Goal: Task Accomplishment & Management: Use online tool/utility

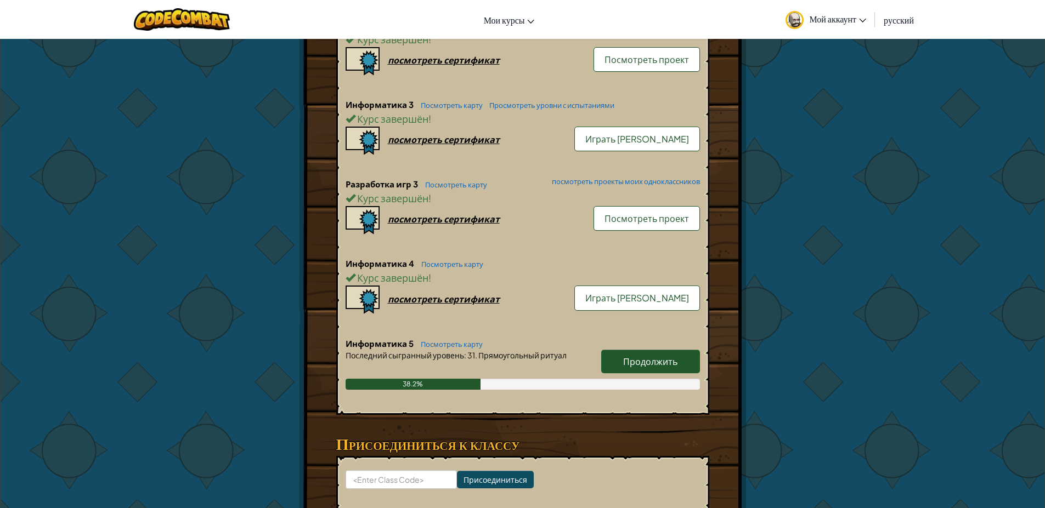
scroll to position [855, 0]
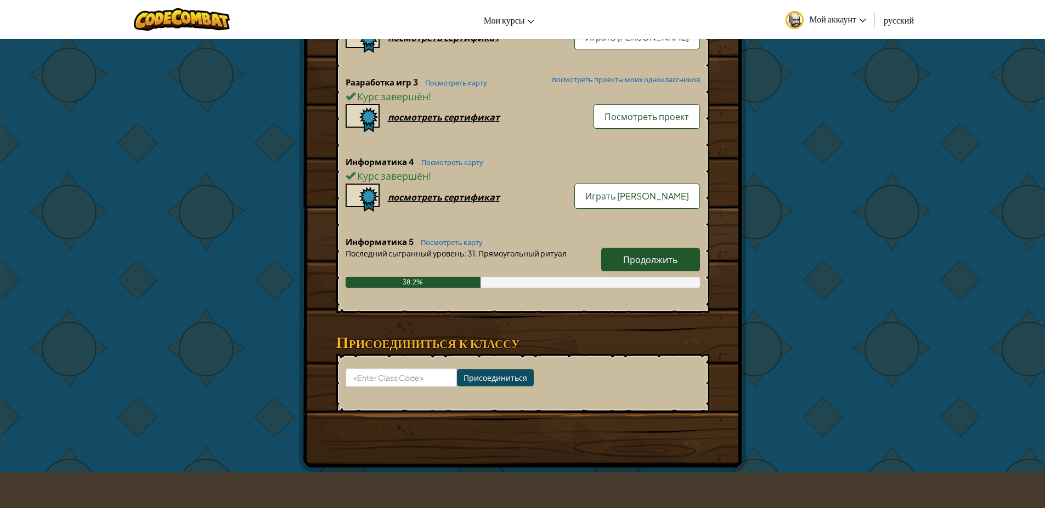
click at [648, 259] on span "Продолжить" at bounding box center [650, 260] width 54 height 12
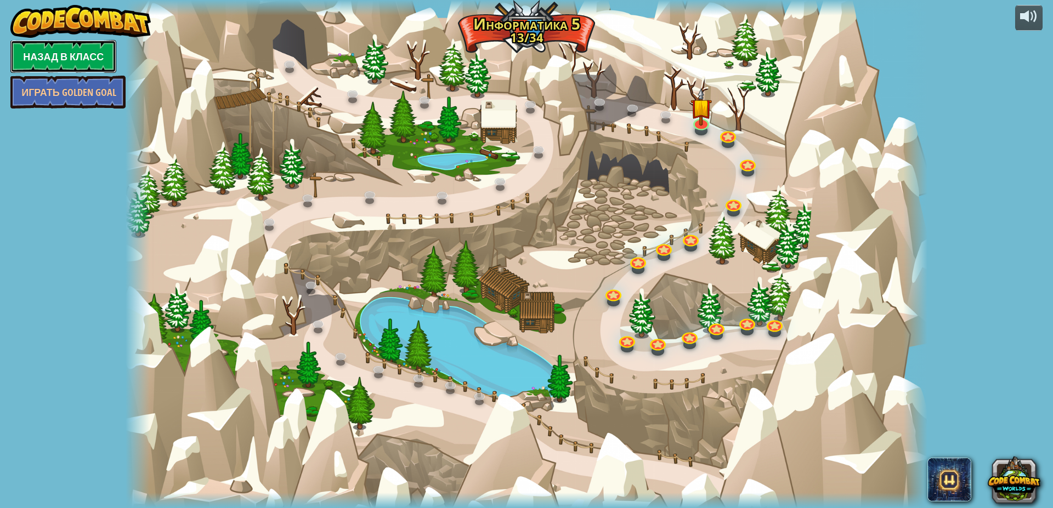
click at [64, 45] on link "Назад в класс" at bounding box center [63, 56] width 106 height 33
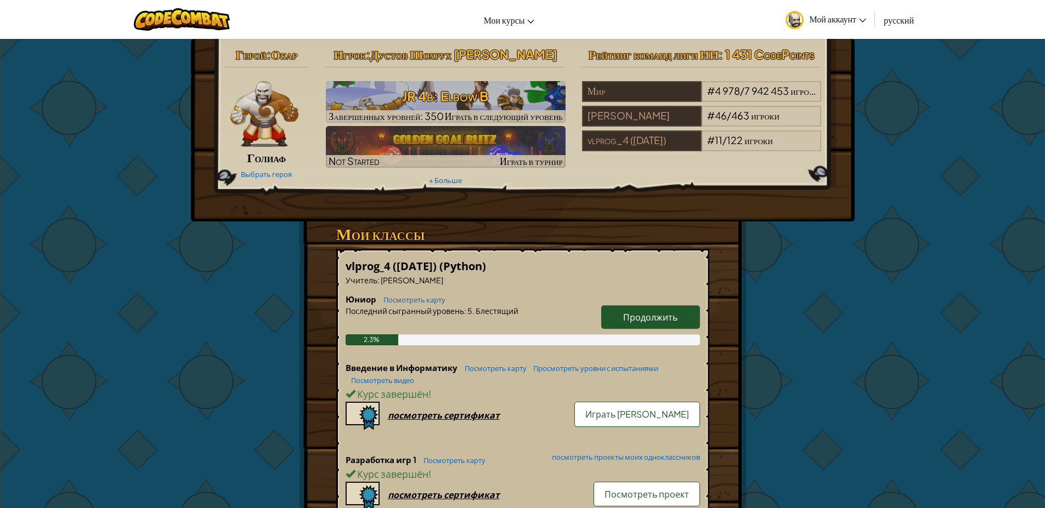
drag, startPoint x: 808, startPoint y: 324, endPoint x: 211, endPoint y: 283, distance: 599.1
drag, startPoint x: 209, startPoint y: 283, endPoint x: 515, endPoint y: 225, distance: 311.4
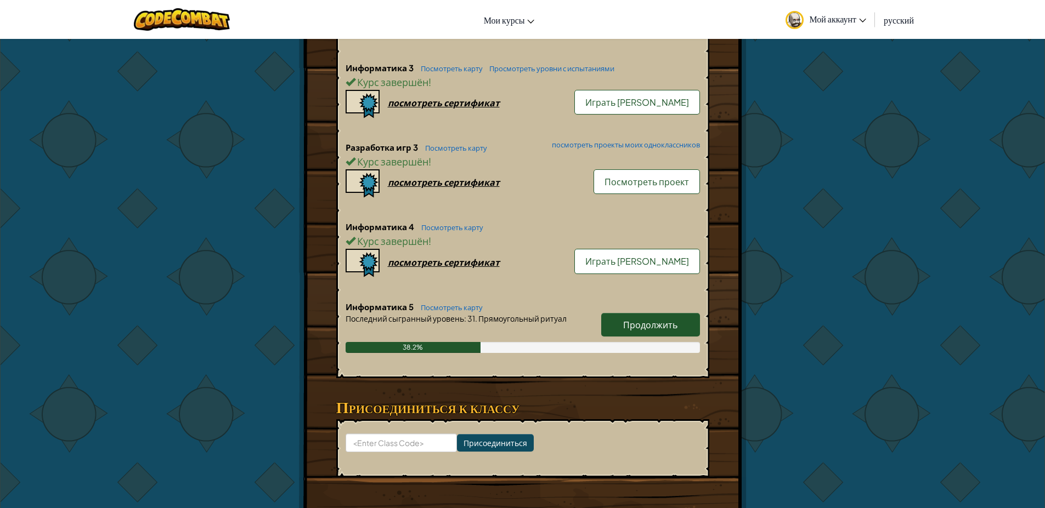
scroll to position [790, 0]
drag, startPoint x: 629, startPoint y: 304, endPoint x: 628, endPoint y: 322, distance: 18.1
click at [629, 304] on h6 "Информатика 5 Посмотреть карту" at bounding box center [522, 308] width 354 height 12
click at [629, 317] on link "Продолжить" at bounding box center [650, 326] width 99 height 24
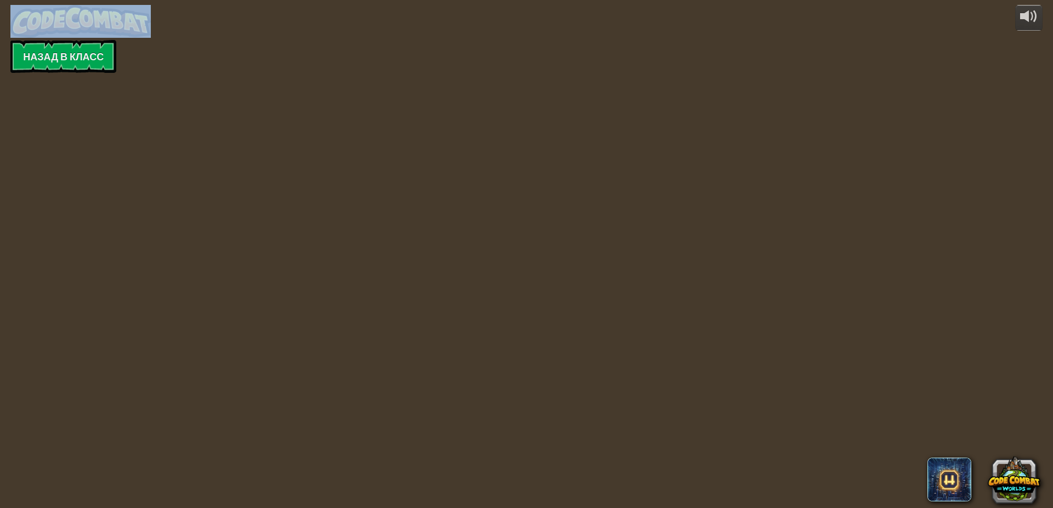
click at [630, 326] on div "powered by Назад в класс" at bounding box center [526, 254] width 1053 height 508
click at [636, 332] on div "powered by Назад в класс" at bounding box center [526, 254] width 1053 height 508
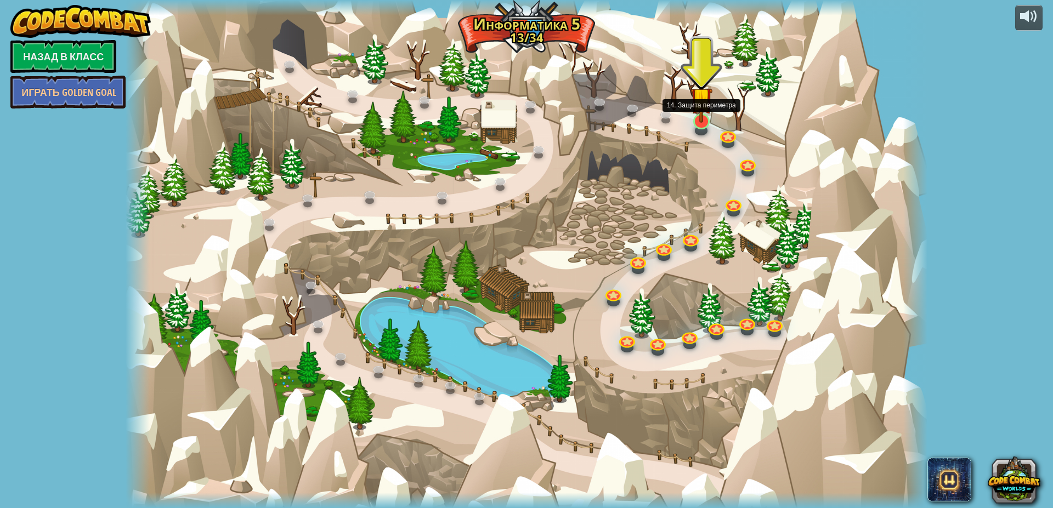
click at [707, 122] on img at bounding box center [700, 98] width 21 height 50
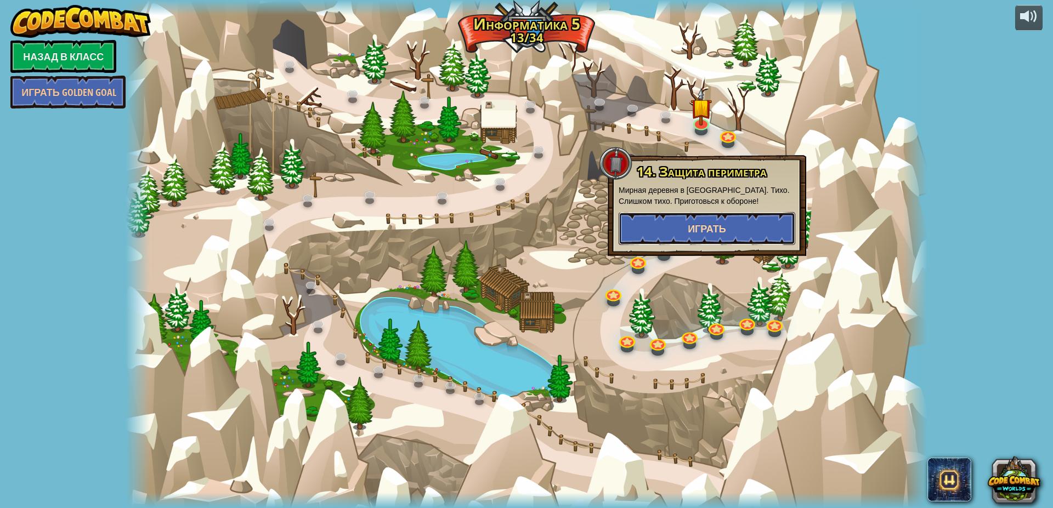
click at [763, 234] on button "Играть" at bounding box center [707, 228] width 177 height 33
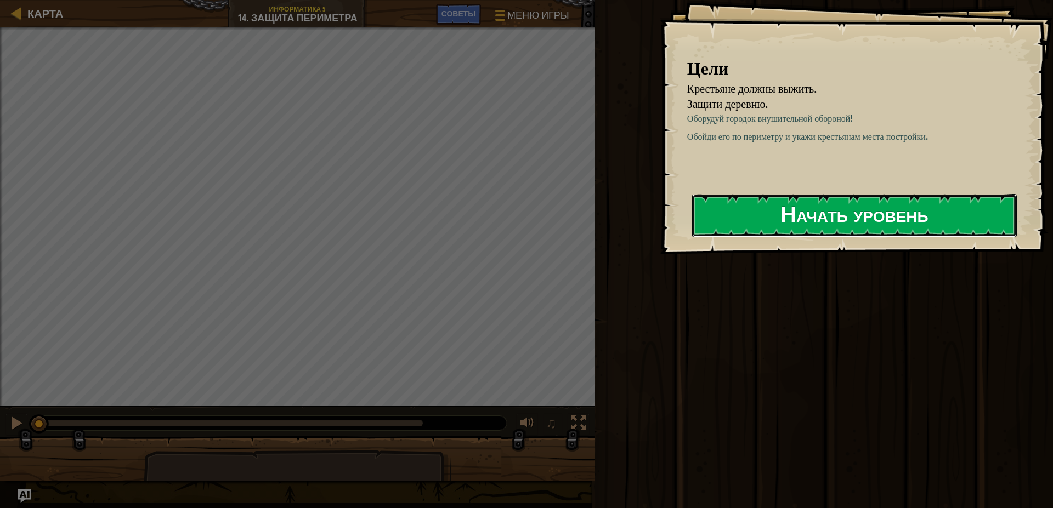
click at [719, 210] on button "Начать уровень" at bounding box center [854, 215] width 325 height 43
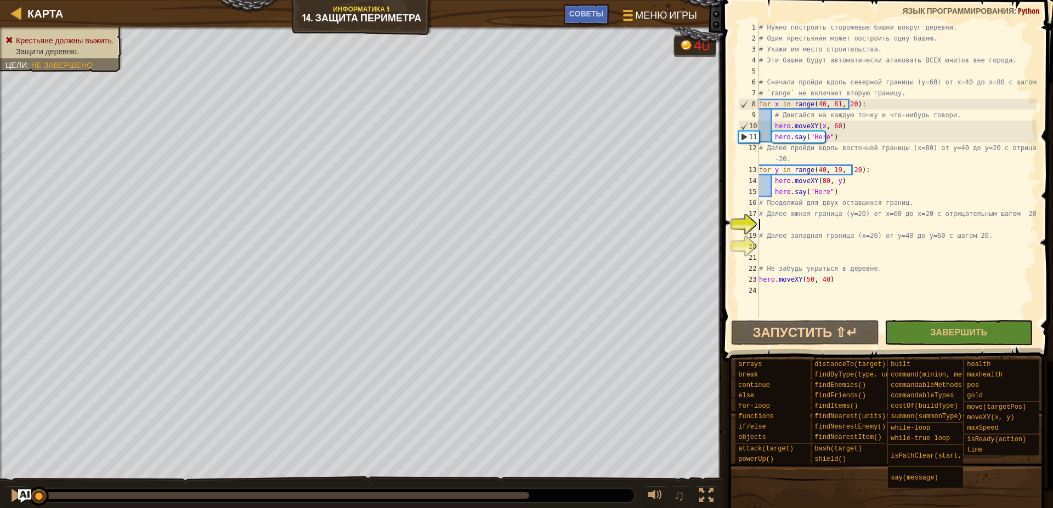
click at [838, 136] on div "# Нужно построить сторожевые башни вокруг деревни. # Один крестьянин может пост…" at bounding box center [897, 181] width 280 height 318
drag, startPoint x: 846, startPoint y: 132, endPoint x: 824, endPoint y: 132, distance: 21.9
click at [824, 132] on div "# Нужно построить сторожевые башни вокруг деревни. # Один крестьянин может пост…" at bounding box center [897, 181] width 280 height 318
click at [838, 135] on div "# Нужно построить сторожевые башни вокруг деревни. # Один крестьянин может пост…" at bounding box center [897, 170] width 280 height 296
type textarea "hero.say("Here")"
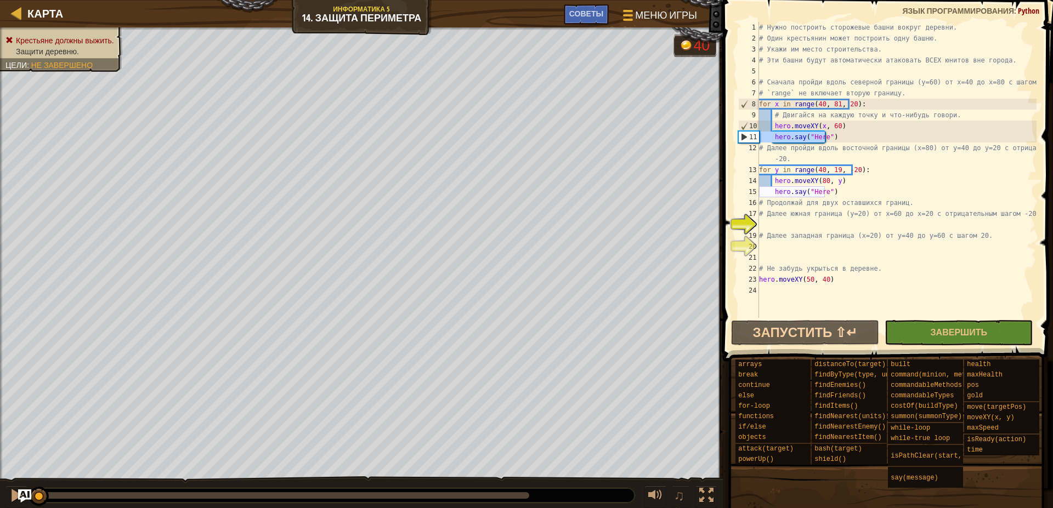
drag, startPoint x: 837, startPoint y: 137, endPoint x: 755, endPoint y: 137, distance: 82.3
click at [755, 137] on div "hero.say("Here") 1 2 3 4 5 6 7 8 9 10 11 12 13 14 15 16 17 18 19 20 21 22 23 24…" at bounding box center [886, 170] width 300 height 296
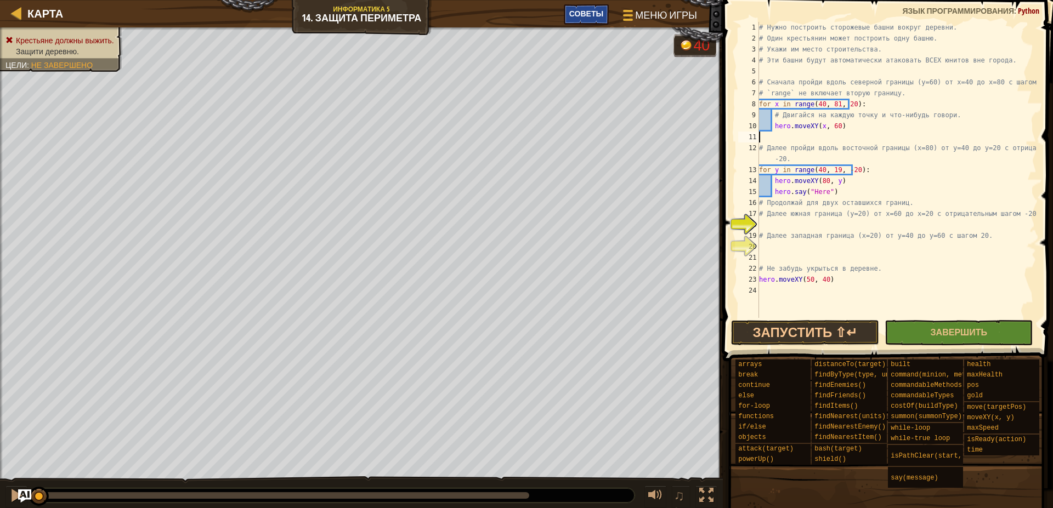
click at [563, 25] on div "Карта Информатика 5 14. Защита периметра Меню игры Готово Советы" at bounding box center [361, 13] width 723 height 27
click at [579, 21] on div "Советы" at bounding box center [586, 14] width 45 height 20
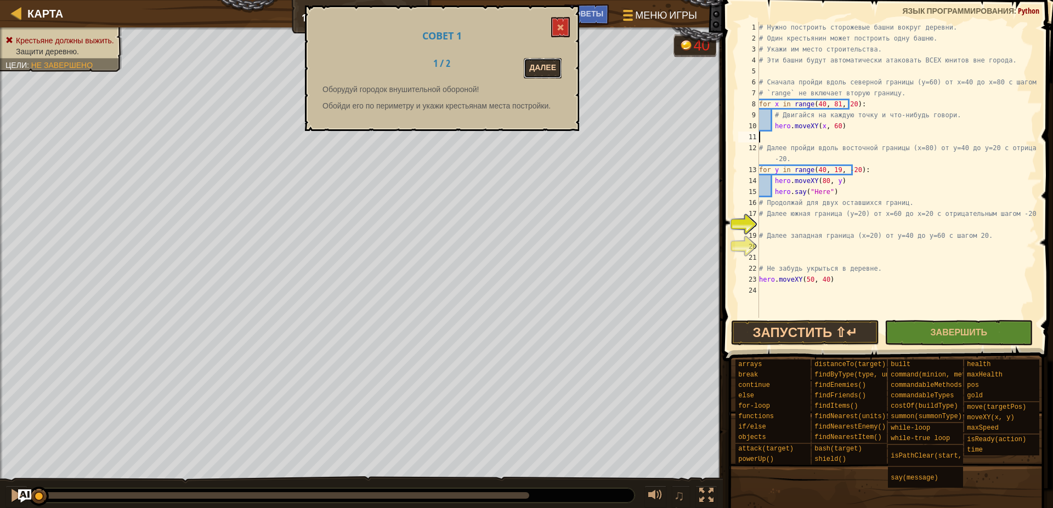
click at [525, 65] on button "Далее" at bounding box center [543, 68] width 38 height 20
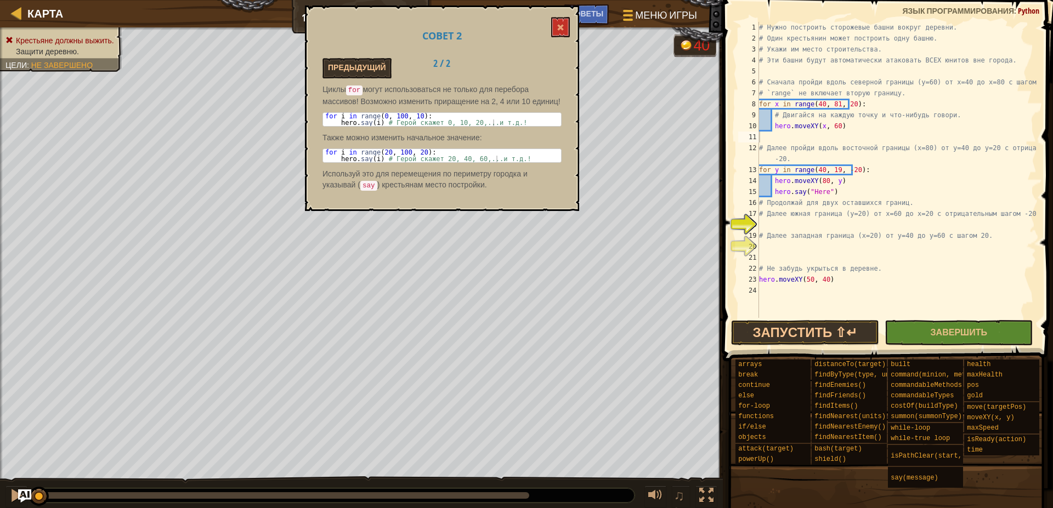
drag, startPoint x: 529, startPoint y: 71, endPoint x: 520, endPoint y: 88, distance: 18.9
click at [529, 73] on div "Предыдущий 2 / 2" at bounding box center [442, 68] width 256 height 20
click at [558, 32] on button at bounding box center [560, 27] width 19 height 20
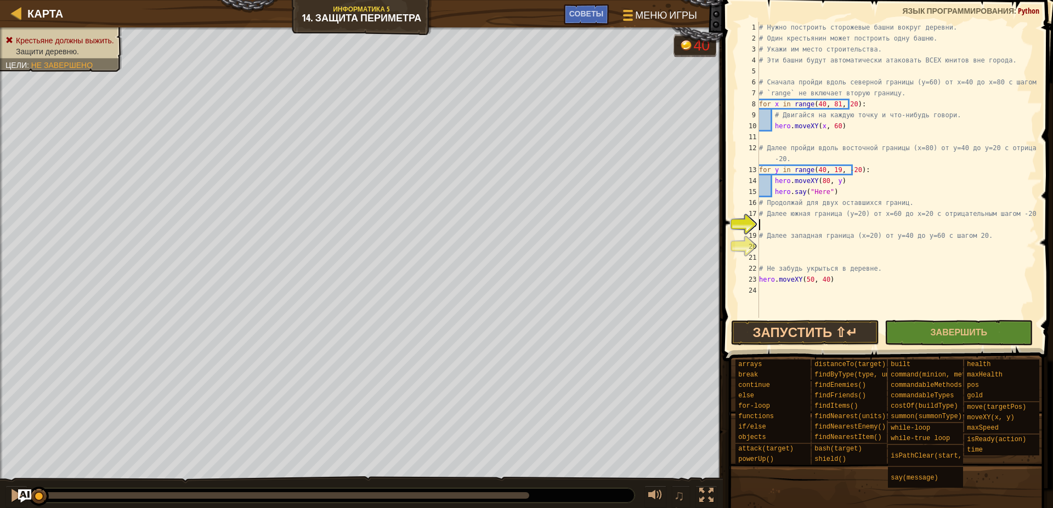
click at [779, 220] on div "# Нужно построить сторожевые башни вокруг деревни. # Один крестьянин может пост…" at bounding box center [897, 181] width 280 height 318
drag, startPoint x: 808, startPoint y: 167, endPoint x: 844, endPoint y: 168, distance: 36.8
click at [844, 168] on div "# Нужно построить сторожевые башни вокруг деревни. # Один крестьянин может пост…" at bounding box center [897, 181] width 280 height 318
click at [815, 225] on div "# Нужно построить сторожевые башни вокруг деревни. # Один крестьянин может пост…" at bounding box center [897, 181] width 280 height 318
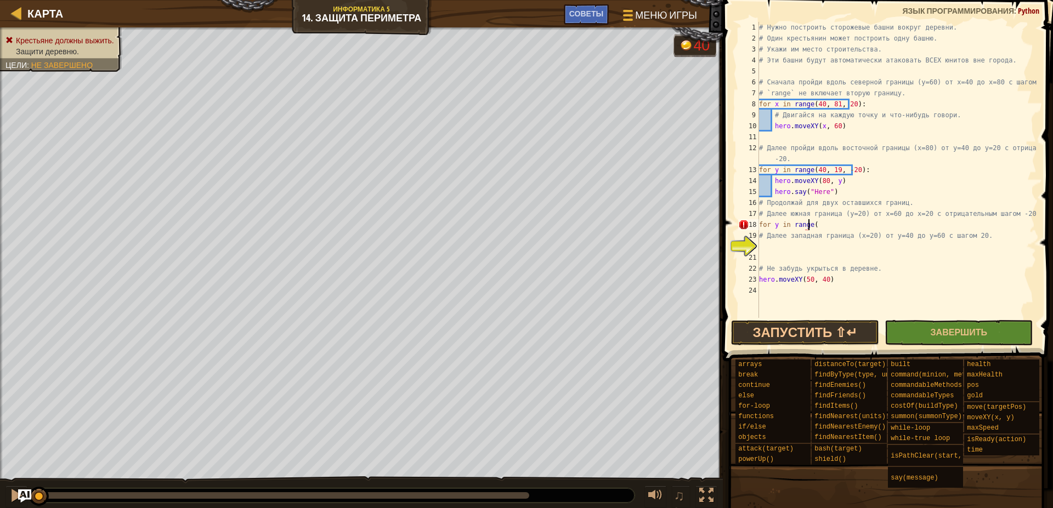
paste textarea "40, 19, -20"
click at [814, 225] on div "# Нужно построить сторожевые башни вокруг деревни. # Один крестьянин может пост…" at bounding box center [897, 181] width 280 height 318
drag, startPoint x: 850, startPoint y: 220, endPoint x: 849, endPoint y: 230, distance: 9.9
click at [850, 222] on div "# Нужно построить сторожевые башни вокруг деревни. # Один крестьянин может пост…" at bounding box center [897, 181] width 280 height 318
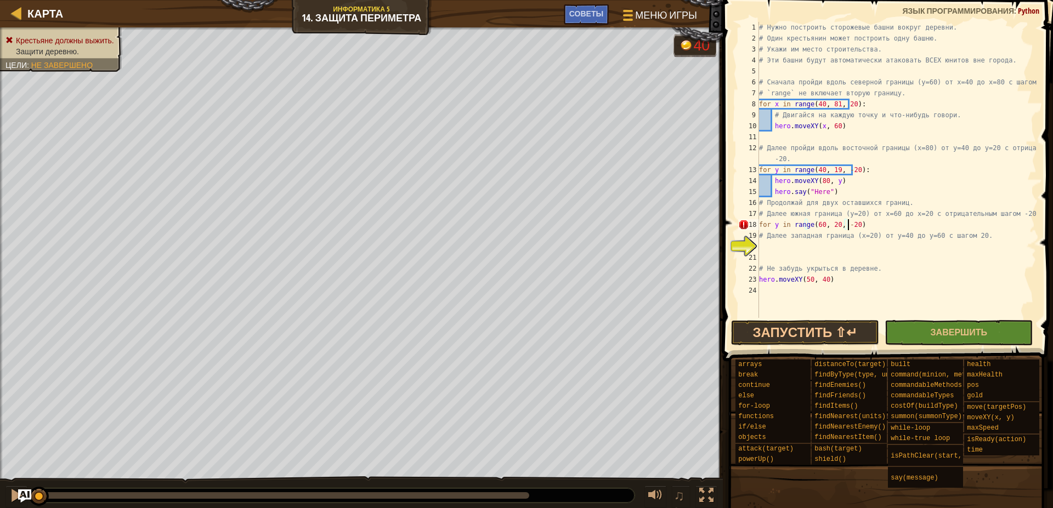
scroll to position [5, 7]
click at [776, 225] on div "# Нужно построить сторожевые башни вокруг деревни. # Один крестьянин может пост…" at bounding box center [897, 181] width 280 height 318
click at [860, 226] on div "# Нужно построить сторожевые башни вокруг деревни. # Один крестьянин может пост…" at bounding box center [897, 181] width 280 height 318
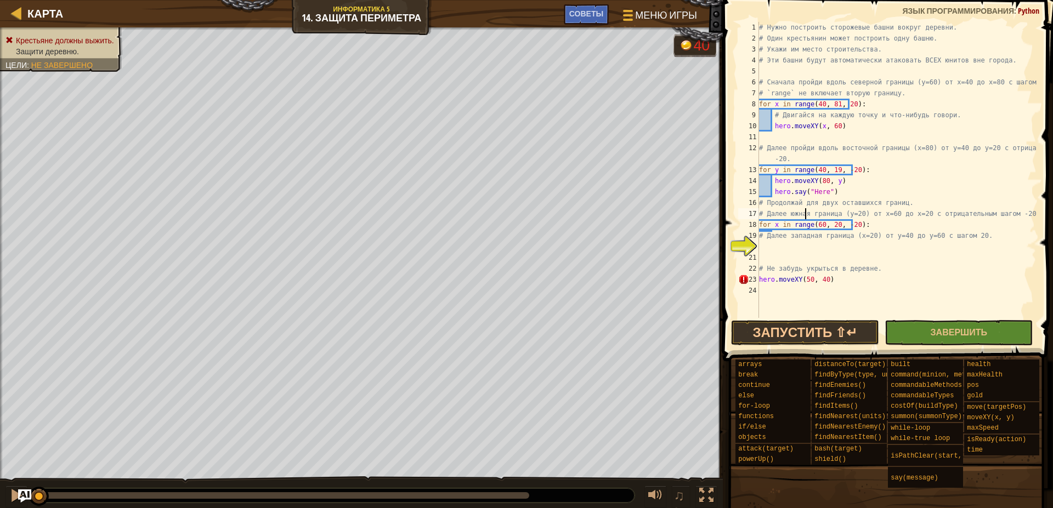
drag, startPoint x: 806, startPoint y: 215, endPoint x: 872, endPoint y: 245, distance: 73.2
click at [844, 237] on div "# Нужно построить сторожевые башни вокруг деревни. # Один крестьянин может пост…" at bounding box center [897, 181] width 280 height 318
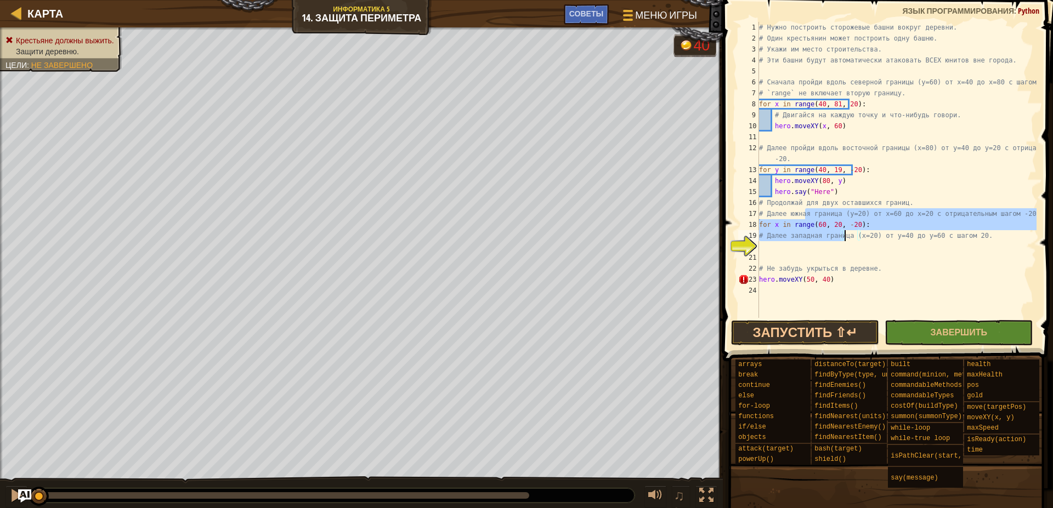
click at [948, 229] on div "# Нужно построить сторожевые башни вокруг деревни. # Один крестьянин может пост…" at bounding box center [897, 181] width 280 height 318
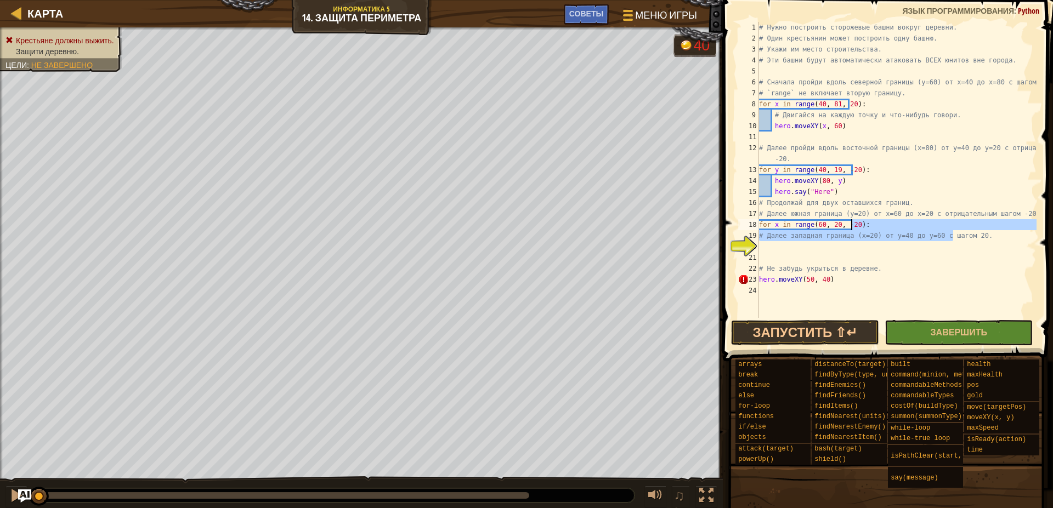
click at [907, 222] on div "# Нужно построить сторожевые башни вокруг деревни. # Один крестьянин может пост…" at bounding box center [897, 170] width 280 height 296
type textarea "for x in range(60, 20, -20):"
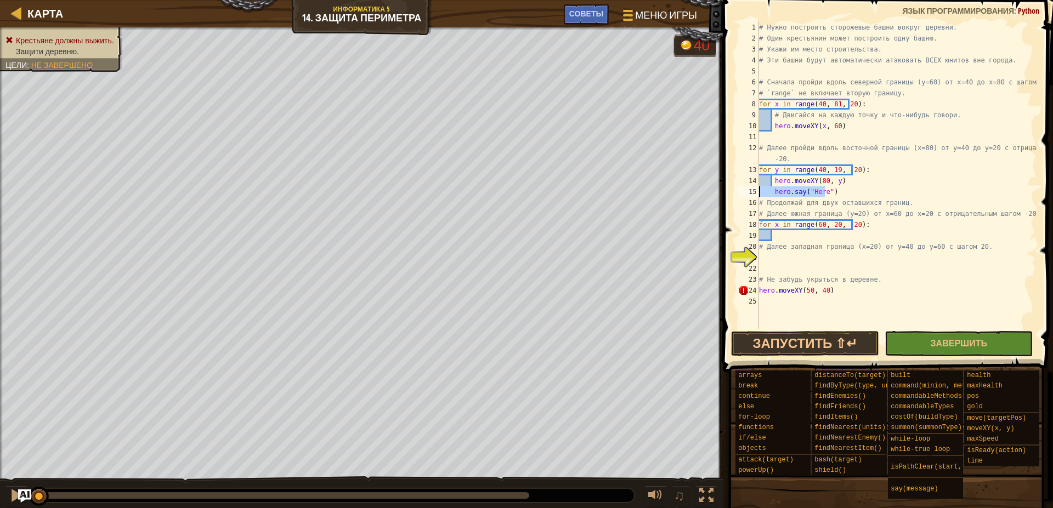
drag, startPoint x: 827, startPoint y: 193, endPoint x: 747, endPoint y: 189, distance: 80.7
click at [747, 189] on div "1 2 3 4 5 6 7 8 9 10 11 12 13 14 15 16 17 18 19 20 21 22 23 24 25 # Нужно постр…" at bounding box center [886, 175] width 300 height 307
type textarea "hero.say("Here")"
drag, startPoint x: 847, startPoint y: 183, endPoint x: 832, endPoint y: 184, distance: 15.4
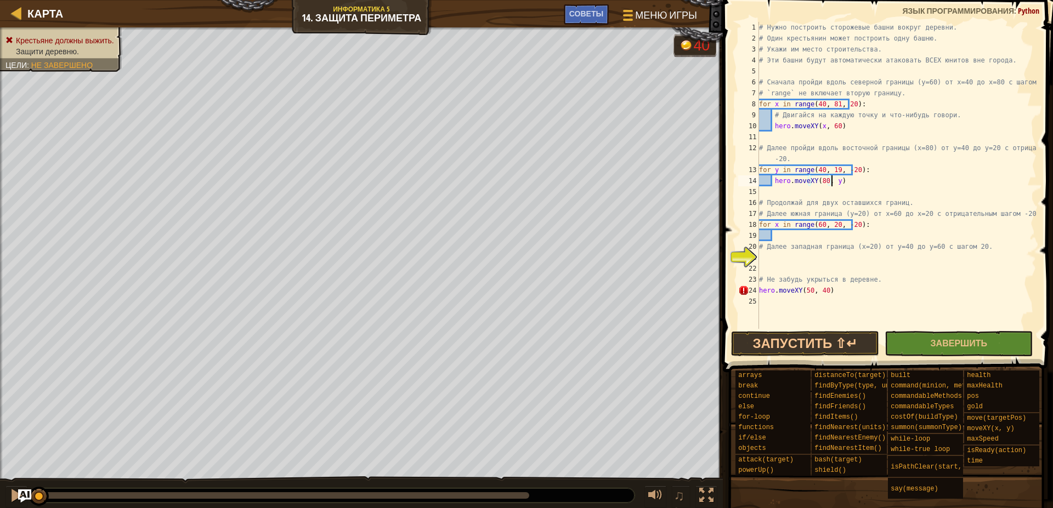
click at [832, 184] on div "# Нужно построить сторожевые башни вокруг деревни. # Один крестьянин может пост…" at bounding box center [897, 186] width 280 height 329
drag, startPoint x: 836, startPoint y: 123, endPoint x: 772, endPoint y: 124, distance: 63.6
click at [772, 124] on div "# Нужно построить сторожевые башни вокруг деревни. # Один крестьянин может пост…" at bounding box center [897, 186] width 280 height 329
type textarea "hero.moveXY(x, 60)"
click at [780, 234] on div "# Нужно построить сторожевые башни вокруг деревни. # Один крестьянин может пост…" at bounding box center [897, 186] width 280 height 329
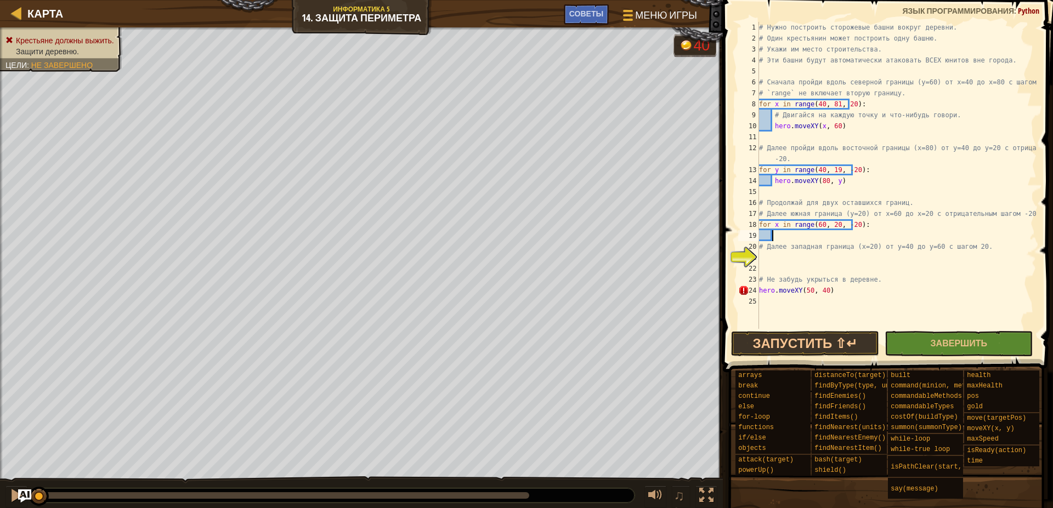
paste textarea "hero.moveXY(x, 60)"
click at [827, 235] on div "# Нужно построить сторожевые башни вокруг деревни. # Один крестьянин может пост…" at bounding box center [897, 186] width 280 height 329
type textarea "hero.moveXY(x, 20)"
click at [826, 262] on div "# Нужно построить сторожевые башни вокруг деревни. # Один крестьянин может пост…" at bounding box center [897, 186] width 280 height 329
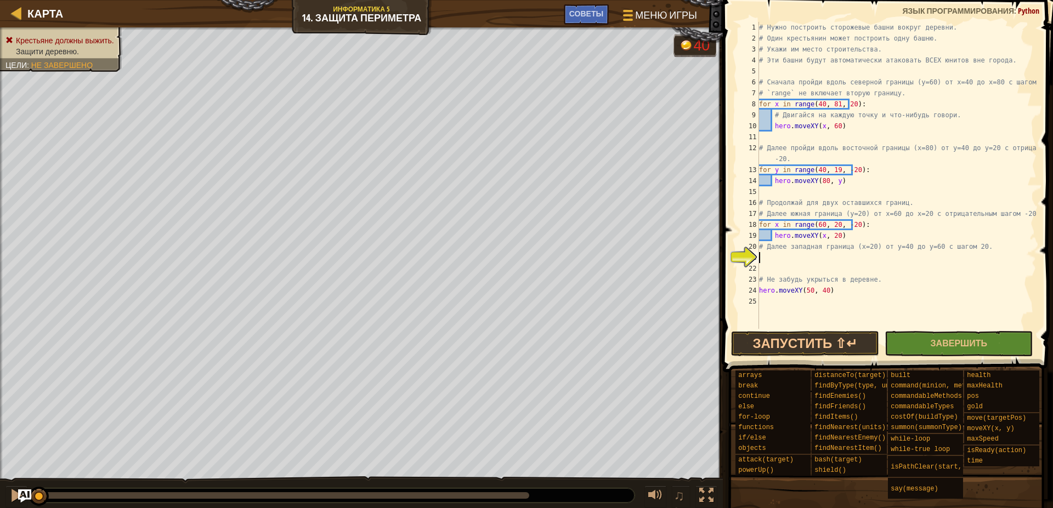
scroll to position [5, 0]
drag, startPoint x: 838, startPoint y: 185, endPoint x: 731, endPoint y: 166, distance: 108.6
click at [731, 166] on div "1 2 3 4 5 6 7 8 9 10 11 12 13 14 15 16 17 18 19 20 21 22 23 24 25 # Нужно постр…" at bounding box center [885, 207] width 333 height 405
type textarea "for y in range(40, 19, -20): hero.moveXY(80, y)"
click at [778, 257] on div "# Нужно построить сторожевые башни вокруг деревни. # Один крестьянин может пост…" at bounding box center [897, 186] width 280 height 329
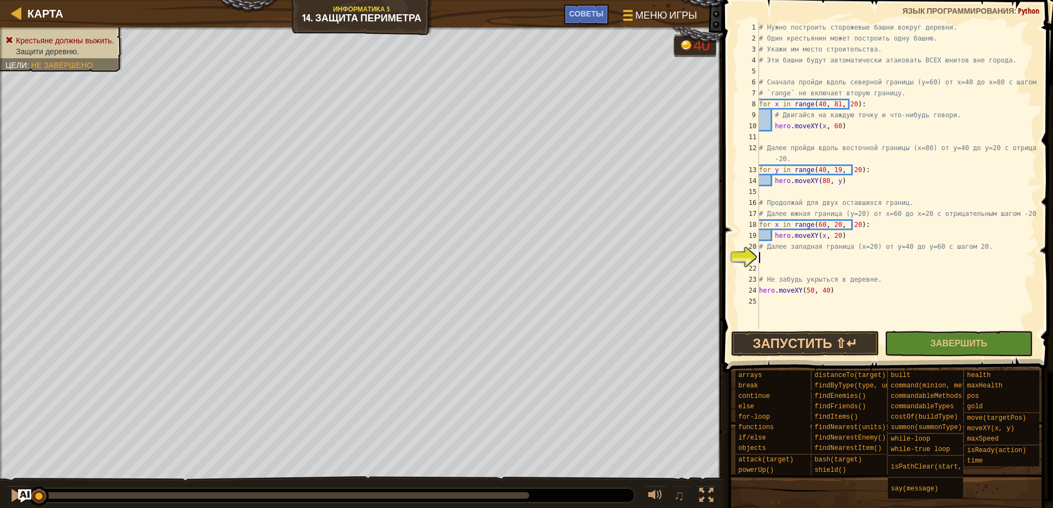
paste textarea "hero.moveXY(80, y)"
click at [825, 255] on div "# Нужно построить сторожевые башни вокруг деревни. # Один крестьянин может пост…" at bounding box center [897, 186] width 280 height 329
type textarea "for y in range(40, 60, -20):"
click at [27, 496] on img "Ask AI" at bounding box center [25, 496] width 14 height 14
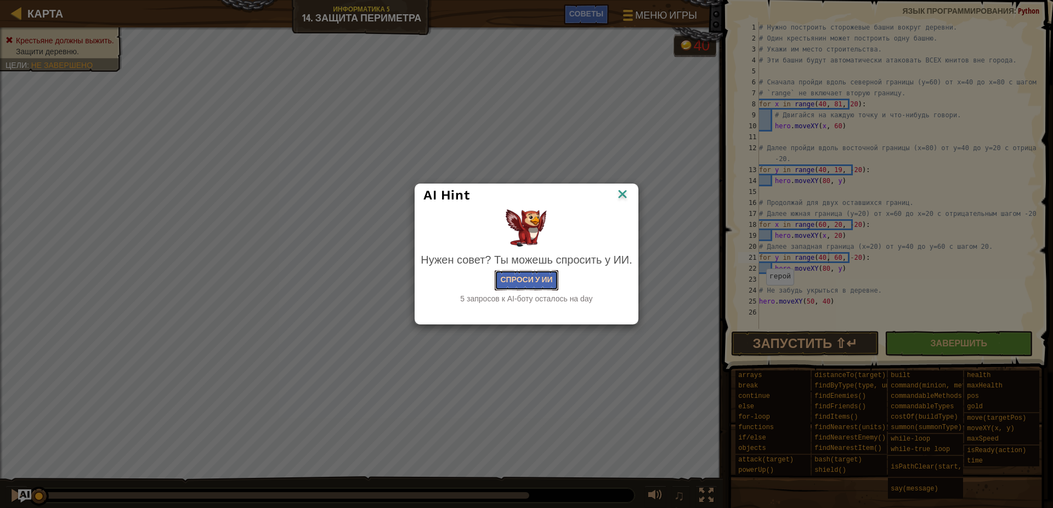
click at [524, 284] on button "Спроси у ИИ" at bounding box center [526, 280] width 63 height 20
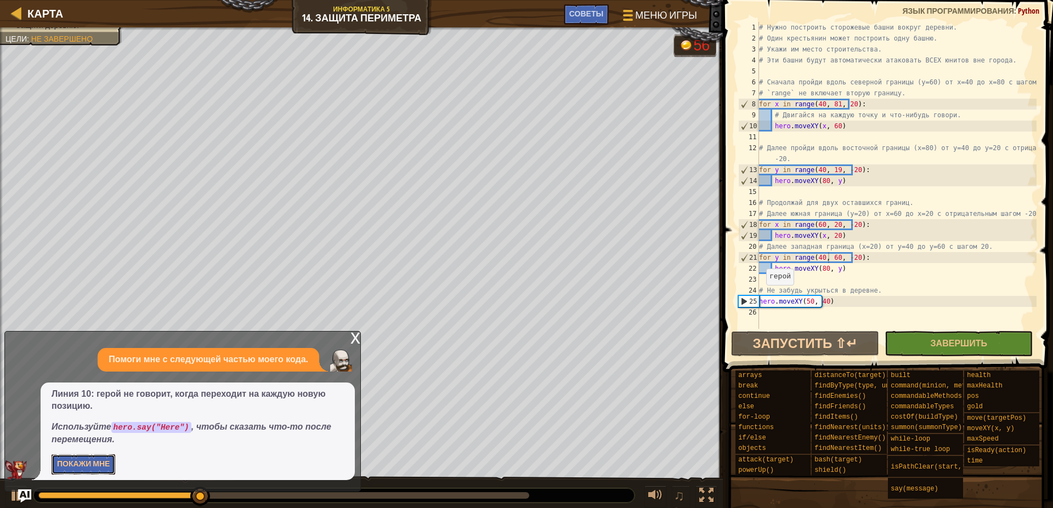
click at [84, 461] on button "Покажи мне" at bounding box center [84, 465] width 64 height 20
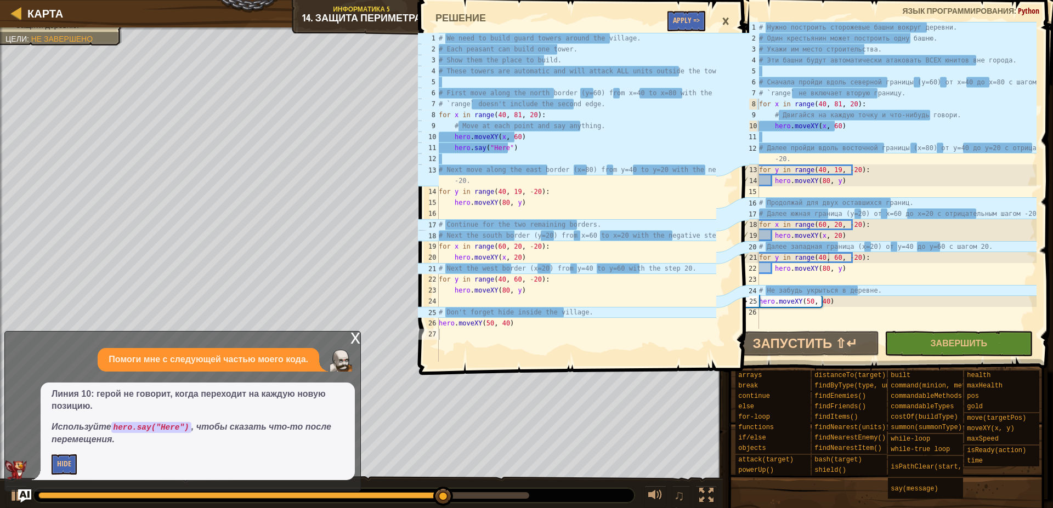
click at [779, 139] on div "# Нужно построить сторожевые башни вокруг деревни. # Один крестьянин может пост…" at bounding box center [897, 186] width 280 height 329
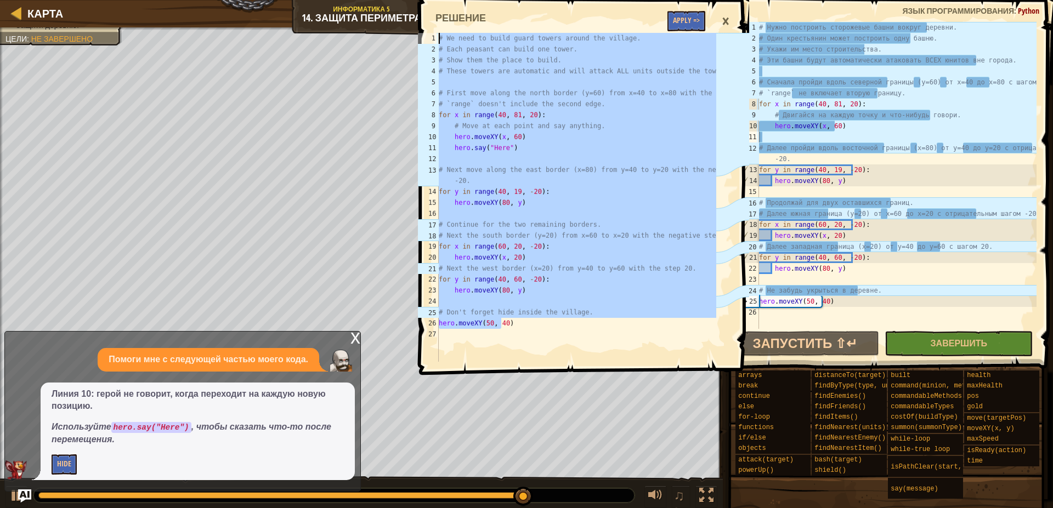
click at [413, 36] on div "Карта Информатика 5 14. Защита периметра Меню игры Готово Советы hero.moveXY(50…" at bounding box center [526, 254] width 1053 height 508
type textarea "# We need to build guard towers around the village. # Each peasant can build on…"
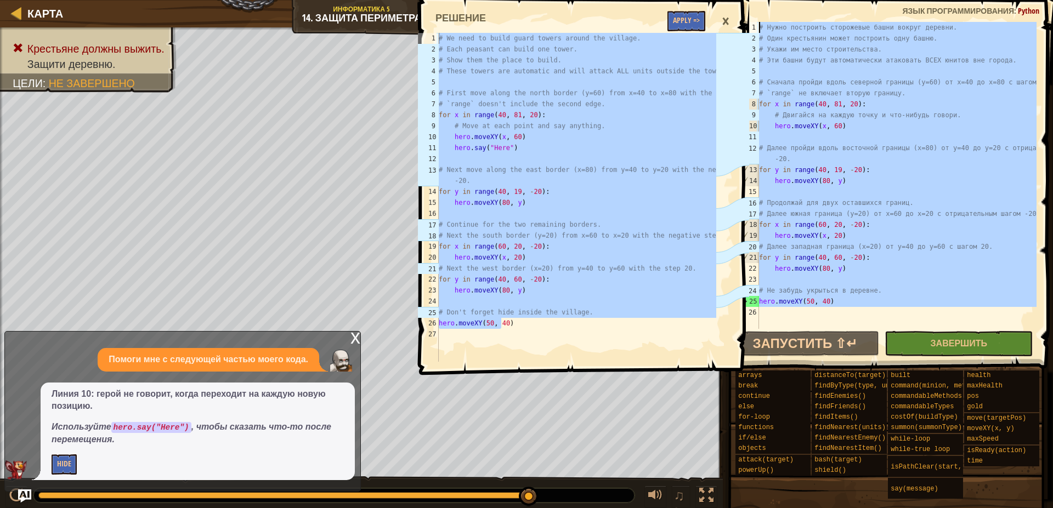
drag, startPoint x: 833, startPoint y: 304, endPoint x: 598, endPoint y: 24, distance: 365.4
click at [598, 24] on div "Карта Информатика 5 14. Защита периметра Меню игры Готово Советы # We need to b…" at bounding box center [526, 254] width 1053 height 508
paste textarea "hero.moveXY(50, 40)"
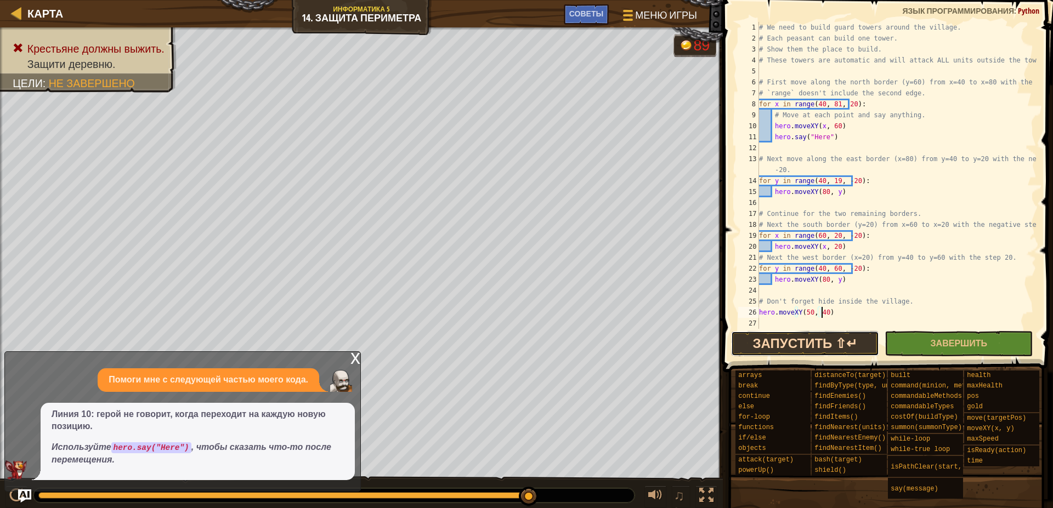
click at [782, 354] on button "Запустить ⇧↵" at bounding box center [805, 343] width 148 height 25
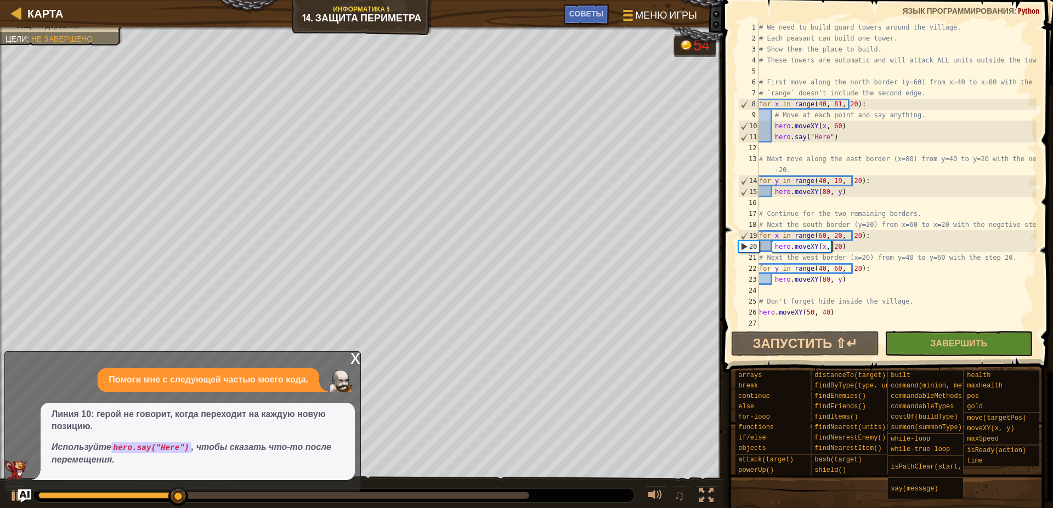
drag, startPoint x: 895, startPoint y: 245, endPoint x: 931, endPoint y: 281, distance: 51.2
click at [931, 281] on div "# We need to build guard towers around the village. # Each peasant can build on…" at bounding box center [897, 186] width 280 height 329
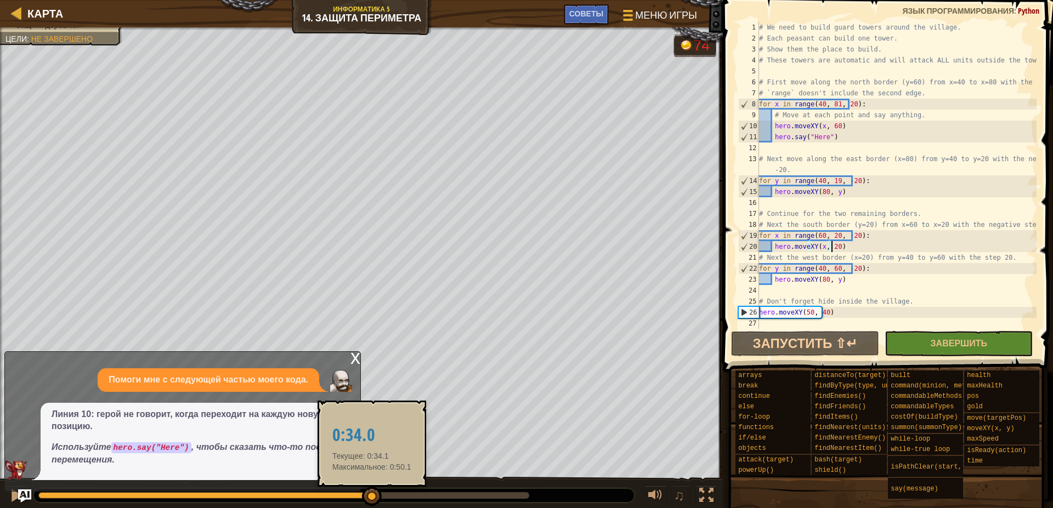
drag, startPoint x: 310, startPoint y: 503, endPoint x: 372, endPoint y: 504, distance: 62.0
click at [372, 504] on div at bounding box center [372, 497] width 20 height 20
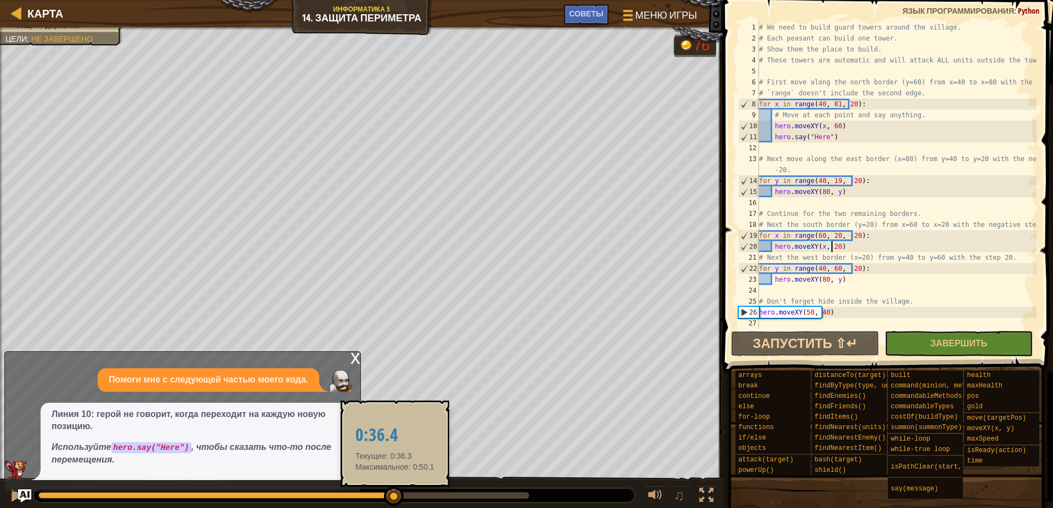
drag, startPoint x: 395, startPoint y: 501, endPoint x: 442, endPoint y: 502, distance: 47.2
click at [404, 502] on div at bounding box center [394, 497] width 20 height 20
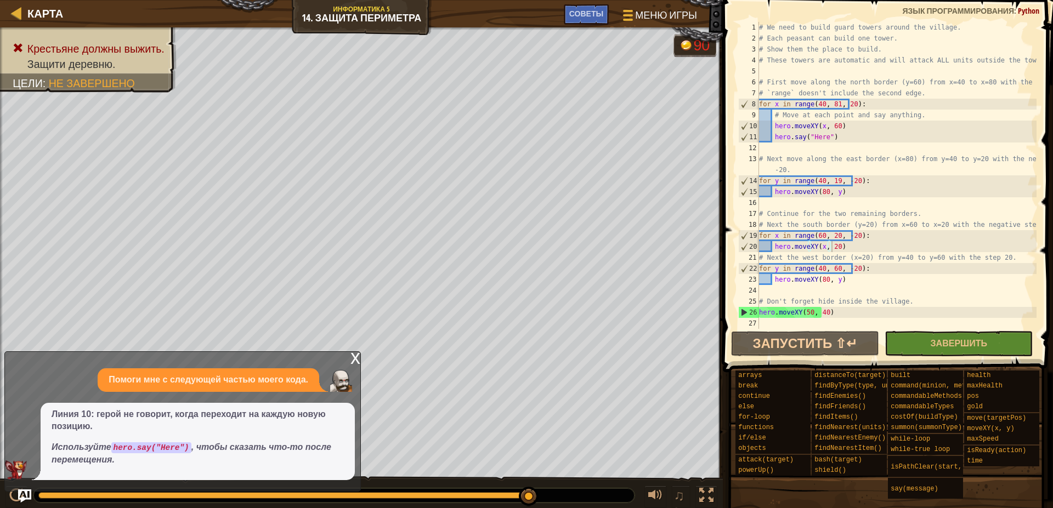
click at [204, 431] on p "Линия 10: герой не говорит, когда переходит на каждую новую позицию." at bounding box center [198, 421] width 292 height 25
click at [191, 450] on code "hero.say("Here")" at bounding box center [151, 448] width 80 height 11
drag, startPoint x: 249, startPoint y: 474, endPoint x: 268, endPoint y: 472, distance: 18.8
click at [265, 472] on div "Линия 10: герой не говорит, когда переходит на каждую новую позицию. Используйт…" at bounding box center [198, 441] width 314 height 77
click at [283, 468] on div "Линия 10: герой не говорит, когда переходит на каждую новую позицию. Используйт…" at bounding box center [198, 441] width 314 height 77
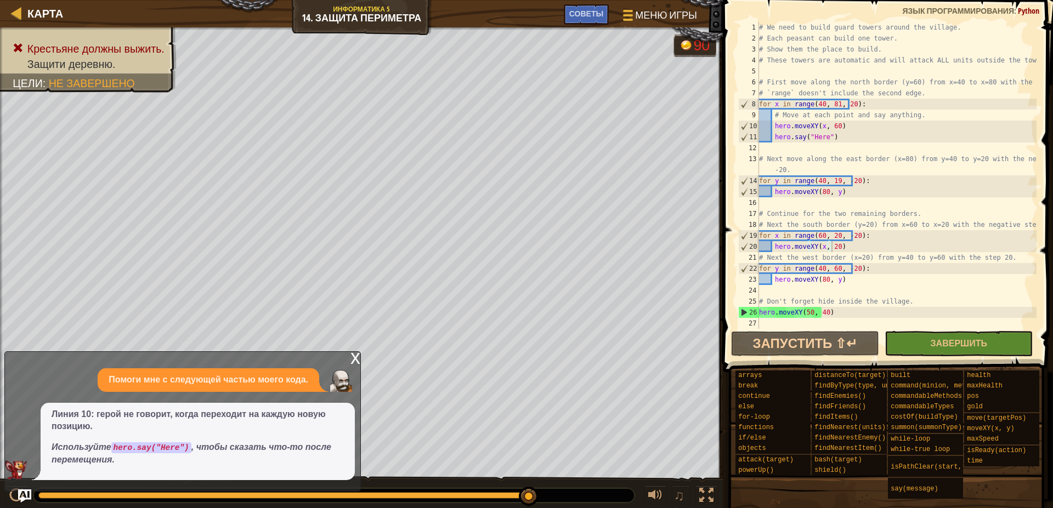
click at [290, 461] on p "Используйте hero.say("Here") , чтобы сказать что-то после перемещения." at bounding box center [198, 453] width 292 height 25
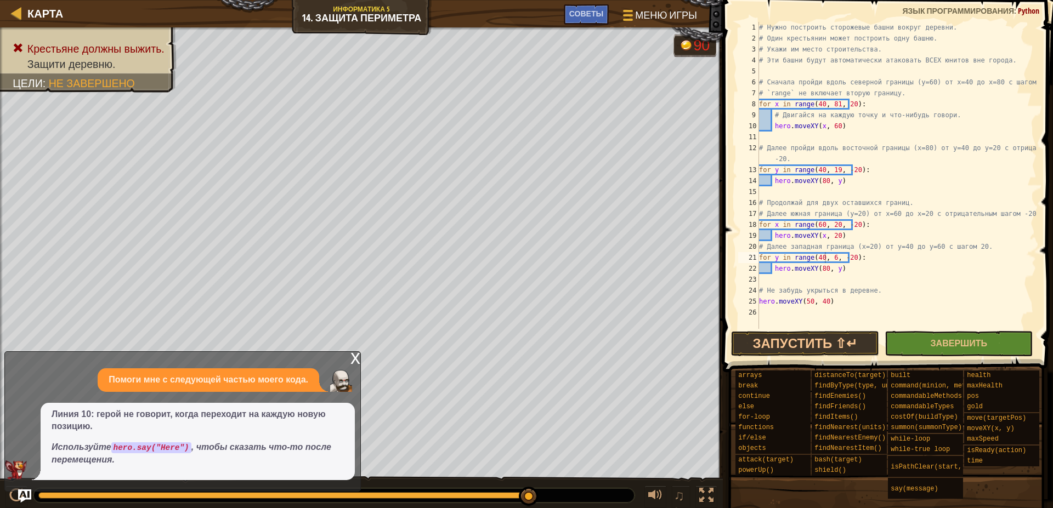
click at [827, 259] on div "# Нужно построить сторожевые башни вокруг деревни. # Один крестьянин может пост…" at bounding box center [897, 186] width 280 height 329
click at [840, 254] on div "# Нужно построить сторожевые башни вокруг деревни. # Один крестьянин может пост…" at bounding box center [897, 186] width 280 height 329
click at [819, 269] on div "# Нужно построить сторожевые башни вокруг деревни. # Один крестьянин может пост…" at bounding box center [897, 186] width 280 height 329
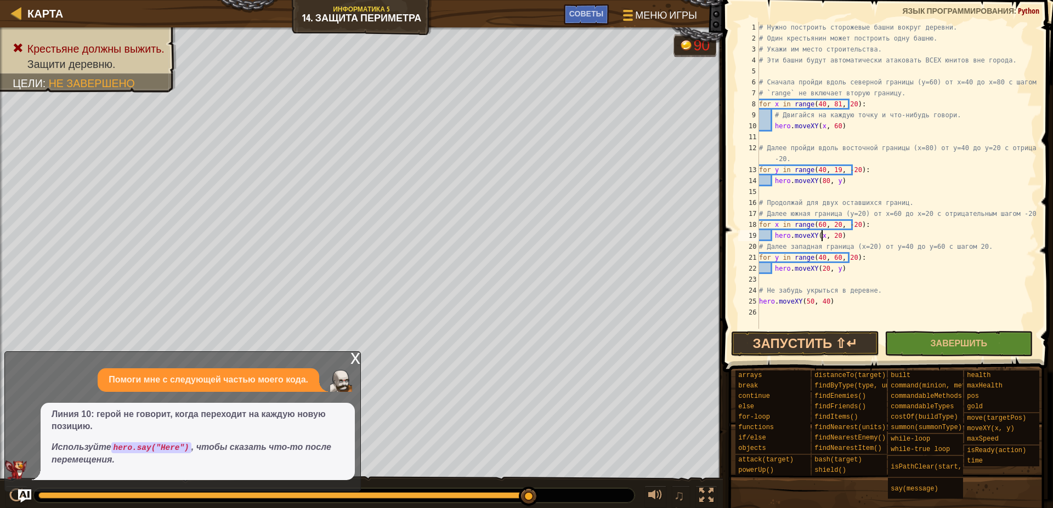
click at [821, 237] on div "# Нужно построить сторожевые башни вокруг деревни. # Один крестьянин может пост…" at bounding box center [897, 186] width 280 height 329
type textarea "hero.moveXY(x, 20)"
click at [830, 347] on button "Запустить ⇧↵" at bounding box center [805, 343] width 148 height 25
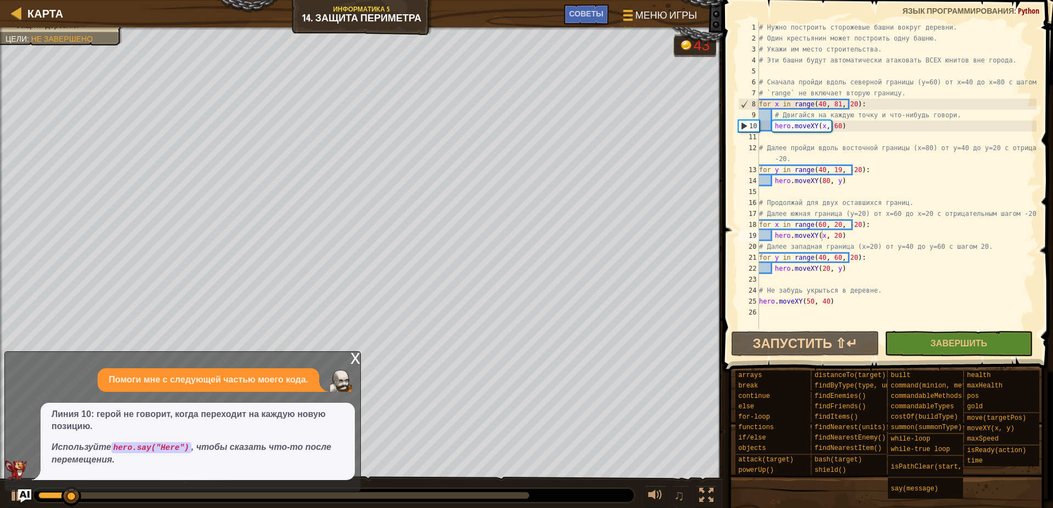
click at [358, 358] on div "x" at bounding box center [355, 357] width 10 height 11
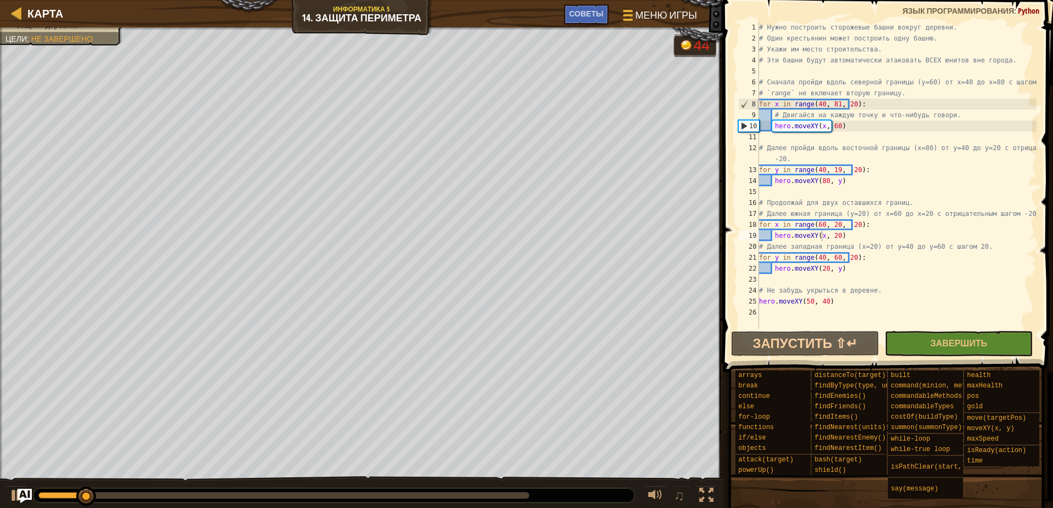
click at [29, 497] on img "Ask AI" at bounding box center [25, 496] width 14 height 14
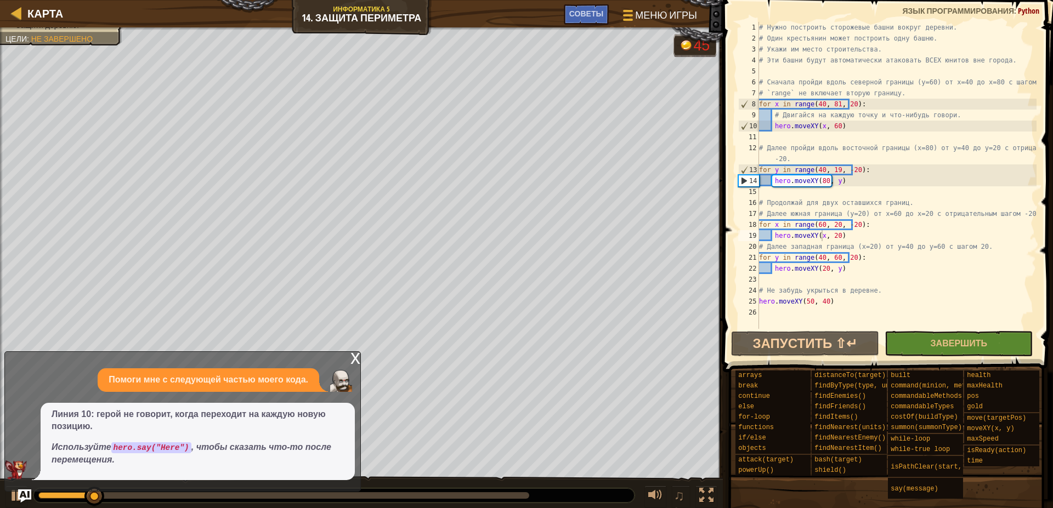
click at [216, 443] on em "Используйте hero.say("Here") , чтобы сказать что-то после перемещения." at bounding box center [192, 454] width 280 height 22
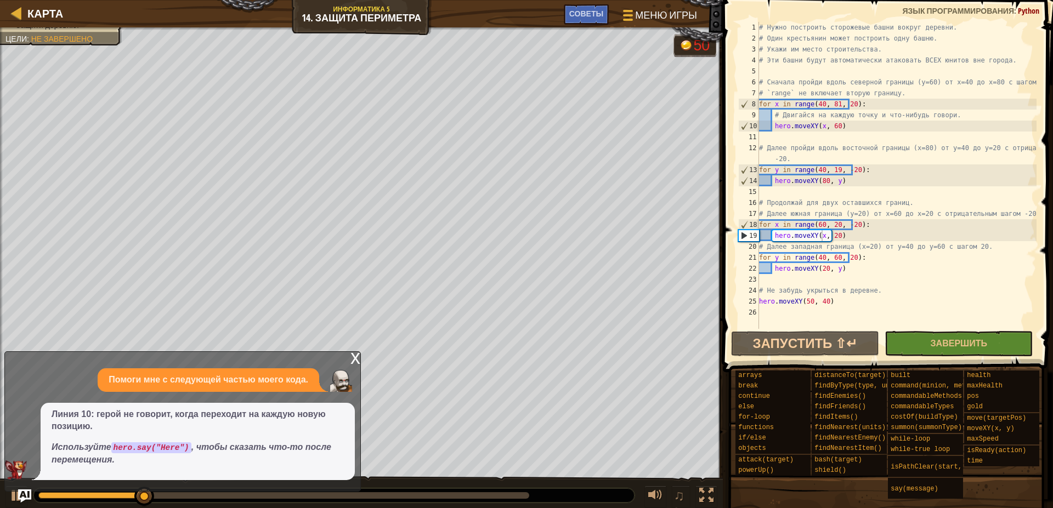
click at [356, 359] on div "x" at bounding box center [355, 357] width 10 height 11
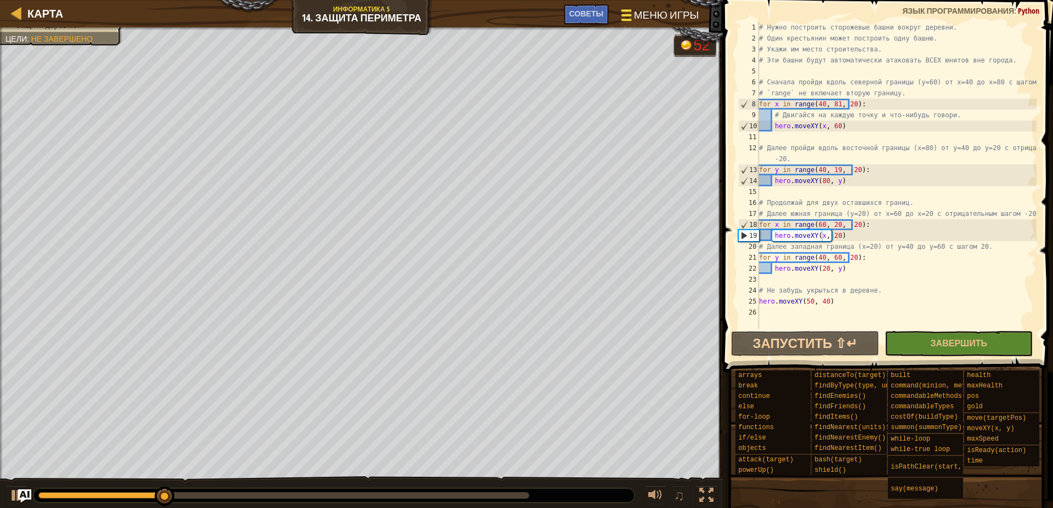
click at [649, 8] on span "Меню игры" at bounding box center [666, 15] width 65 height 15
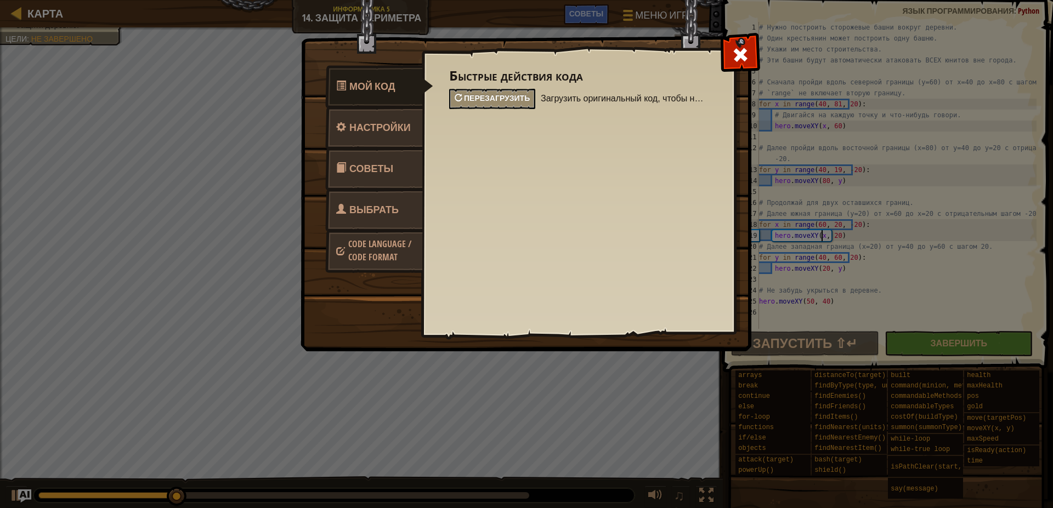
click at [496, 105] on div "Перезагрузить" at bounding box center [492, 99] width 86 height 20
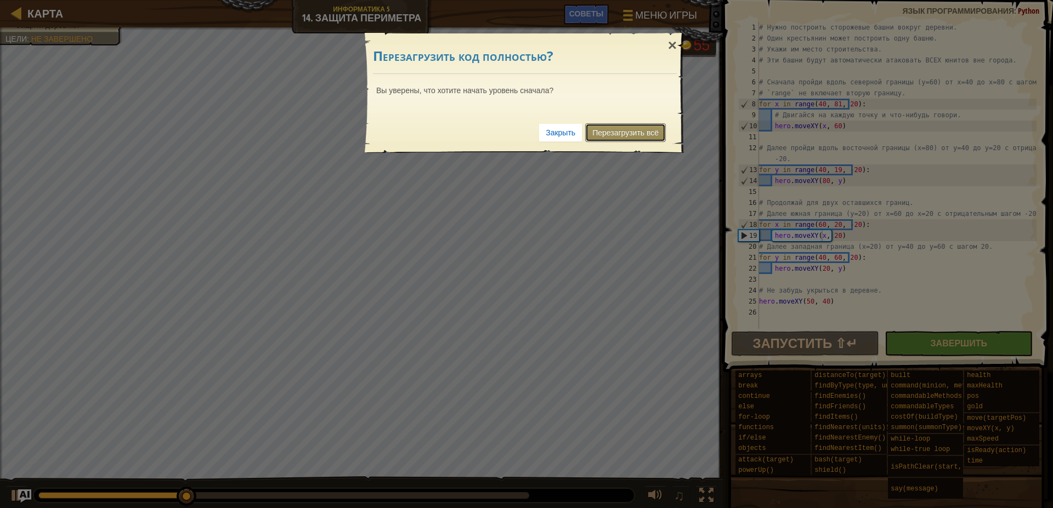
click at [643, 135] on link "Перезагрузить всё" at bounding box center [625, 132] width 81 height 19
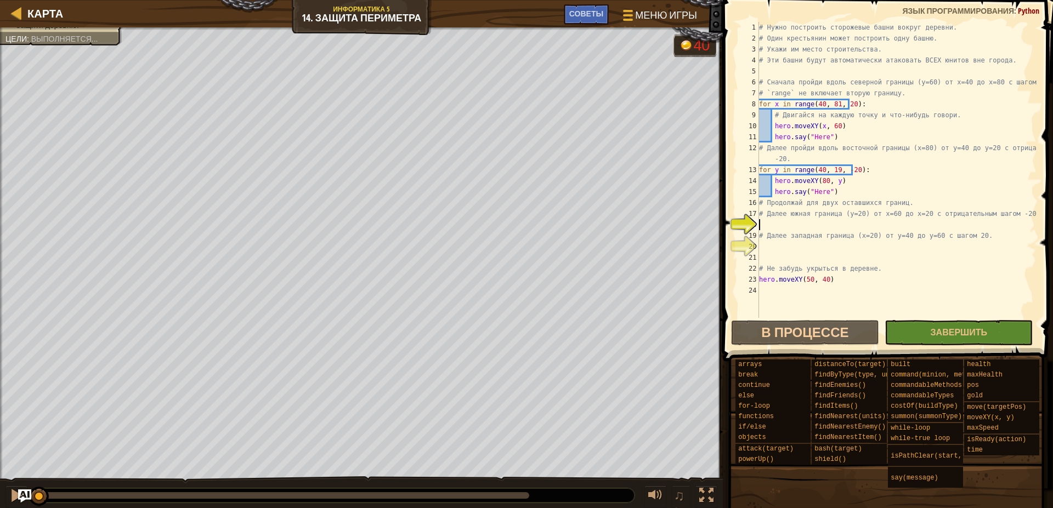
scroll to position [5, 0]
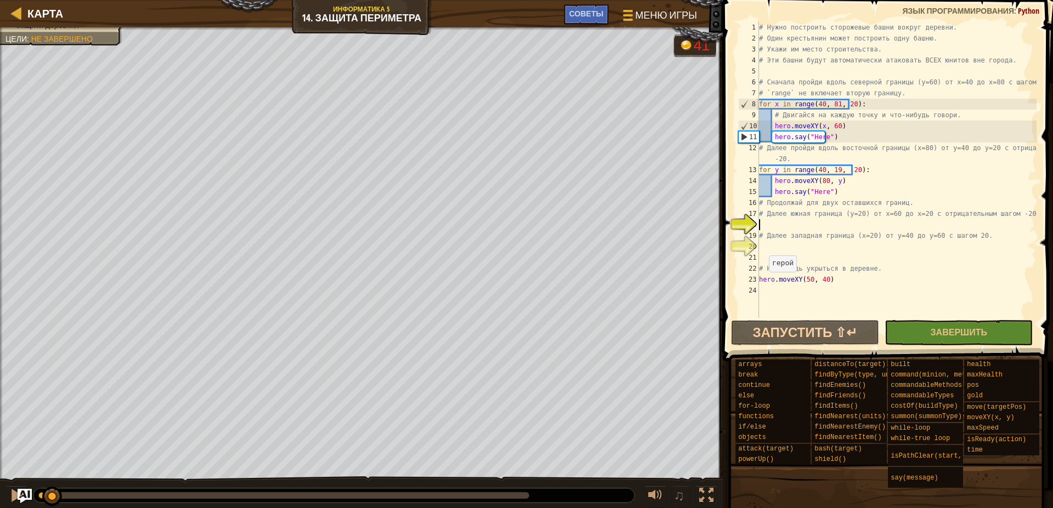
click at [26, 495] on img "Ask AI" at bounding box center [25, 496] width 14 height 14
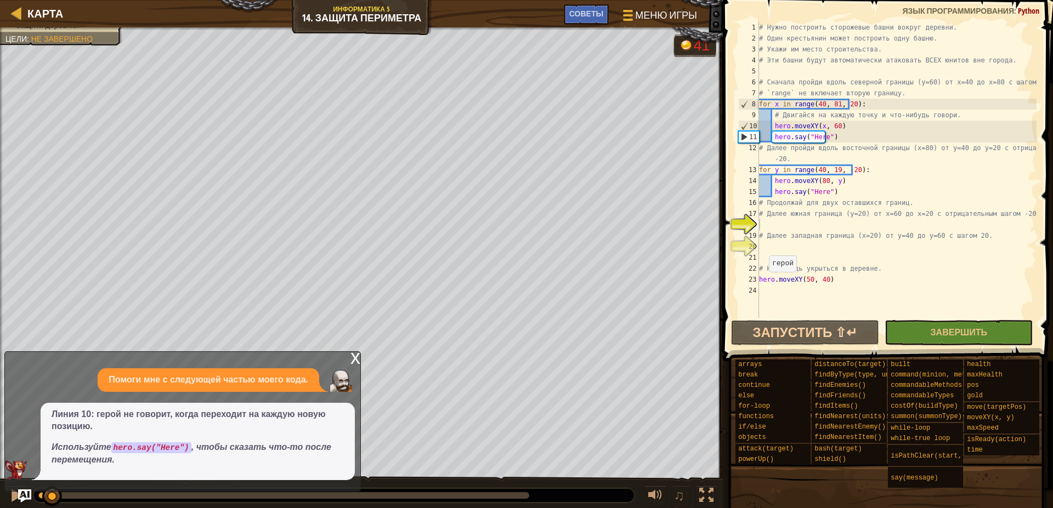
click at [194, 451] on em "Используйте hero.say("Here") , чтобы сказать что-то после перемещения." at bounding box center [192, 454] width 280 height 22
click at [187, 439] on span "Линия 10: герой не говорит, когда переходит на каждую новую позицию. Используйт…" at bounding box center [198, 438] width 292 height 58
click at [189, 438] on span "Линия 10: герой не говорит, когда переходит на каждую новую позицию. Используйт…" at bounding box center [198, 438] width 292 height 58
drag, startPoint x: 189, startPoint y: 438, endPoint x: 223, endPoint y: 452, distance: 37.6
click at [190, 438] on span "Линия 10: герой не говорит, когда переходит на каждую новую позицию. Используйт…" at bounding box center [198, 438] width 292 height 58
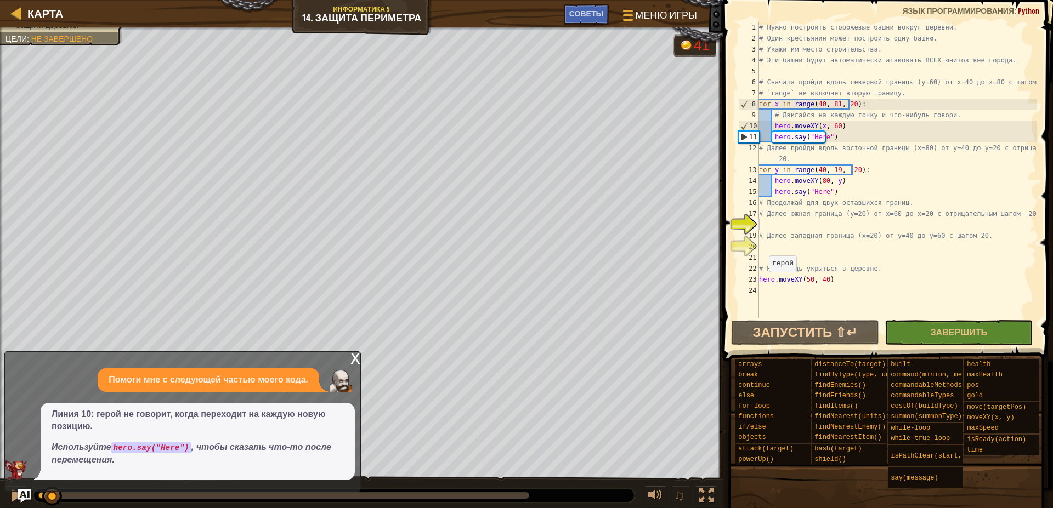
drag, startPoint x: 224, startPoint y: 453, endPoint x: 238, endPoint y: 453, distance: 14.3
click at [224, 454] on p "Используйте hero.say("Here") , чтобы сказать что-то после перемещения." at bounding box center [198, 453] width 292 height 25
click at [238, 453] on p "Используйте hero.say("Here") , чтобы сказать что-то после перемещения." at bounding box center [198, 453] width 292 height 25
click at [172, 451] on em "Используйте hero.say("Here") , чтобы сказать что-то после перемещения." at bounding box center [192, 454] width 280 height 22
click at [178, 446] on code "hero.say("Here")" at bounding box center [151, 448] width 80 height 11
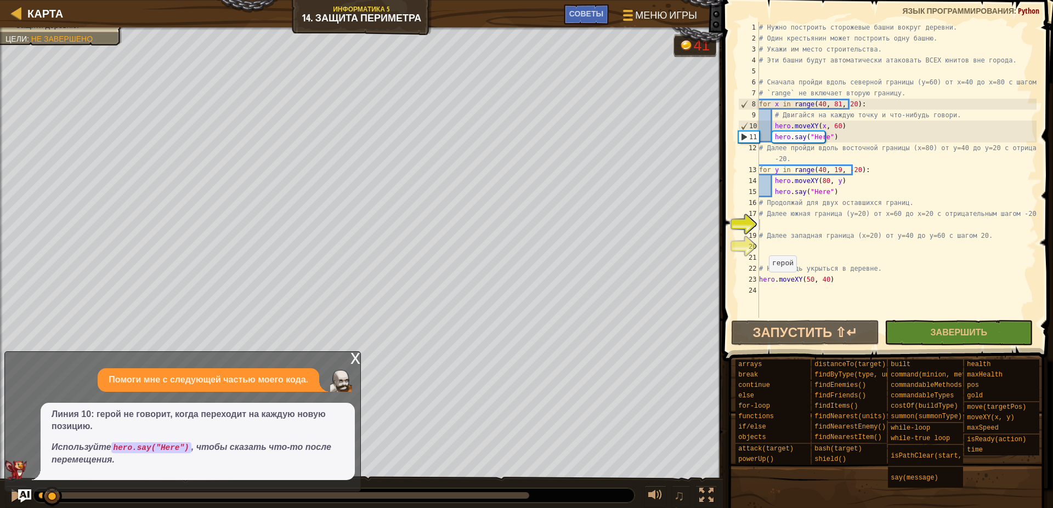
drag, startPoint x: 251, startPoint y: 440, endPoint x: 270, endPoint y: 440, distance: 19.7
click at [268, 440] on span "Линия 10: герой не говорит, когда переходит на каждую новую позицию. Используйт…" at bounding box center [198, 438] width 292 height 58
click at [293, 441] on span "Линия 10: герой не говорит, когда переходит на каждую новую позицию. Используйт…" at bounding box center [198, 438] width 292 height 58
drag, startPoint x: 126, startPoint y: 485, endPoint x: 531, endPoint y: 500, distance: 406.0
click at [531, 500] on div "Карта Информатика 5 14. Защита периметра Меню игры Готово Советы # We need to b…" at bounding box center [526, 254] width 1053 height 508
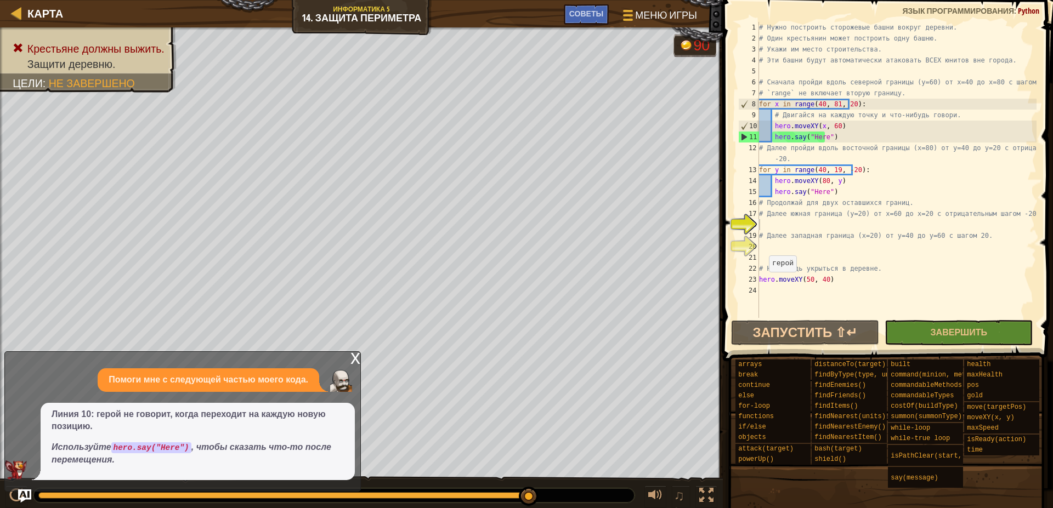
drag, startPoint x: 54, startPoint y: 503, endPoint x: 627, endPoint y: 492, distance: 573.1
click at [627, 492] on div at bounding box center [333, 496] width 601 height 14
click at [354, 362] on div "x" at bounding box center [355, 357] width 10 height 11
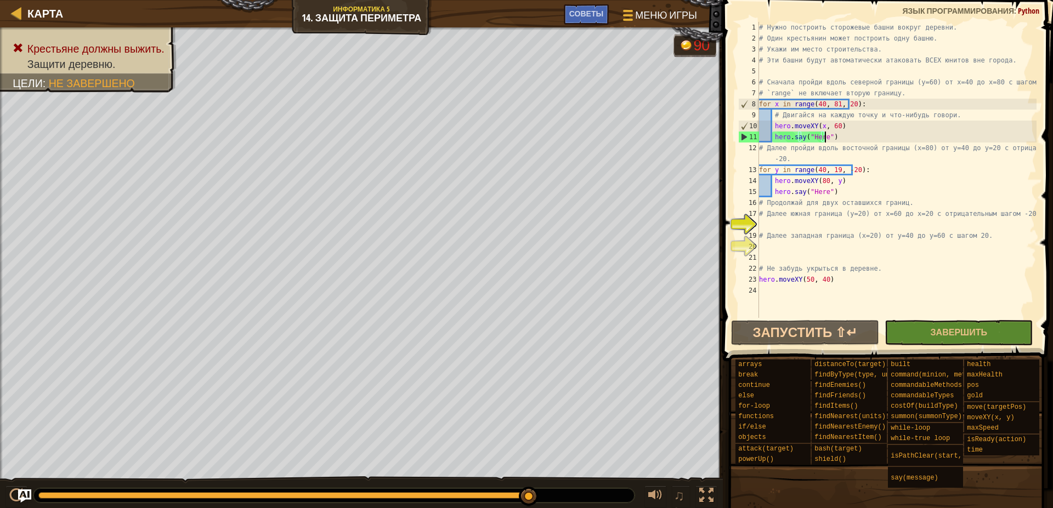
click at [833, 139] on div "# Нужно построить сторожевые башни вокруг деревни. # Один крестьянин может пост…" at bounding box center [897, 181] width 280 height 318
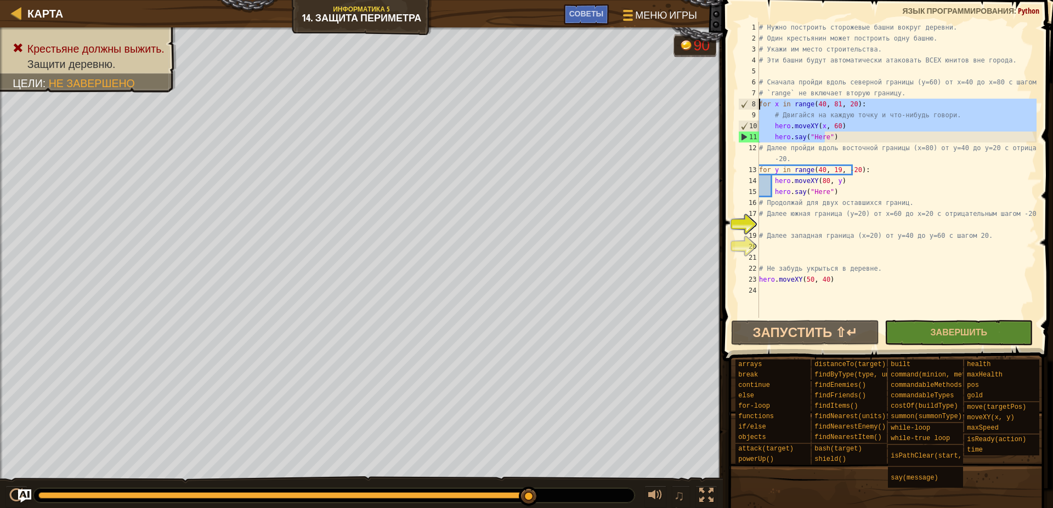
click at [652, 103] on div "Карта Информатика 5 14. Защита периметра Меню игры Готово Советы # We need to b…" at bounding box center [526, 254] width 1053 height 508
type textarea "for x in range(40, 81, 20): # Двигайся на каждую точку и что-нибудь говори."
click at [772, 224] on div "# Нужно построить сторожевые башни вокруг деревни. # Один крестьянин может пост…" at bounding box center [897, 181] width 280 height 318
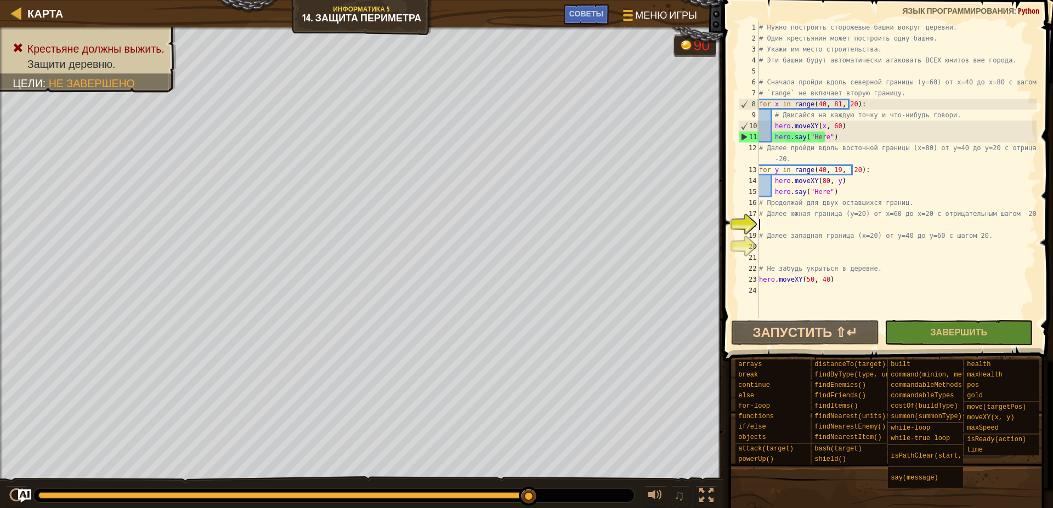
paste textarea "hero.say("Here")"
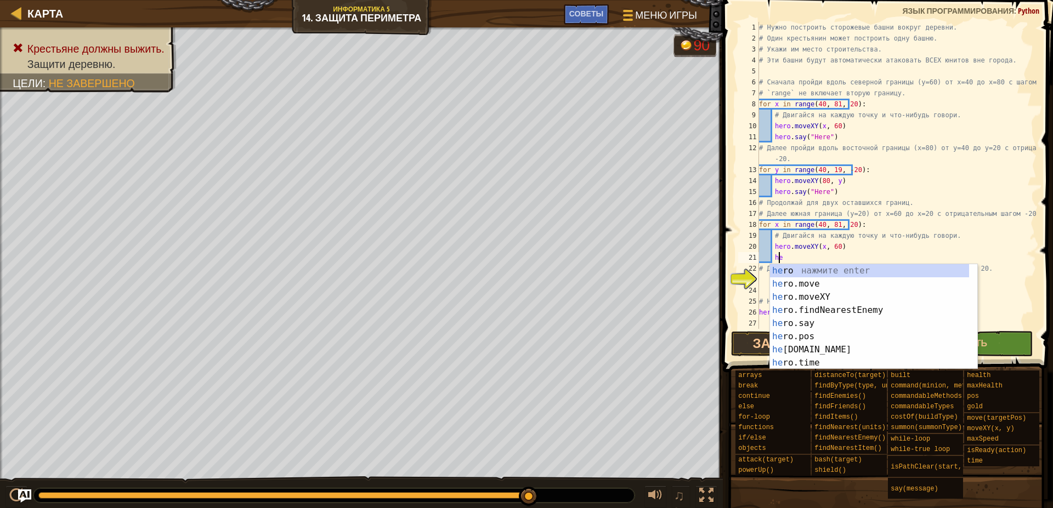
type textarea "h"
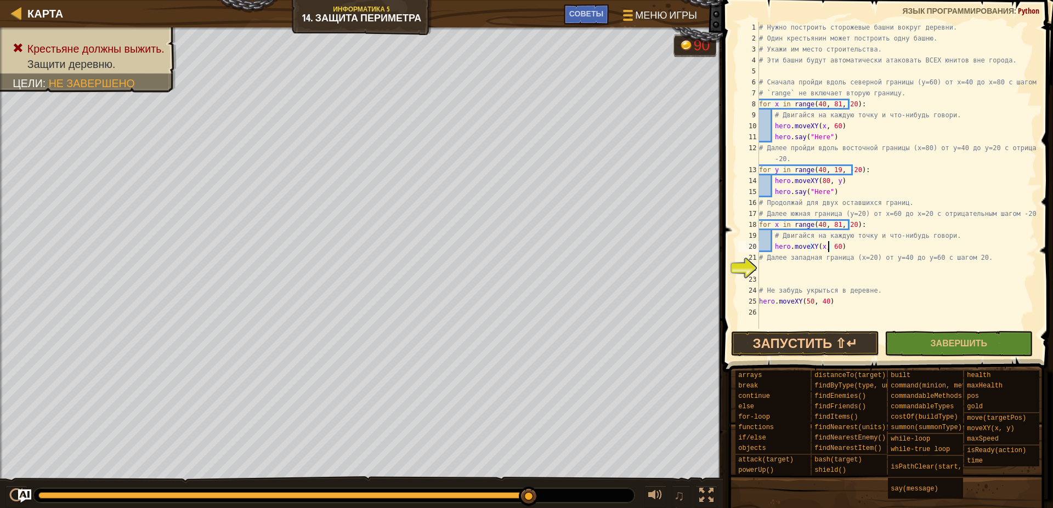
click at [829, 246] on div "# Нужно построить сторожевые башни вокруг деревни. # Один крестьянин может пост…" at bounding box center [897, 186] width 280 height 329
click at [814, 225] on div "# Нужно построить сторожевые башни вокруг деревни. # Один крестьянин может пост…" at bounding box center [897, 186] width 280 height 329
click at [924, 225] on div "# Нужно построить сторожевые башни вокруг деревни. # Один крестьянин может пост…" at bounding box center [897, 186] width 280 height 329
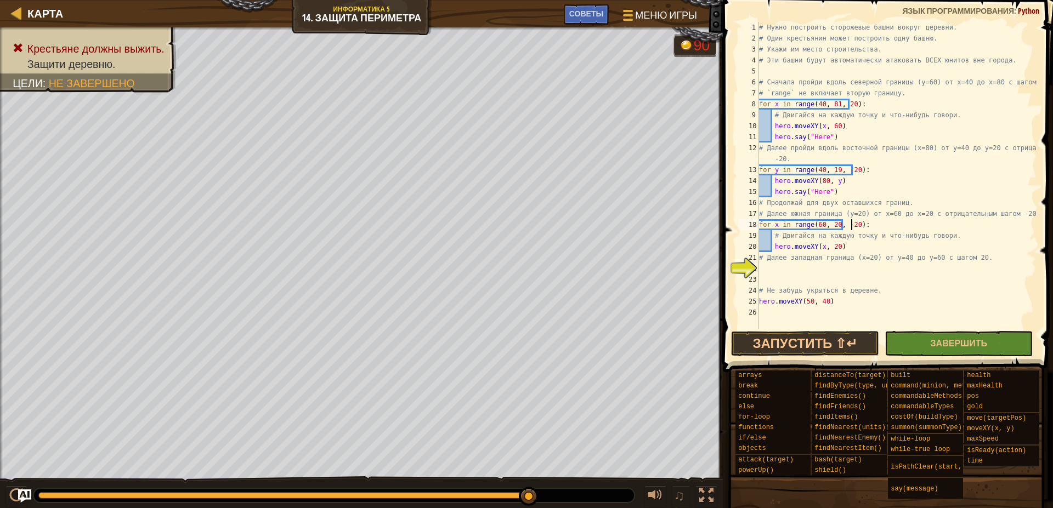
drag, startPoint x: 851, startPoint y: 225, endPoint x: 913, endPoint y: 236, distance: 62.9
click at [879, 238] on div "# Нужно построить сторожевые башни вокруг деревни. # Один крестьянин может пост…" at bounding box center [897, 186] width 280 height 329
click at [995, 239] on div "# Нужно построить сторожевые башни вокруг деревни. # Один крестьянин может пост…" at bounding box center [897, 186] width 280 height 329
drag, startPoint x: 773, startPoint y: 253, endPoint x: 793, endPoint y: 245, distance: 21.6
click at [773, 251] on div "# Нужно построить сторожевые башни вокруг деревни. # Один крестьянин может пост…" at bounding box center [897, 186] width 280 height 329
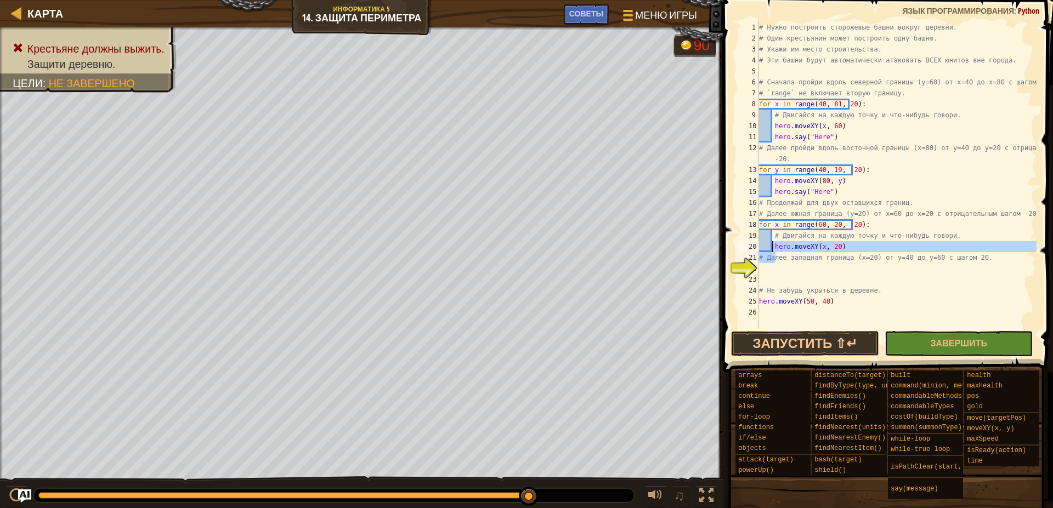
click at [872, 229] on div "# Нужно построить сторожевые башни вокруг деревни. # Один крестьянин может пост…" at bounding box center [897, 186] width 280 height 329
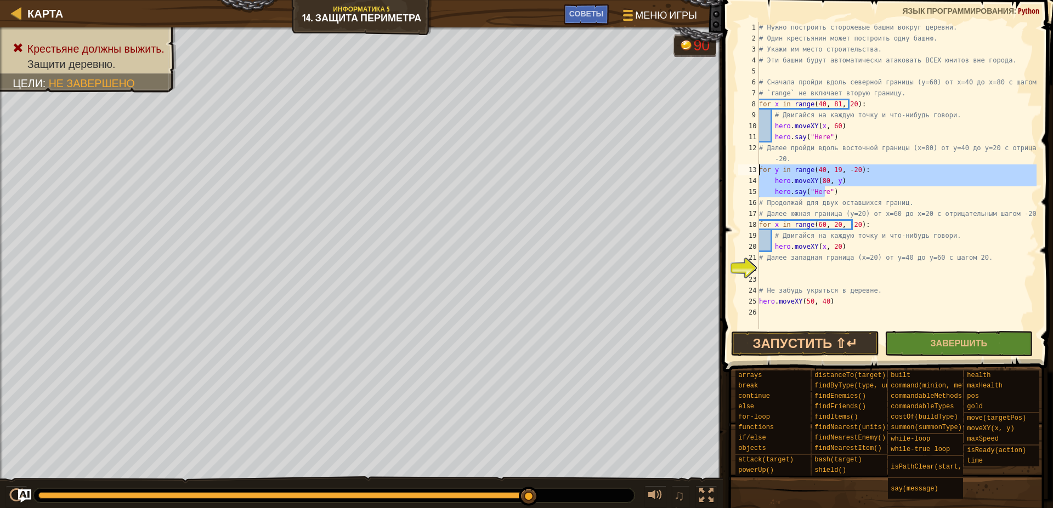
click at [578, 172] on div "Карта Информатика 5 14. Защита периметра Меню игры Готово Советы # We need to b…" at bounding box center [526, 254] width 1053 height 508
type textarea "for y in range(40, 19, -20): hero.moveXY(80, y)"
click at [777, 271] on div "# Нужно построить сторожевые башни вокруг деревни. # Один крестьянин может пост…" at bounding box center [897, 186] width 280 height 329
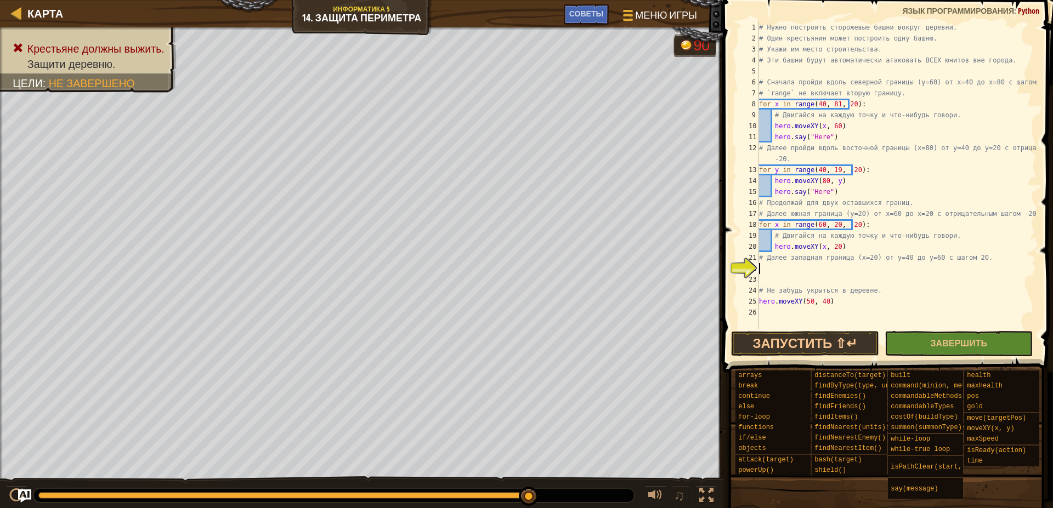
scroll to position [5, 0]
paste textarea "hero.say("Here")"
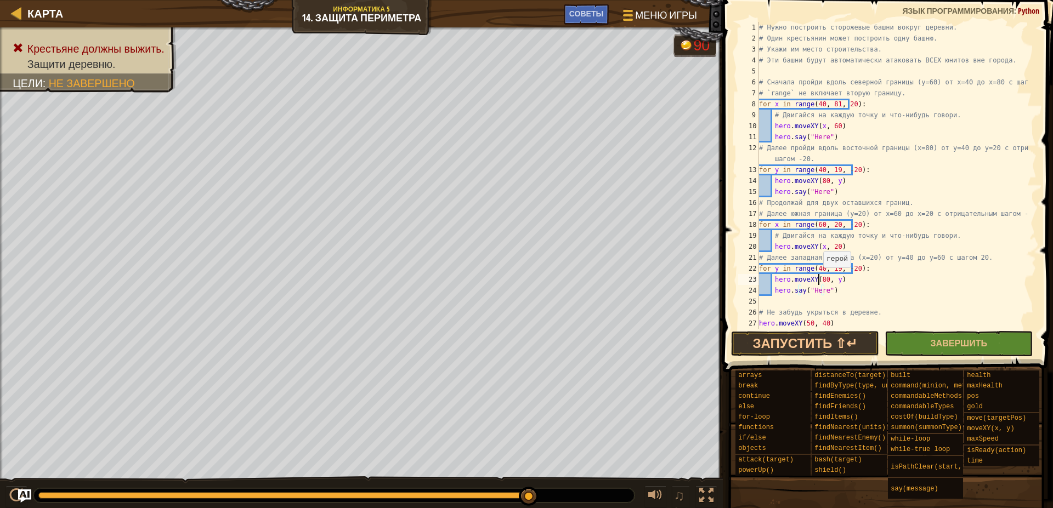
click at [816, 279] on div "# Нужно построить сторожевые башни вокруг деревни. # Один крестьянин может пост…" at bounding box center [892, 186] width 271 height 329
click at [834, 348] on button "Запустить ⇧↵" at bounding box center [805, 343] width 148 height 25
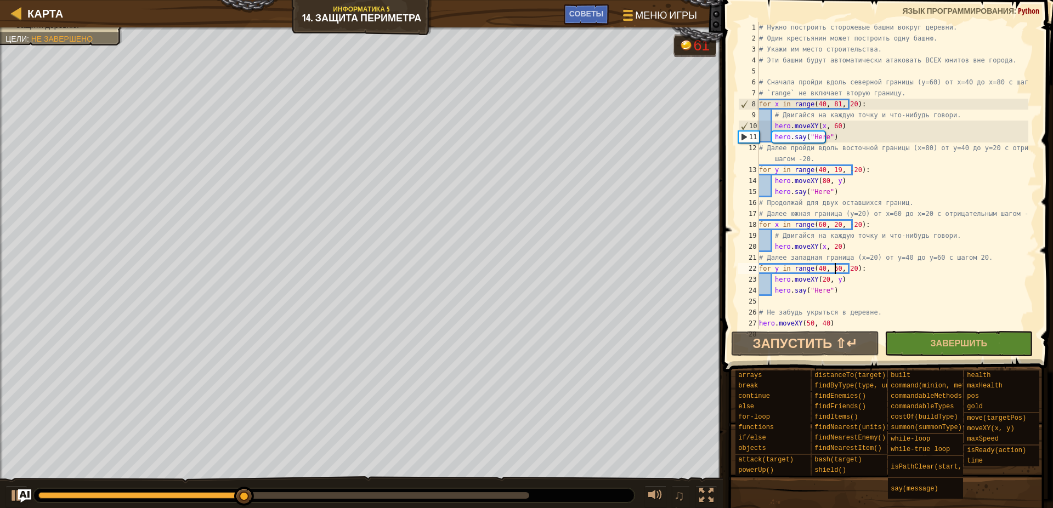
click at [845, 244] on div "# Нужно построить сторожевые башни вокруг деревни. # Один крестьянин может пост…" at bounding box center [892, 186] width 271 height 329
type textarea "hero.moveXY(x, 20)"
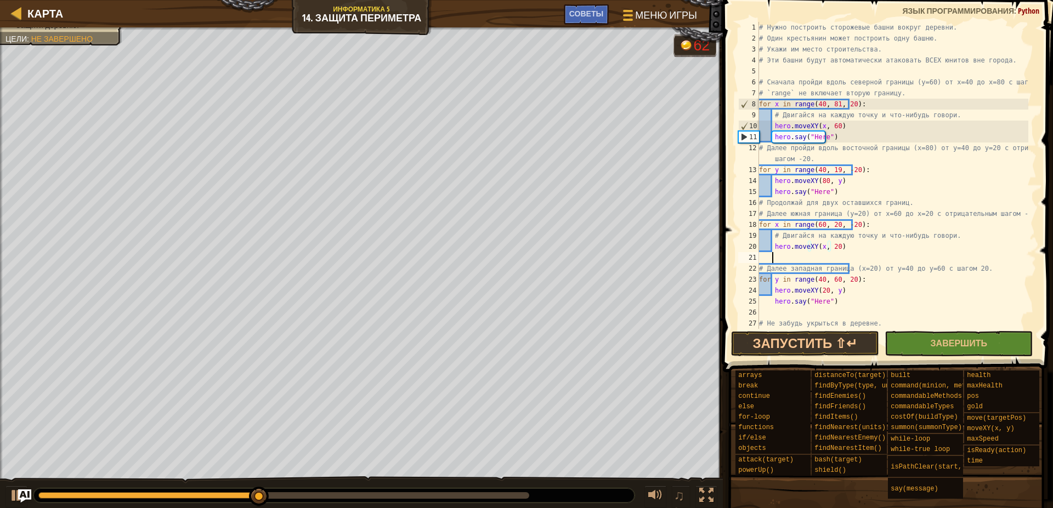
scroll to position [5, 1]
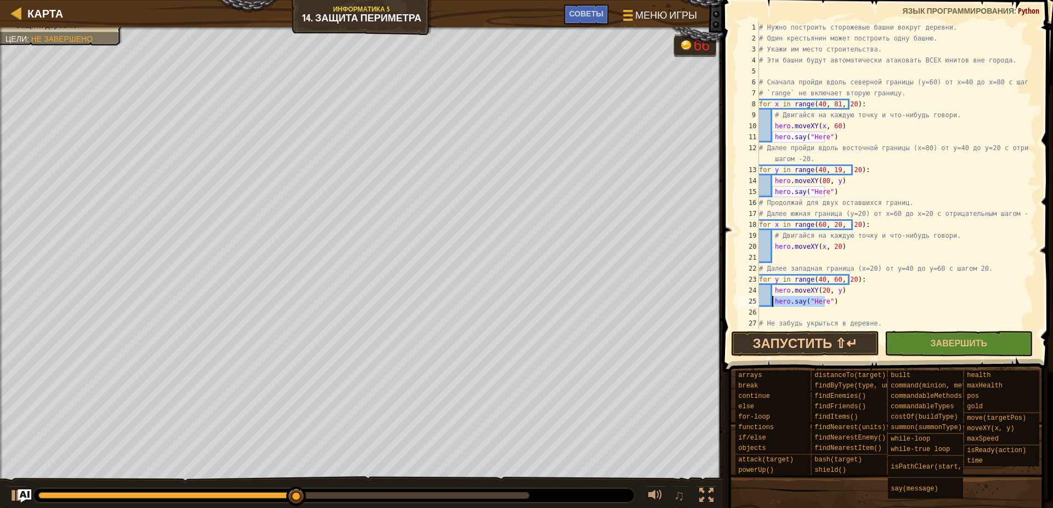
drag, startPoint x: 827, startPoint y: 303, endPoint x: 771, endPoint y: 304, distance: 55.9
click at [771, 304] on div "# Нужно построить сторожевые башни вокруг деревни. # Один крестьянин может пост…" at bounding box center [892, 186] width 271 height 329
click at [781, 263] on div "# Нужно построить сторожевые башни вокруг деревни. # Один крестьянин может пост…" at bounding box center [892, 186] width 271 height 329
type textarea "# Далее западная граница (x=20) от y=40 до y=60 с шагом 20."
click at [785, 255] on div "# Нужно построить сторожевые башни вокруг деревни. # Один крестьянин может пост…" at bounding box center [892, 186] width 271 height 329
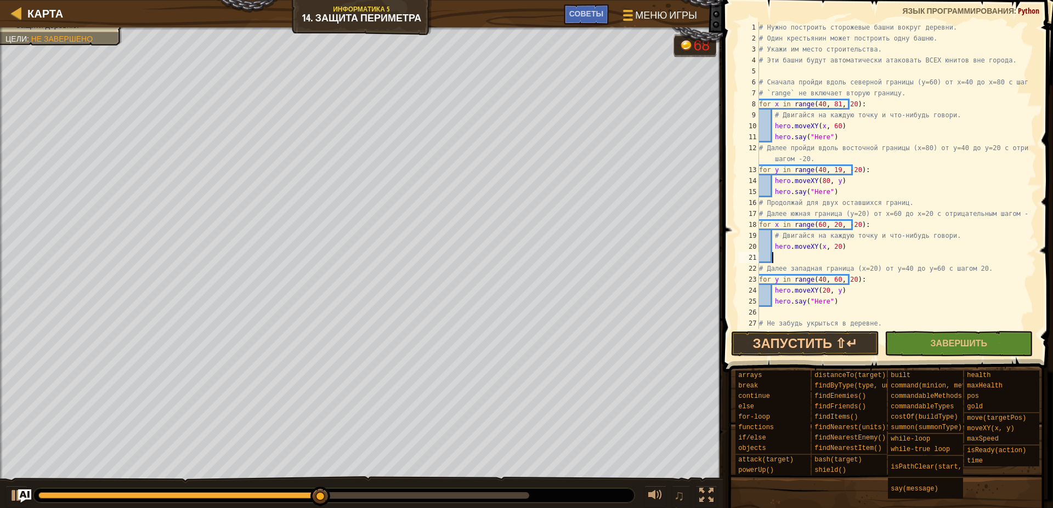
paste textarea "hero.say("Here")"
click at [820, 342] on button "Запустить ⇧↵" at bounding box center [805, 343] width 148 height 25
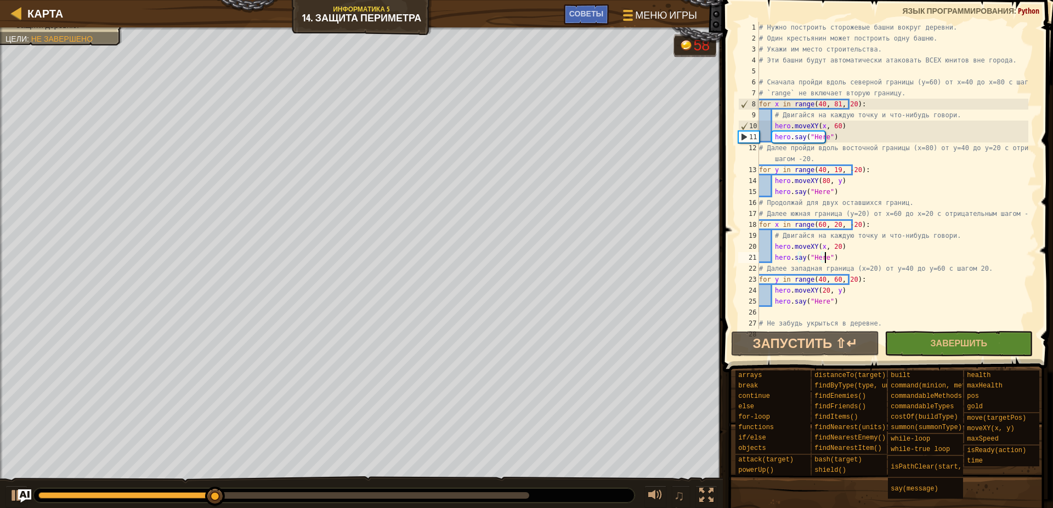
scroll to position [22, 0]
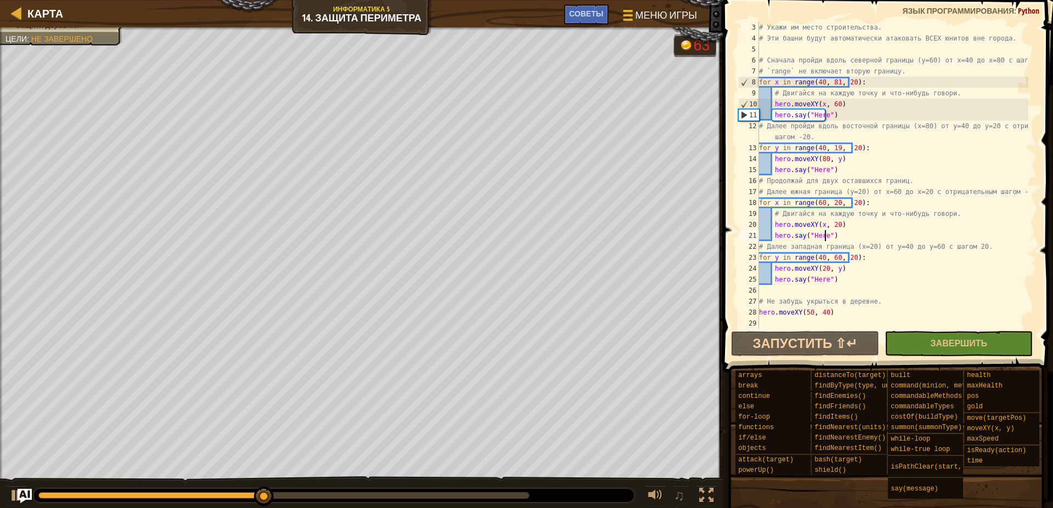
click at [27, 501] on img "Ask AI" at bounding box center [25, 496] width 14 height 14
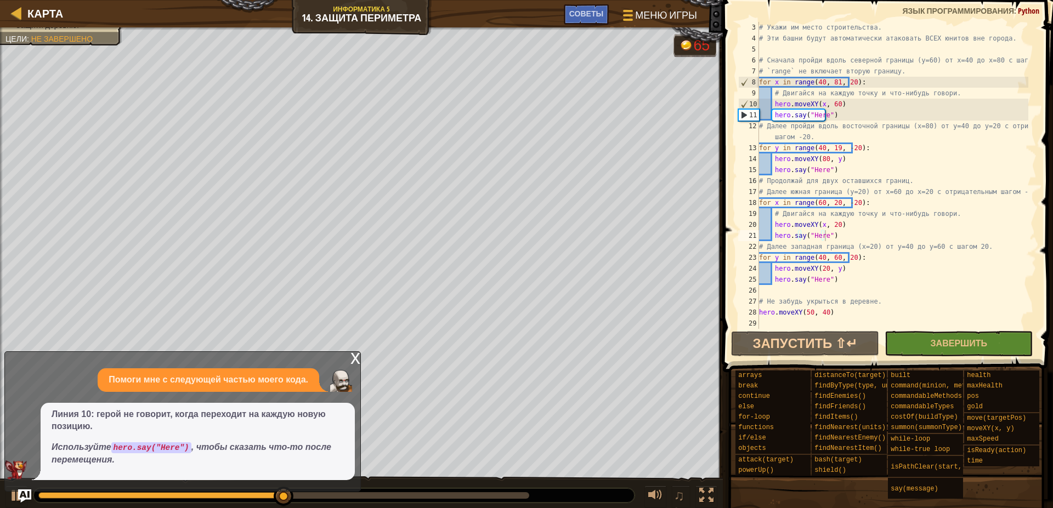
click at [319, 367] on div "x Помоги мне с следующей частью моего кода. Линия 10: герой не говорит, когда п…" at bounding box center [182, 421] width 356 height 140
drag, startPoint x: 174, startPoint y: 453, endPoint x: 180, endPoint y: 453, distance: 6.0
click at [179, 453] on code "hero.say("Here")" at bounding box center [151, 448] width 80 height 11
click at [173, 455] on p "Используйте hero.say("Here") , чтобы сказать что-то после перемещения." at bounding box center [198, 453] width 292 height 25
type textarea "# Двигайся на каждую точку и что-нибудь говори."
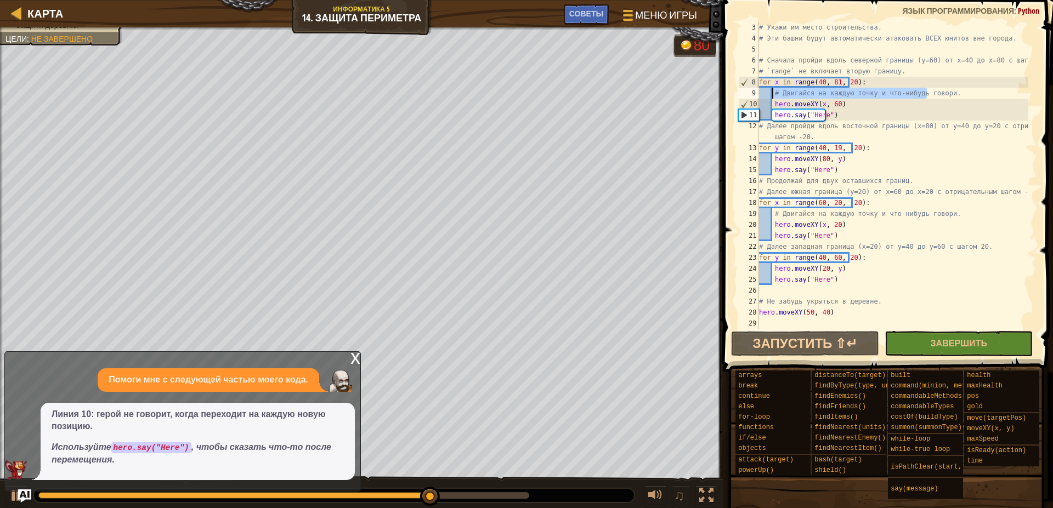
drag, startPoint x: 930, startPoint y: 95, endPoint x: 772, endPoint y: 88, distance: 158.1
click at [772, 88] on div "# Укажи им место строительства. # Эти башни будут автоматически атаковать ВСЕХ …" at bounding box center [892, 186] width 271 height 329
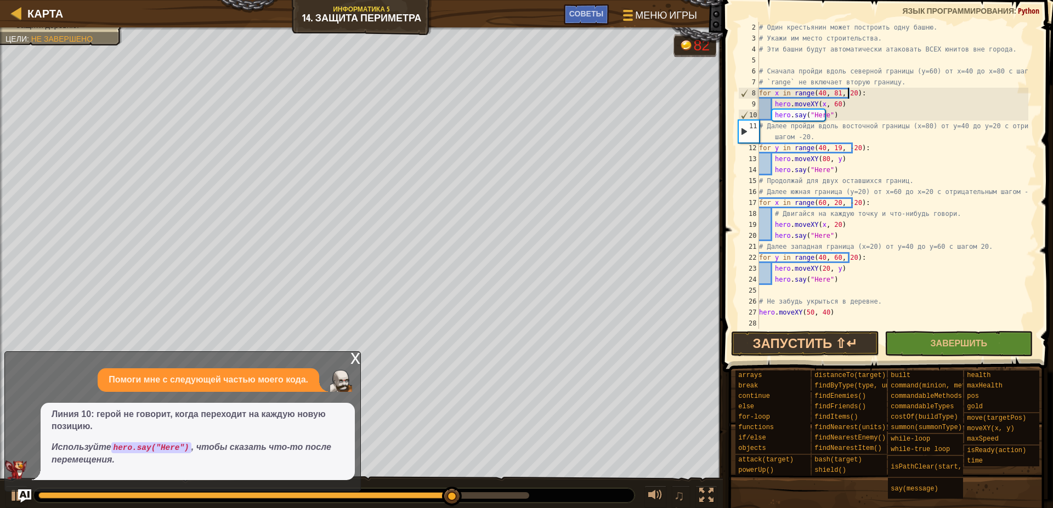
scroll to position [11, 0]
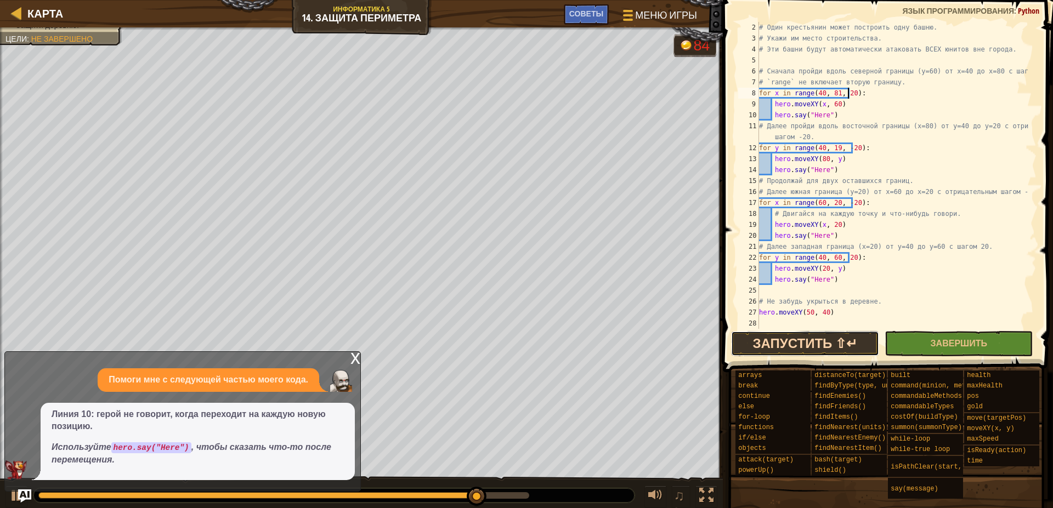
click at [808, 348] on button "Запустить ⇧↵" at bounding box center [805, 343] width 148 height 25
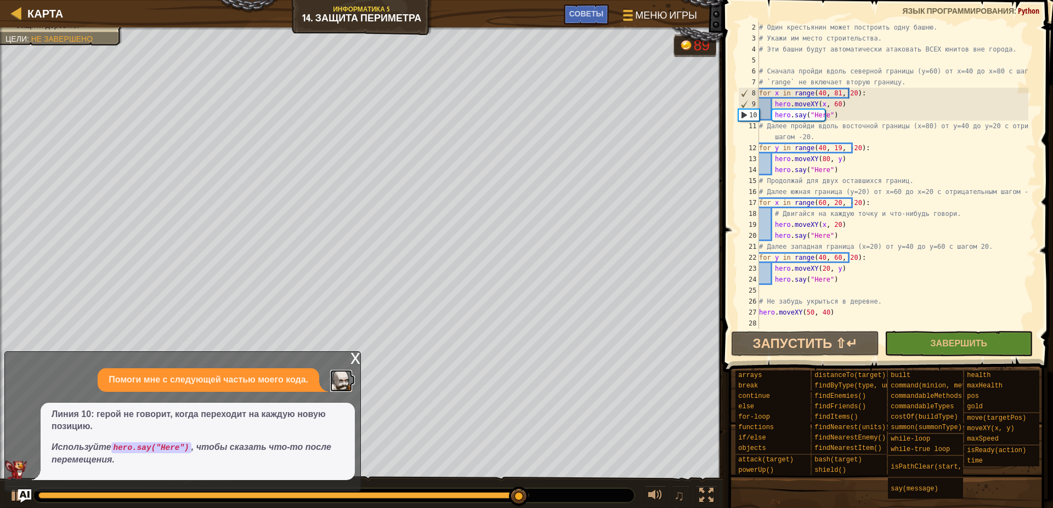
drag, startPoint x: 338, startPoint y: 390, endPoint x: 297, endPoint y: 389, distance: 40.6
click at [297, 389] on div "Помоги мне с следующей частью моего кода." at bounding box center [180, 380] width 350 height 24
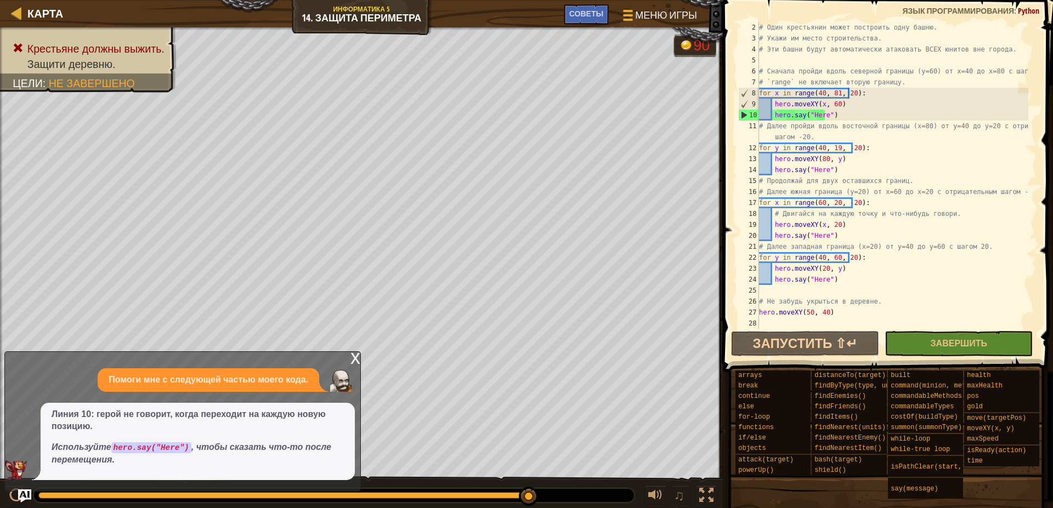
click at [359, 358] on div "x" at bounding box center [355, 357] width 10 height 11
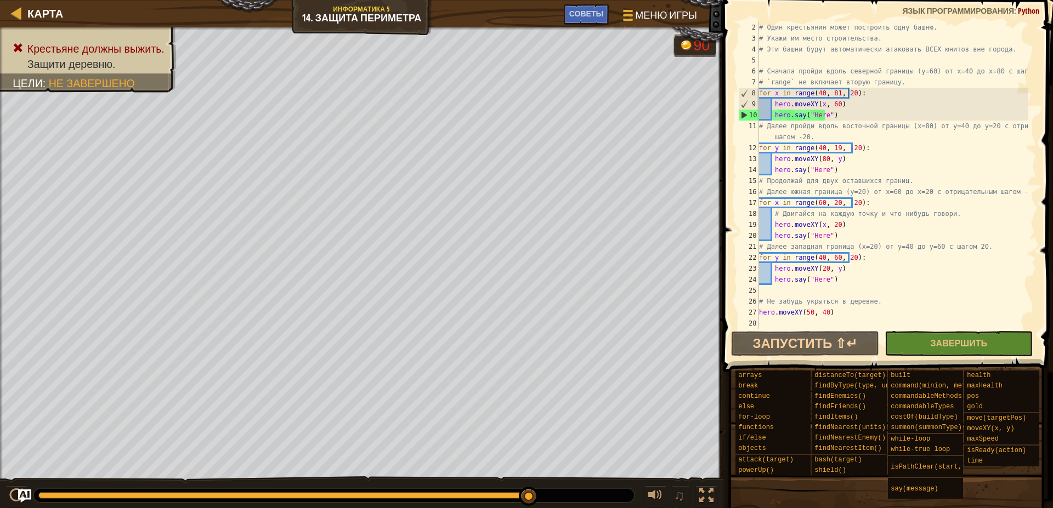
click at [746, 114] on div "10" at bounding box center [749, 115] width 20 height 11
click at [26, 493] on img "Ask AI" at bounding box center [25, 496] width 14 height 14
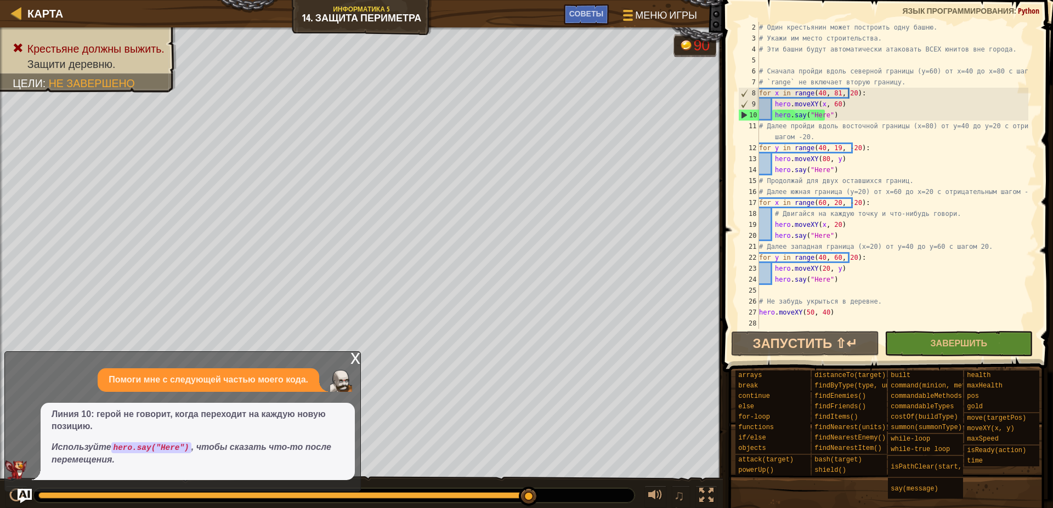
click at [22, 500] on img "Ask AI" at bounding box center [25, 496] width 14 height 14
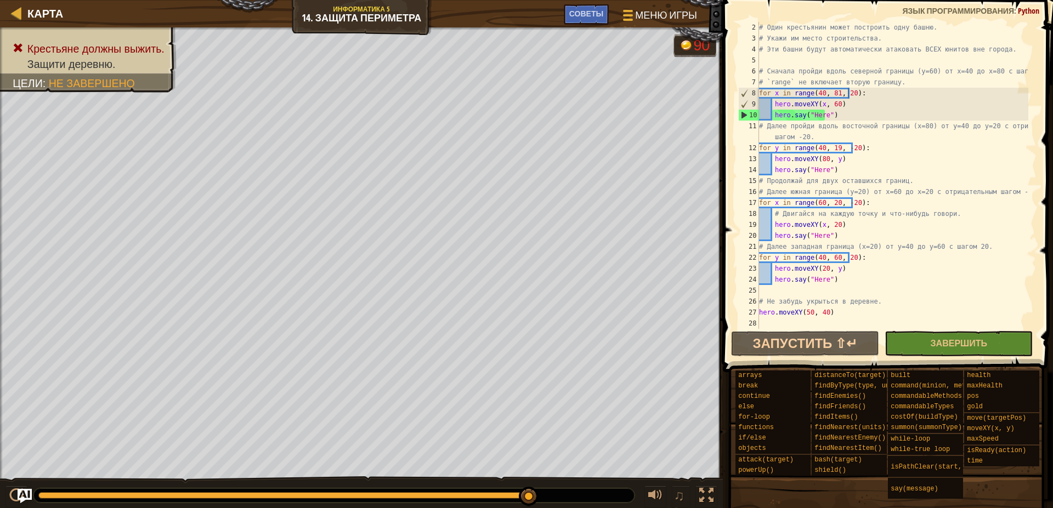
click at [27, 497] on img "Ask AI" at bounding box center [25, 496] width 14 height 14
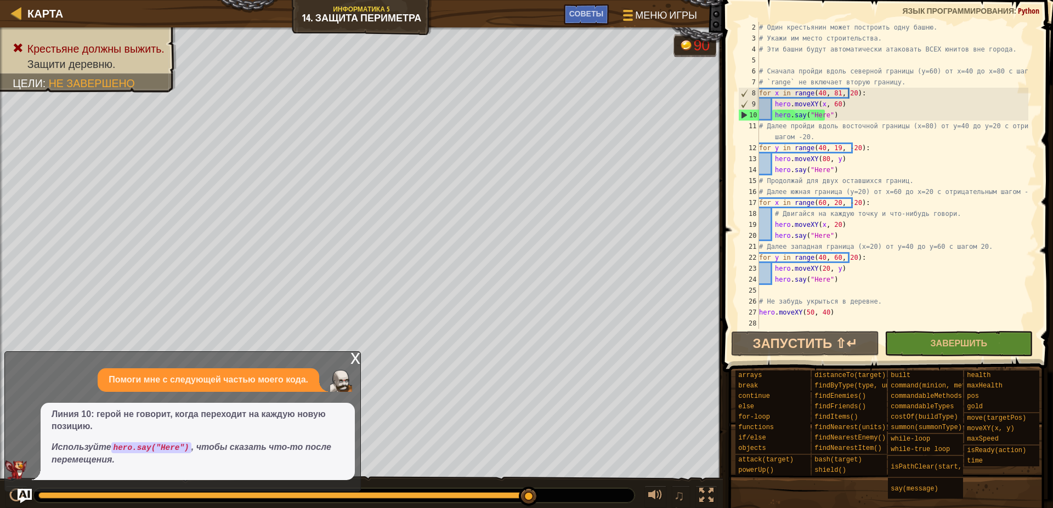
click at [27, 497] on img "Ask AI" at bounding box center [25, 496] width 14 height 14
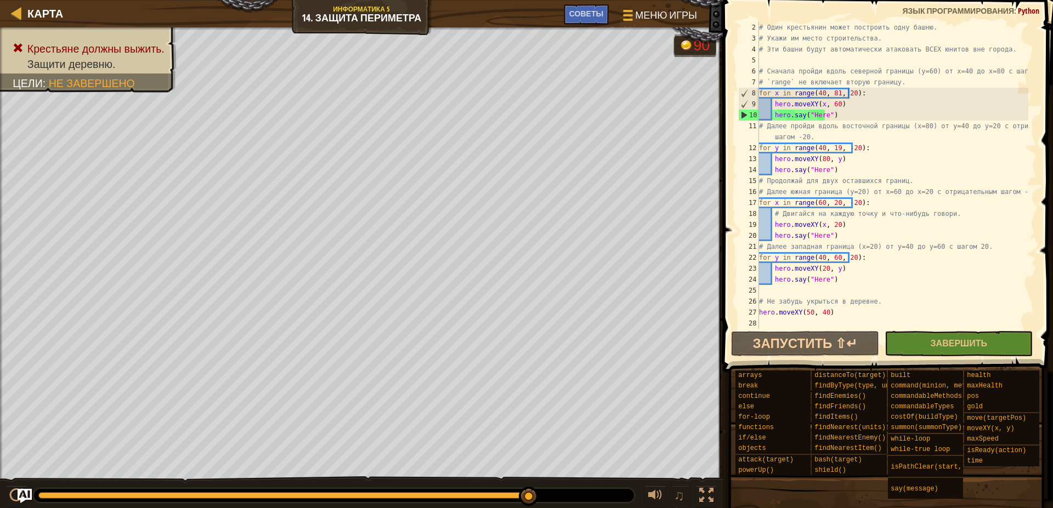
click at [27, 497] on img "Ask AI" at bounding box center [25, 496] width 14 height 14
click at [26, 497] on img "Ask AI" at bounding box center [25, 496] width 14 height 14
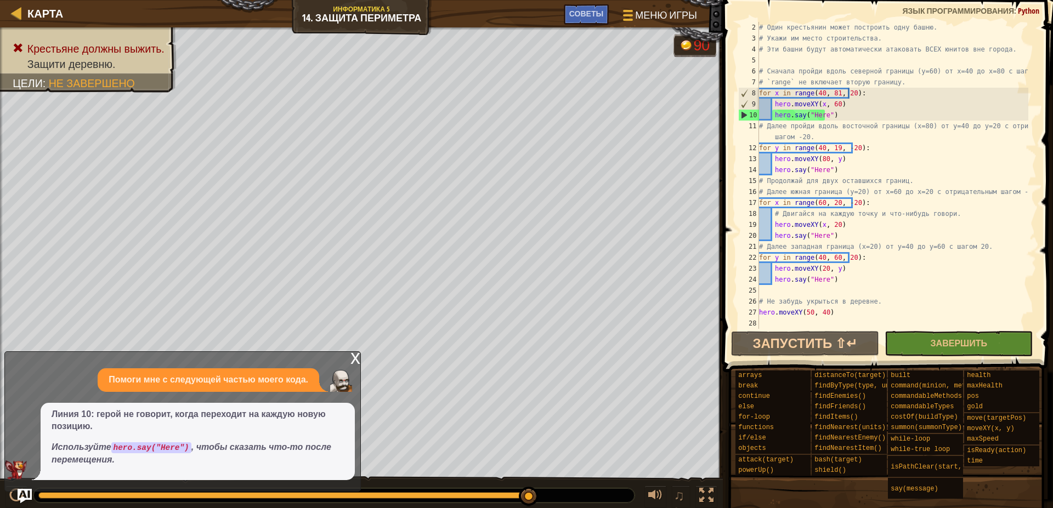
click at [26, 497] on img "Ask AI" at bounding box center [25, 496] width 14 height 14
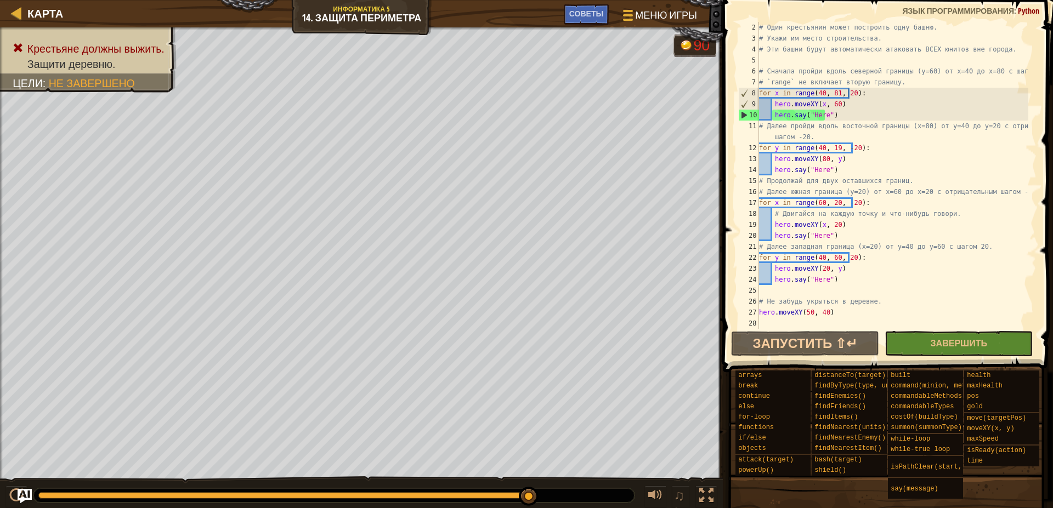
click at [26, 497] on img "Ask AI" at bounding box center [25, 496] width 14 height 14
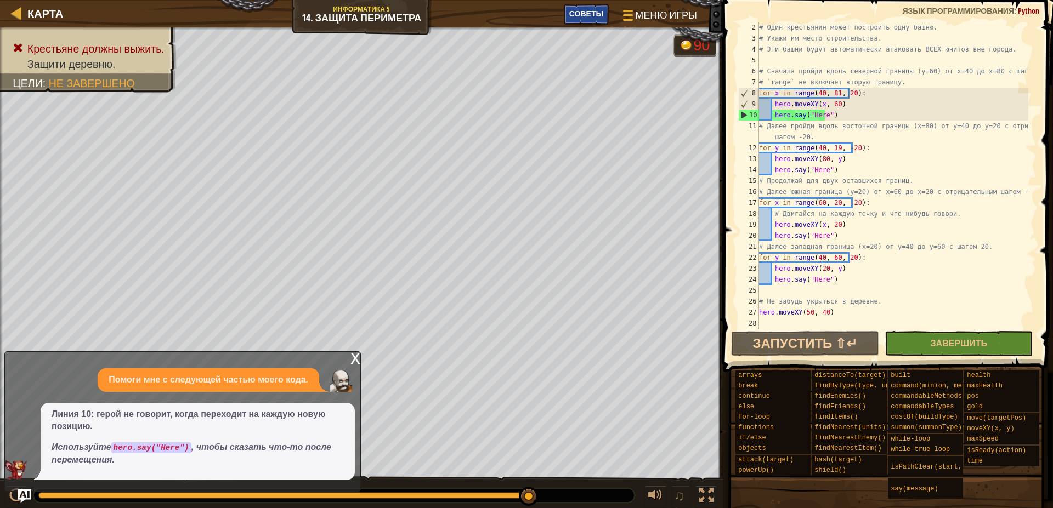
click at [586, 23] on div "Советы" at bounding box center [586, 14] width 45 height 20
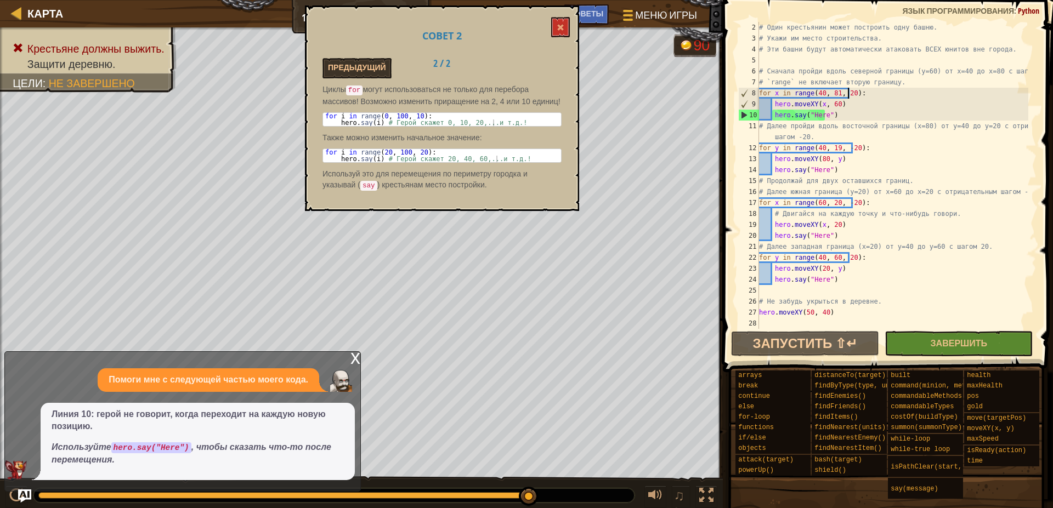
click at [583, 43] on div "Карта Информатика 5 14. Защита периметра Меню игры Готово Советы # We need to b…" at bounding box center [526, 254] width 1053 height 508
drag, startPoint x: 557, startPoint y: 20, endPoint x: 560, endPoint y: 25, distance: 6.7
click at [558, 21] on button at bounding box center [560, 27] width 19 height 20
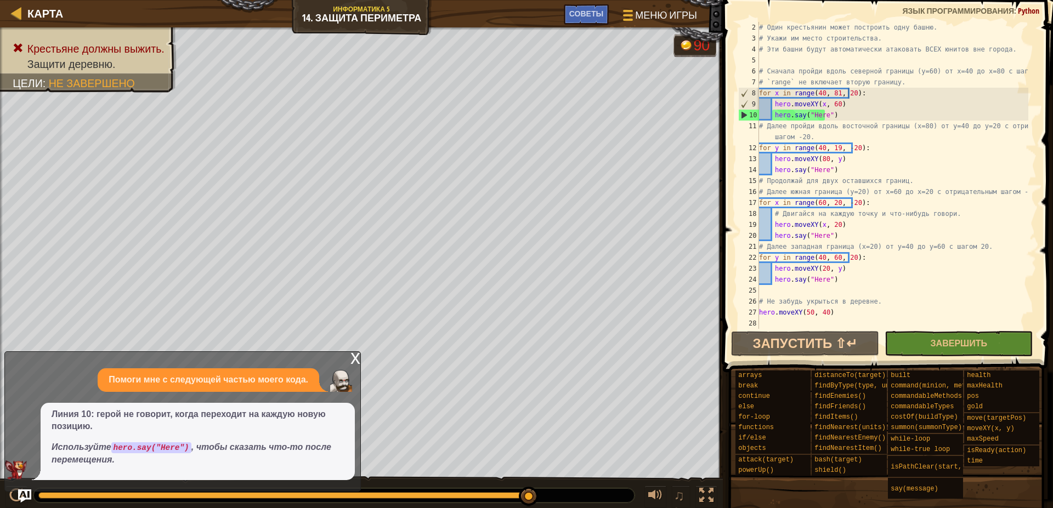
click at [358, 358] on div "x" at bounding box center [355, 357] width 10 height 11
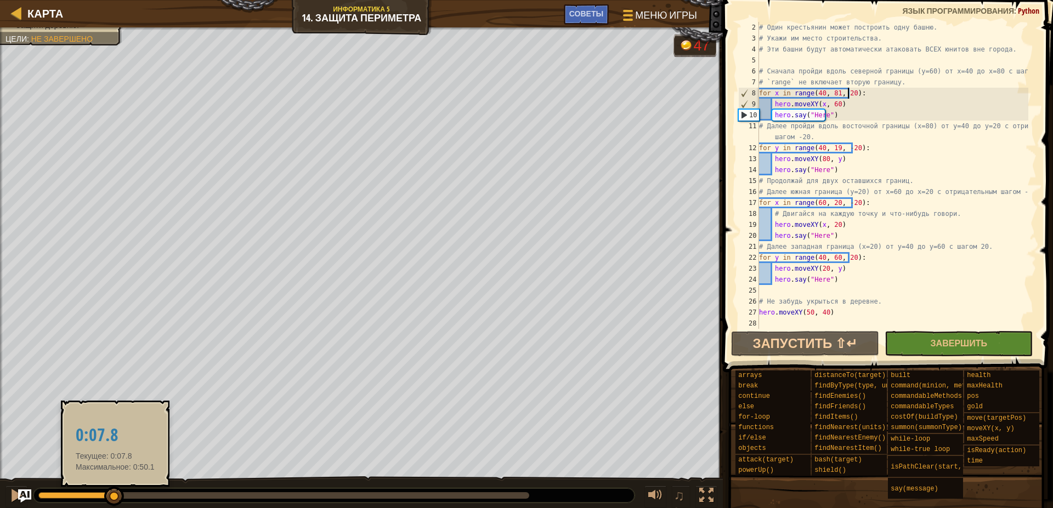
drag, startPoint x: 524, startPoint y: 494, endPoint x: 115, endPoint y: 498, distance: 408.5
click at [115, 498] on div at bounding box center [114, 497] width 20 height 20
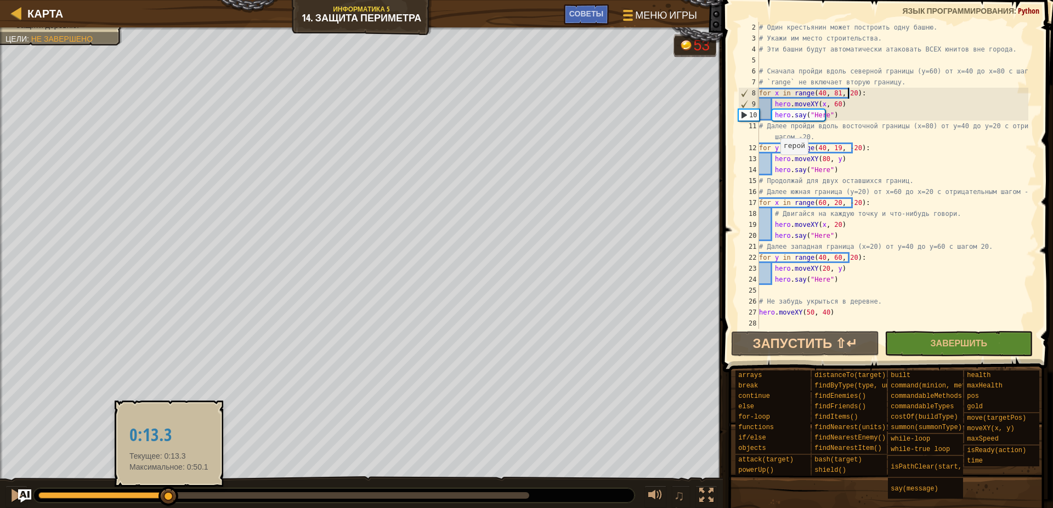
click at [80, 379] on div "Крестьяне должны выжить. Защити деревню. Цели : Не завершено 53 ♫ Arrow Tower 6…" at bounding box center [526, 268] width 1053 height 482
drag, startPoint x: 87, startPoint y: 497, endPoint x: 191, endPoint y: 494, distance: 104.2
click at [176, 502] on div at bounding box center [176, 497] width 20 height 20
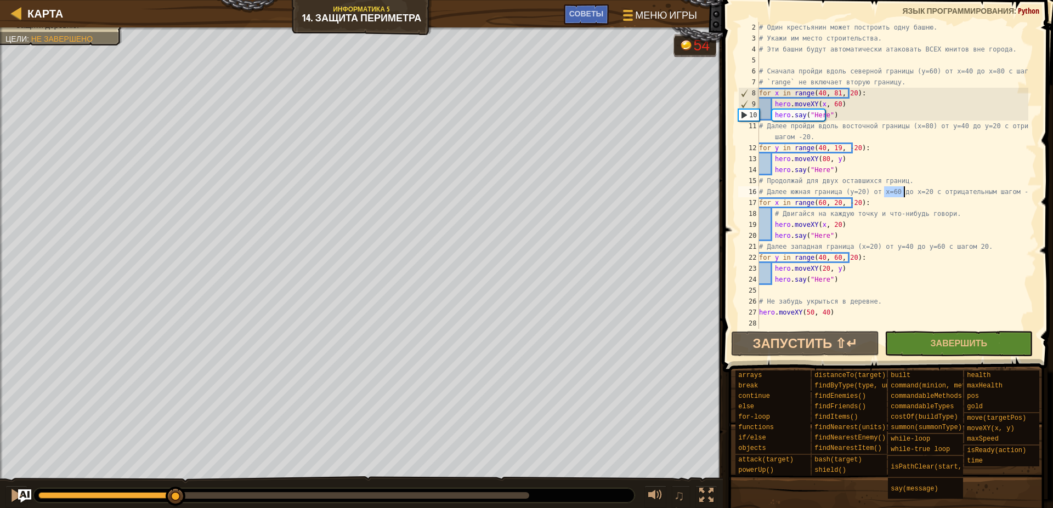
drag, startPoint x: 884, startPoint y: 192, endPoint x: 906, endPoint y: 191, distance: 22.0
click at [906, 191] on div "# Один крестьянин может построить одну башню. # Укажи им место строительства. #…" at bounding box center [892, 186] width 271 height 329
drag, startPoint x: 820, startPoint y: 205, endPoint x: 829, endPoint y: 203, distance: 9.0
click at [829, 203] on div "# Один крестьянин может построить одну башню. # Укажи им место строительства. #…" at bounding box center [892, 186] width 271 height 329
click at [823, 206] on div "# Один крестьянин может построить одну башню. # Укажи им место строительства. #…" at bounding box center [892, 175] width 271 height 307
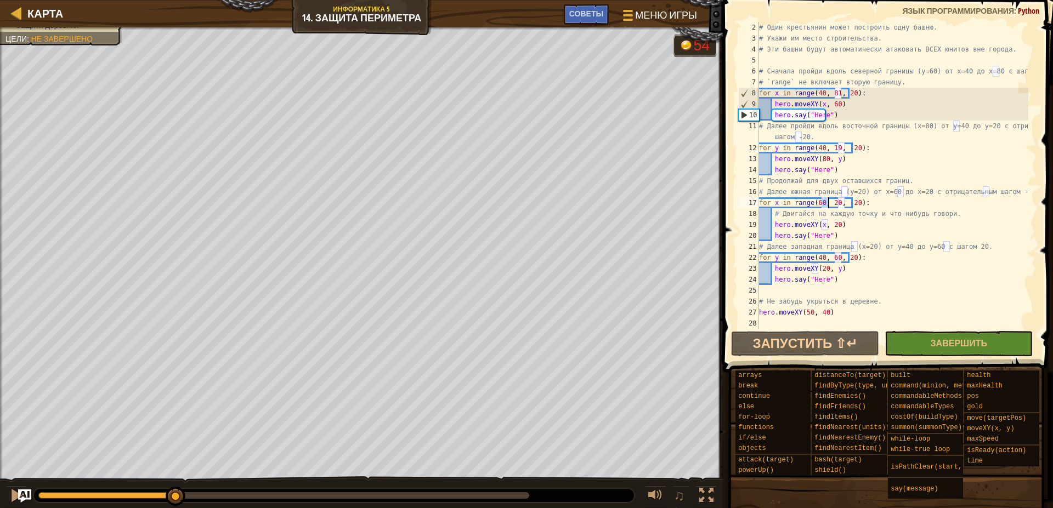
drag, startPoint x: 821, startPoint y: 204, endPoint x: 829, endPoint y: 202, distance: 7.5
click at [829, 202] on div "# Один крестьянин может построить одну башню. # Укажи им место строительства. #…" at bounding box center [892, 186] width 271 height 329
click at [825, 148] on div "# Один крестьянин может построить одну башню. # Укажи им место строительства. #…" at bounding box center [892, 186] width 271 height 329
drag, startPoint x: 950, startPoint y: 124, endPoint x: 958, endPoint y: 124, distance: 8.8
click at [958, 124] on div "# Один крестьянин может построить одну башню. # Укажи им место строительства. #…" at bounding box center [892, 186] width 271 height 329
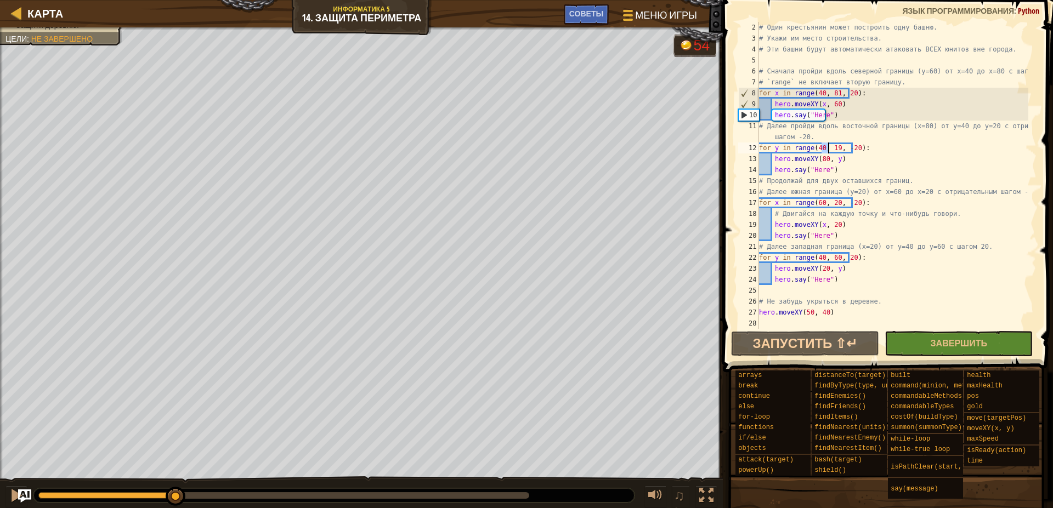
drag, startPoint x: 823, startPoint y: 148, endPoint x: 828, endPoint y: 148, distance: 5.5
click at [828, 148] on div "# Один крестьянин может построить одну башню. # Укажи им место строительства. #…" at bounding box center [892, 186] width 271 height 329
drag, startPoint x: 954, startPoint y: 73, endPoint x: 960, endPoint y: 70, distance: 6.9
click at [960, 70] on div "# Один крестьянин может построить одну башню. # Укажи им место строительства. #…" at bounding box center [892, 186] width 271 height 329
drag, startPoint x: 821, startPoint y: 93, endPoint x: 827, endPoint y: 91, distance: 6.9
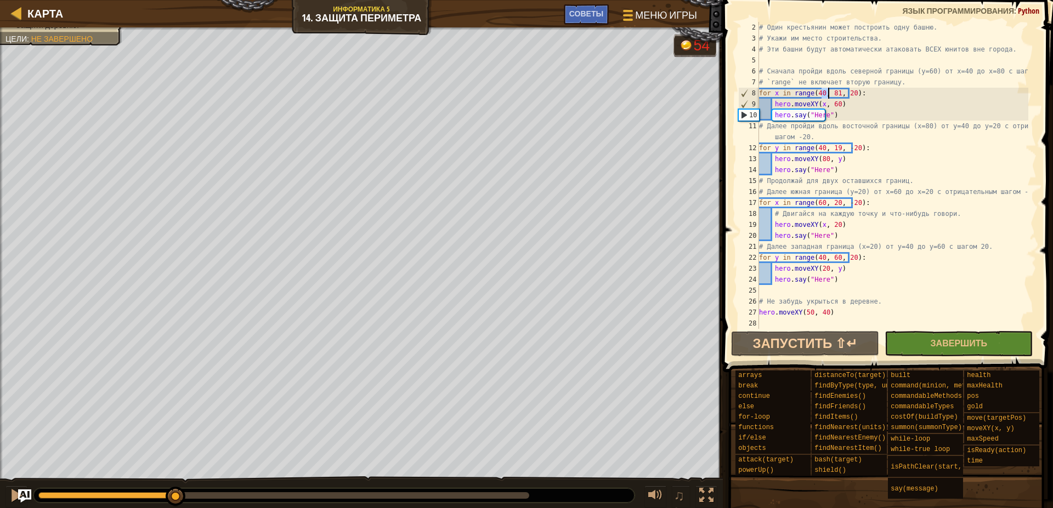
click at [827, 91] on div "# Один крестьянин может построить одну башню. # Укажи им место строительства. #…" at bounding box center [892, 186] width 271 height 329
click at [824, 95] on div "# Один крестьянин может построить одну башню. # Укажи им место строительства. #…" at bounding box center [892, 175] width 271 height 307
drag, startPoint x: 833, startPoint y: 89, endPoint x: 799, endPoint y: 128, distance: 51.7
click at [798, 129] on div "# Один крестьянин может построить одну башню. # Укажи им место строительства. #…" at bounding box center [892, 186] width 271 height 329
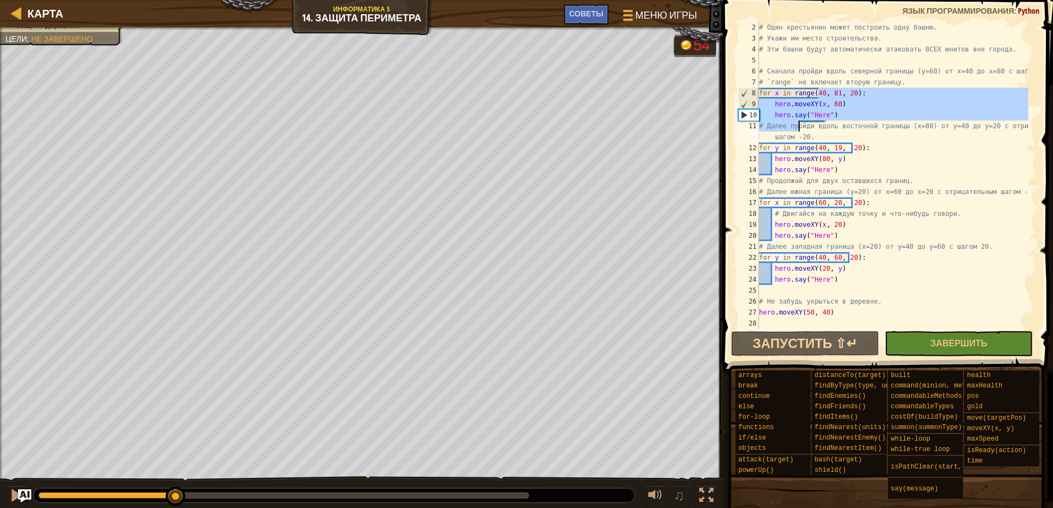
click at [830, 95] on div "# Один крестьянин может построить одну башню. # Укажи им место строительства. #…" at bounding box center [892, 175] width 271 height 307
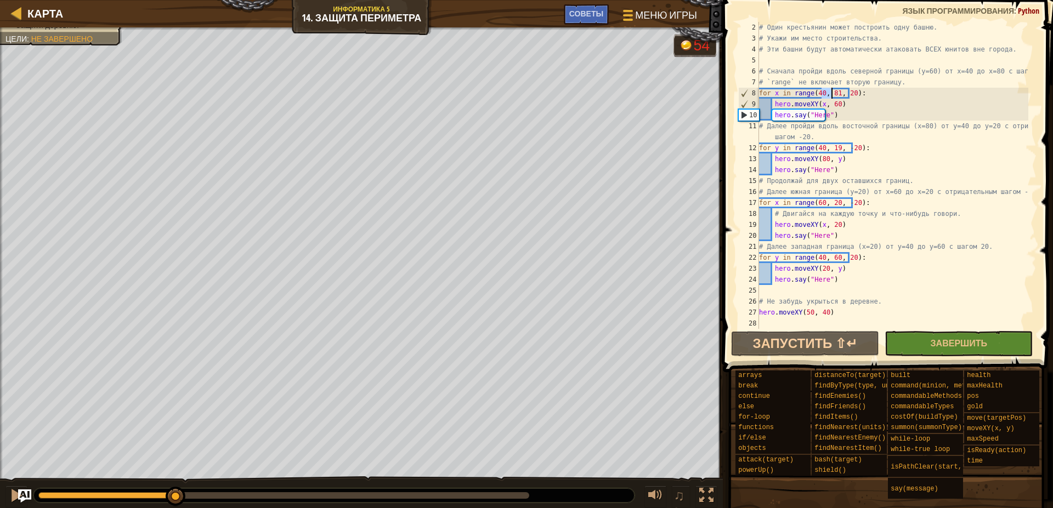
drag, startPoint x: 823, startPoint y: 93, endPoint x: 830, endPoint y: 93, distance: 7.7
click at [830, 93] on div "# Один крестьянин может построить одну башню. # Укажи им место строительства. #…" at bounding box center [892, 186] width 271 height 329
drag, startPoint x: 833, startPoint y: 93, endPoint x: 842, endPoint y: 92, distance: 8.8
click at [842, 92] on div "# Один крестьянин может построить одну башню. # Укажи им место строительства. #…" at bounding box center [892, 186] width 271 height 329
drag, startPoint x: 826, startPoint y: 145, endPoint x: 879, endPoint y: 151, distance: 53.0
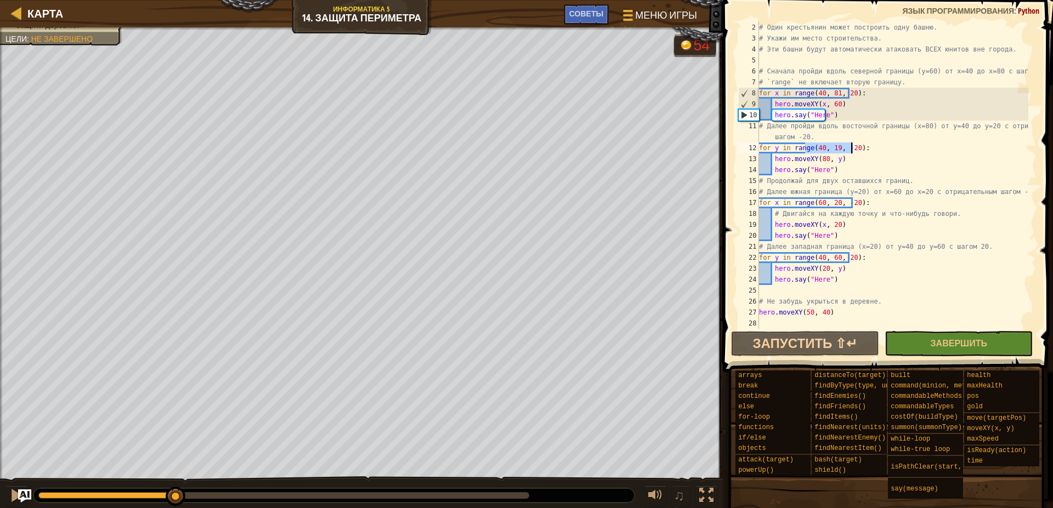
click at [879, 151] on div "# Один крестьянин может построить одну башню. # Укажи им место строительства. #…" at bounding box center [892, 186] width 271 height 329
click at [825, 203] on div "# Один крестьянин может построить одну башню. # Укажи им место строительства. #…" at bounding box center [892, 186] width 271 height 329
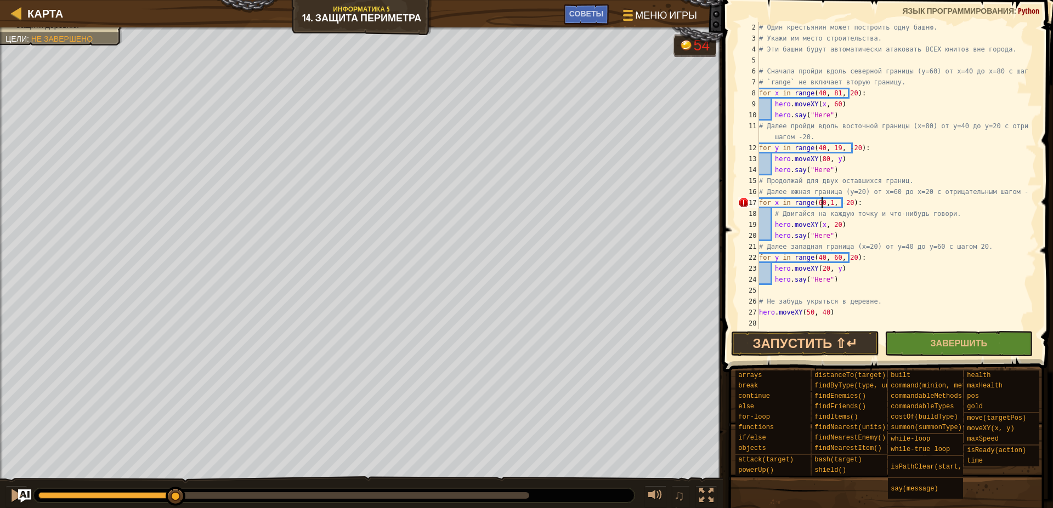
scroll to position [5, 5]
click at [875, 248] on div "# Один крестьянин может построить одну башню. # Укажи им место строительства. #…" at bounding box center [892, 186] width 271 height 329
click at [903, 249] on div "# Один крестьянин может построить одну башню. # Укажи им место строительства. #…" at bounding box center [892, 186] width 271 height 329
drag, startPoint x: 944, startPoint y: 246, endPoint x: 954, endPoint y: 247, distance: 9.9
click at [954, 247] on div "# Один крестьянин может построить одну башню. # Укажи им место строительства. #…" at bounding box center [892, 186] width 271 height 329
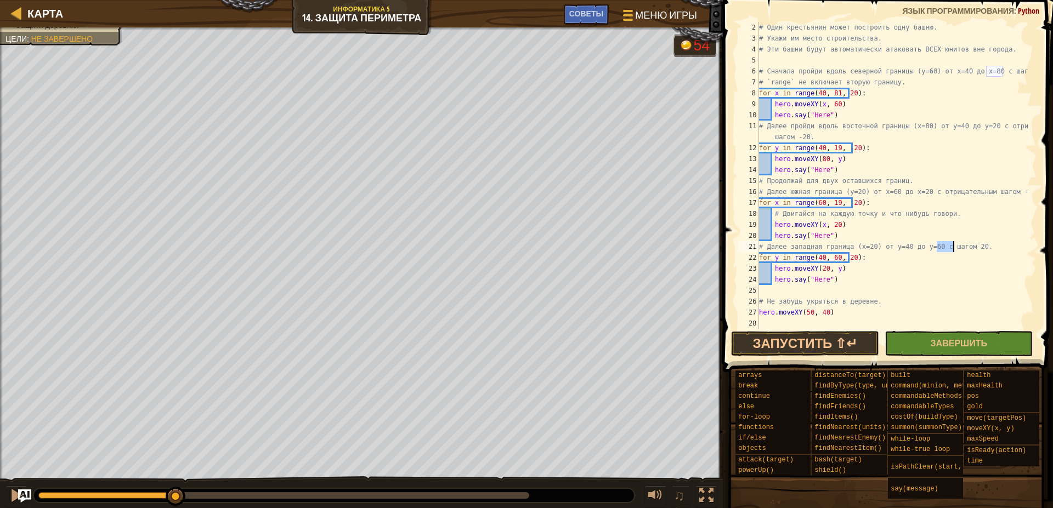
click at [826, 260] on div "# Один крестьянин может построить одну башню. # Укажи им место строительства. #…" at bounding box center [892, 186] width 271 height 329
type textarea "for y in range(40, 61, 20):"
click at [849, 291] on div "# Один крестьянин может построить одну башню. # Укажи им место строительства. #…" at bounding box center [892, 186] width 271 height 329
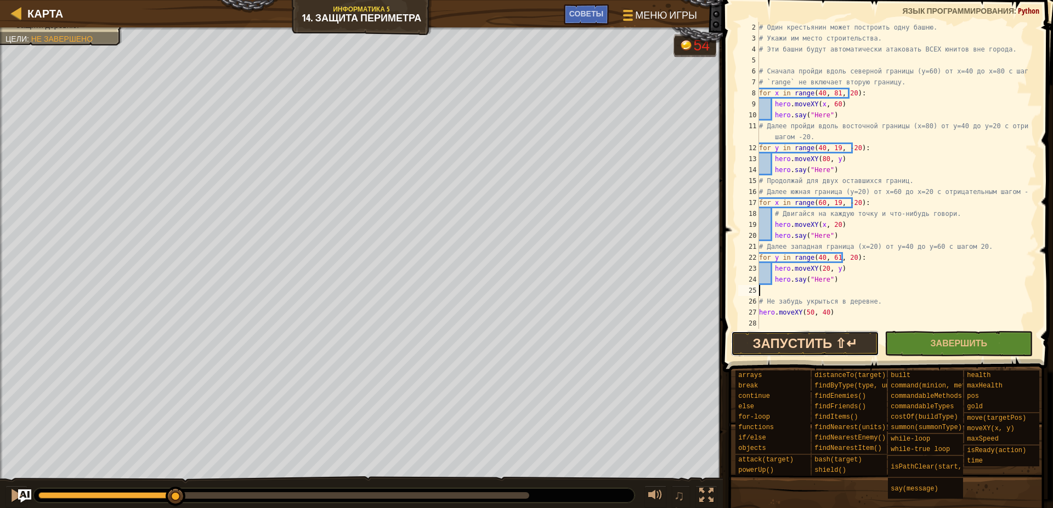
click at [782, 343] on button "Запустить ⇧↵" at bounding box center [805, 343] width 148 height 25
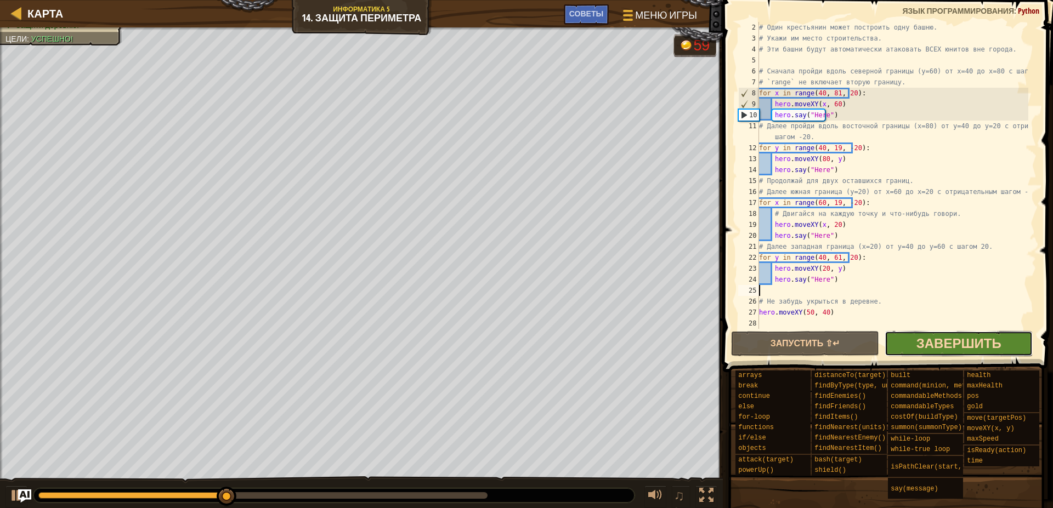
click at [985, 343] on span "Завершить" at bounding box center [958, 343] width 85 height 18
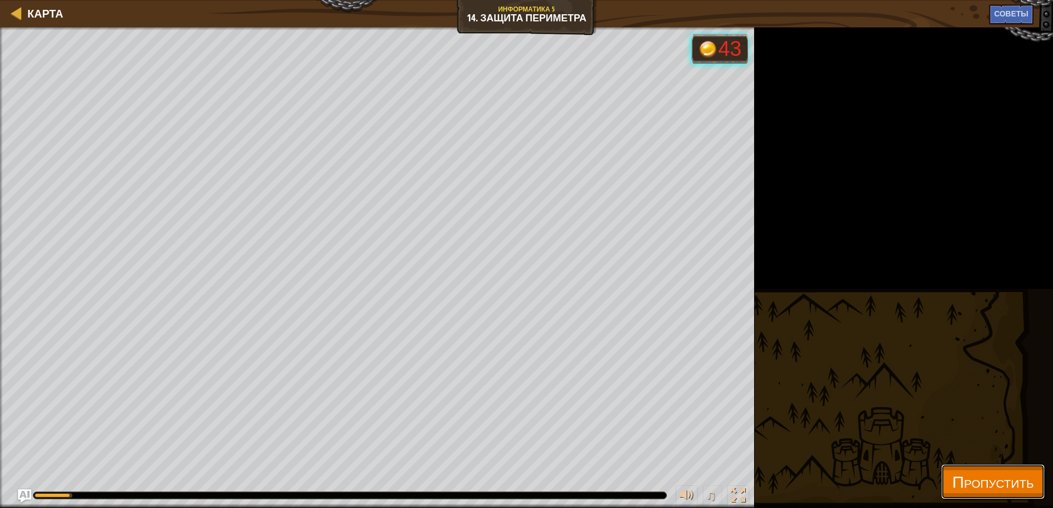
click at [1041, 485] on button "Пропустить" at bounding box center [993, 481] width 104 height 35
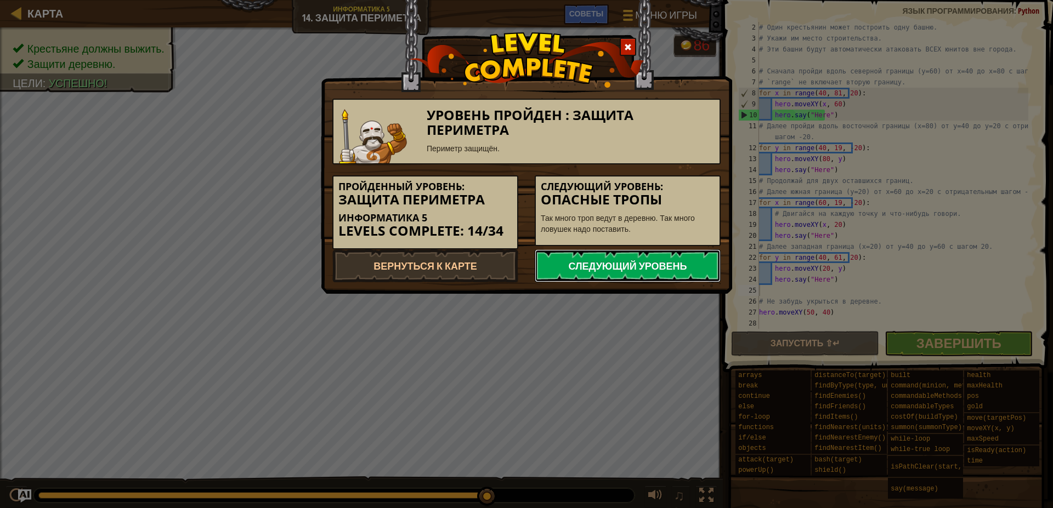
click at [617, 269] on link "Следующий уровень" at bounding box center [628, 265] width 186 height 33
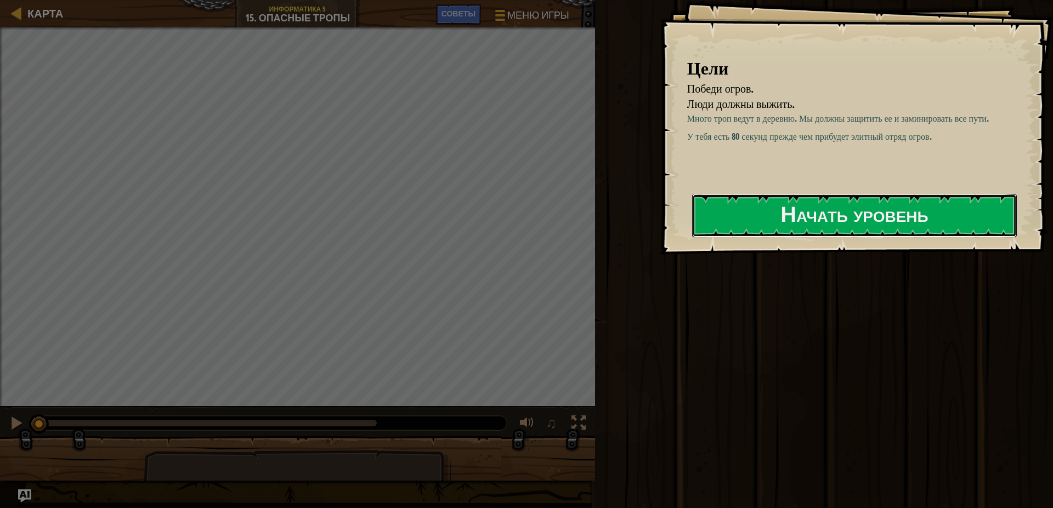
drag, startPoint x: 886, startPoint y: 211, endPoint x: 883, endPoint y: 274, distance: 63.1
click at [889, 213] on button "Начать уровень" at bounding box center [854, 215] width 325 height 43
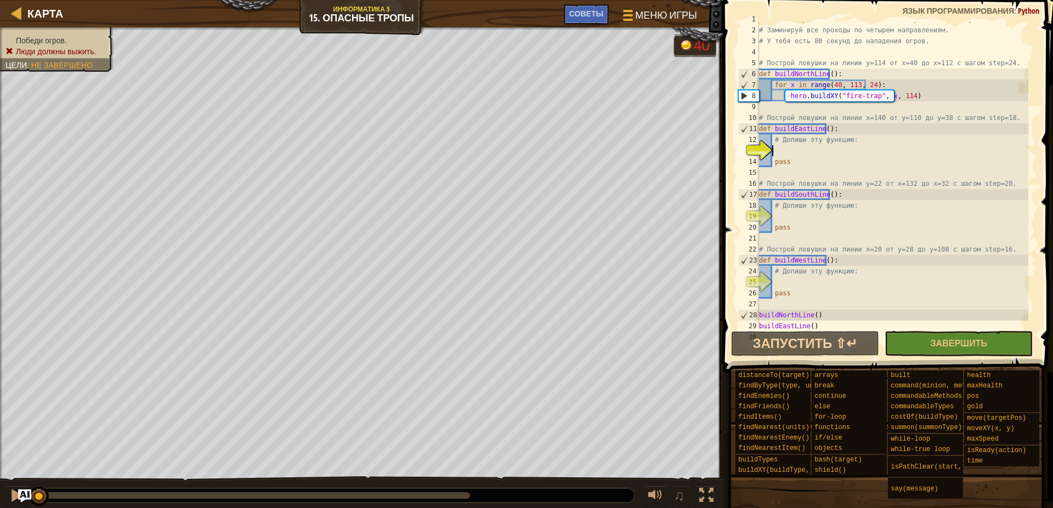
scroll to position [11, 0]
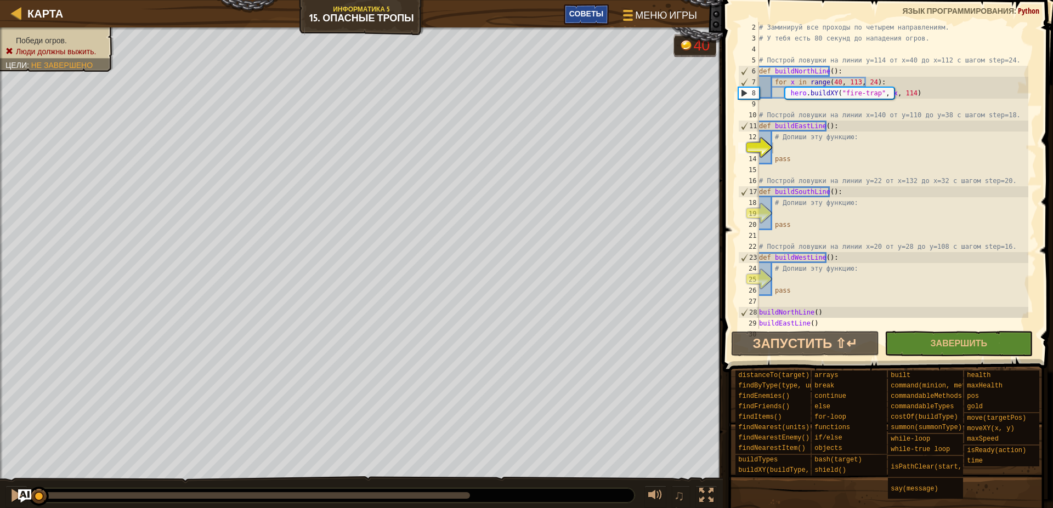
click at [580, 7] on div "Советы" at bounding box center [586, 14] width 45 height 20
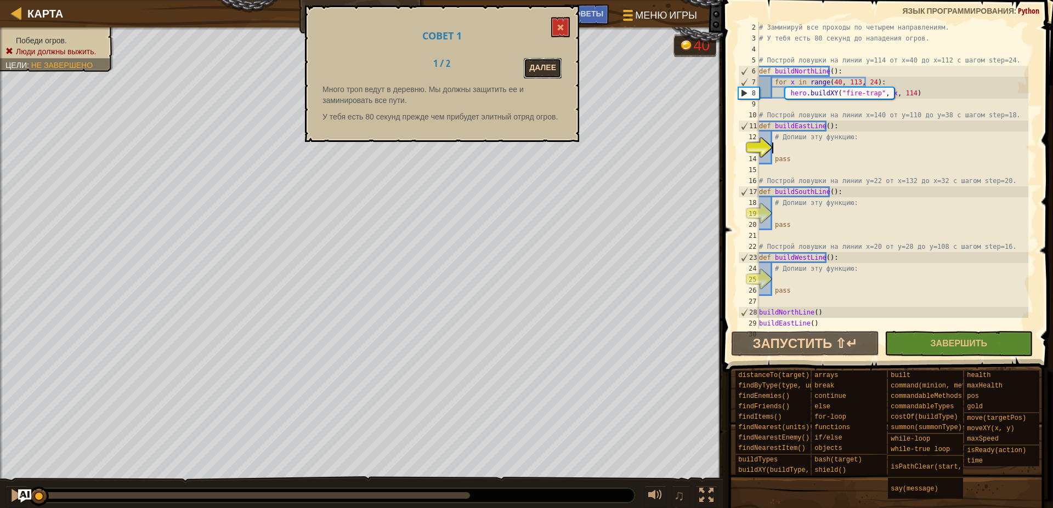
click at [545, 70] on button "Далее" at bounding box center [543, 68] width 38 height 20
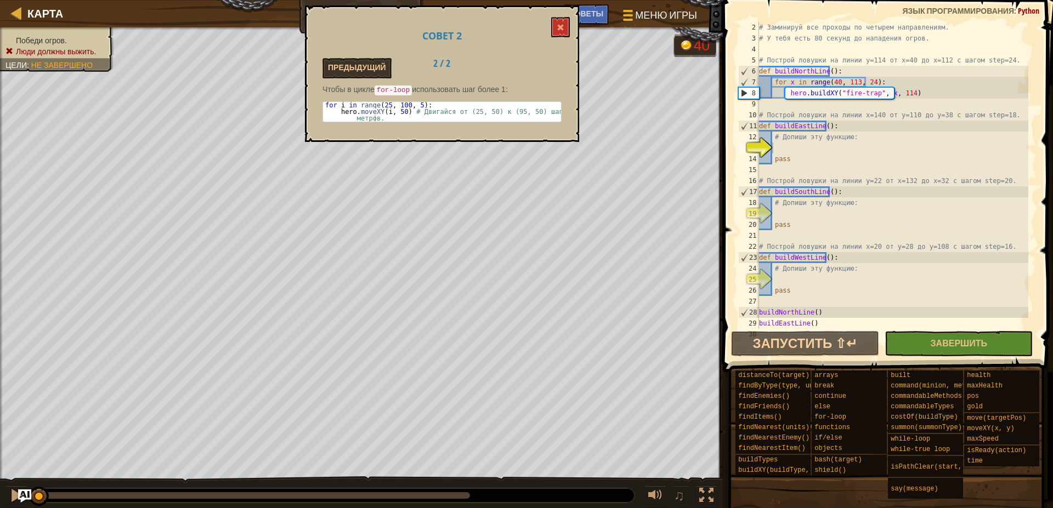
click at [569, 15] on div "Совет 2 Предыдущий 2 / 2 Чтобы в цикле for-loop использовать шаг более 1: 1 2 f…" at bounding box center [442, 73] width 274 height 137
click at [562, 22] on button at bounding box center [560, 27] width 19 height 20
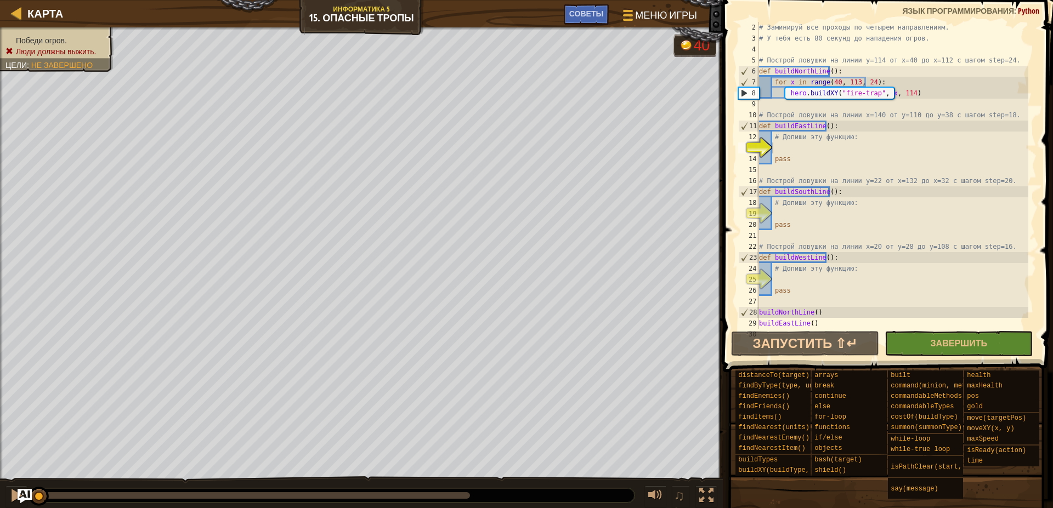
click at [26, 499] on img "Ask AI" at bounding box center [25, 496] width 14 height 14
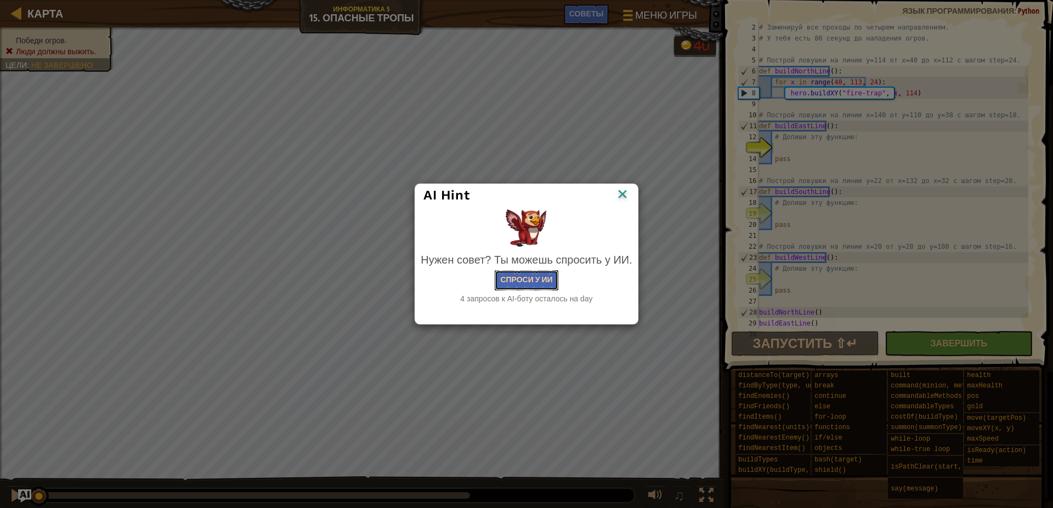
click at [547, 275] on button "Спроси у ИИ" at bounding box center [526, 280] width 63 height 20
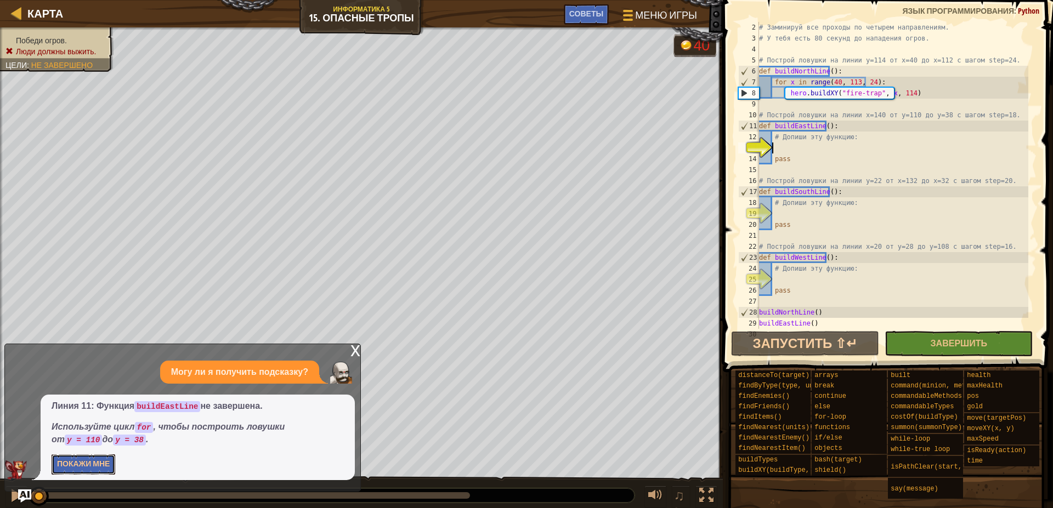
click at [83, 470] on button "Покажи мне" at bounding box center [84, 465] width 64 height 20
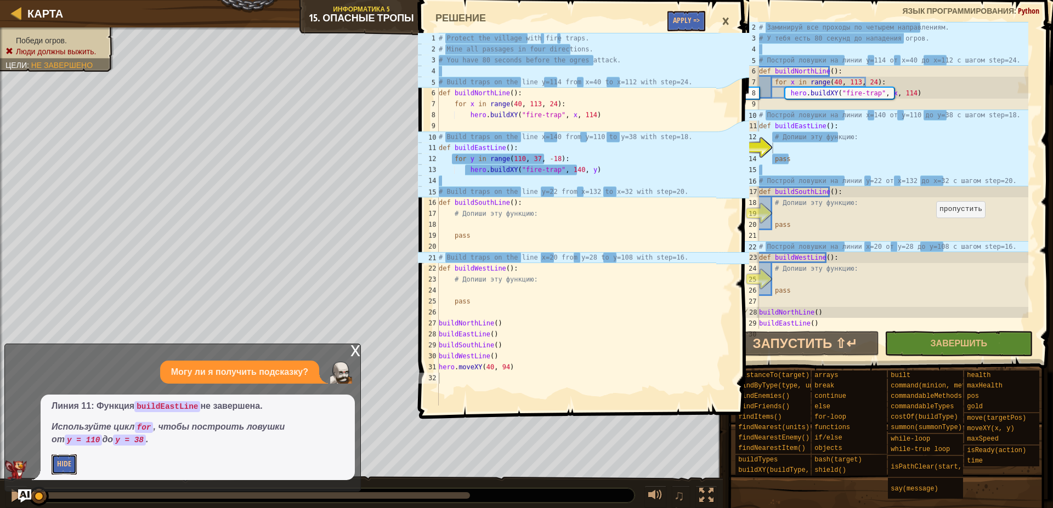
scroll to position [55, 0]
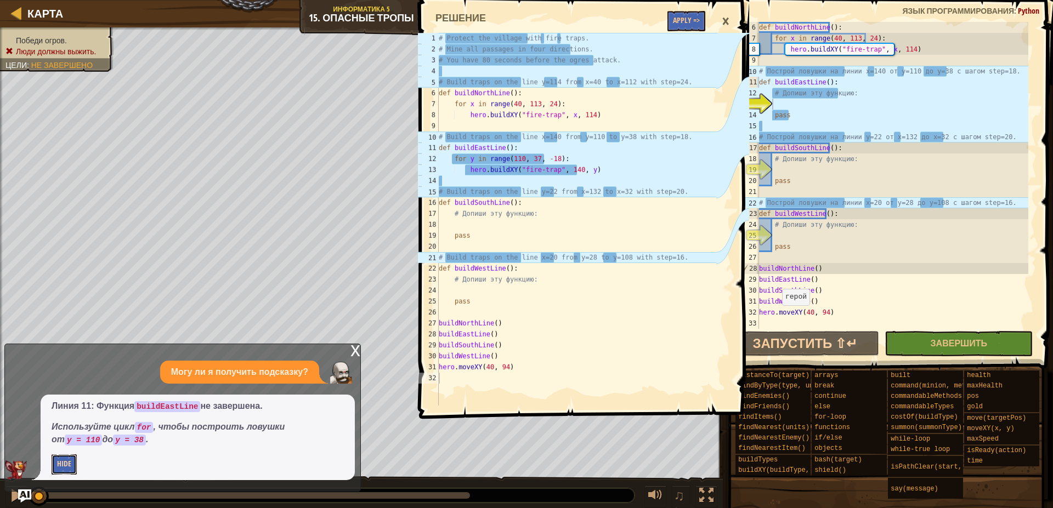
click at [67, 461] on button "Hide" at bounding box center [64, 465] width 25 height 20
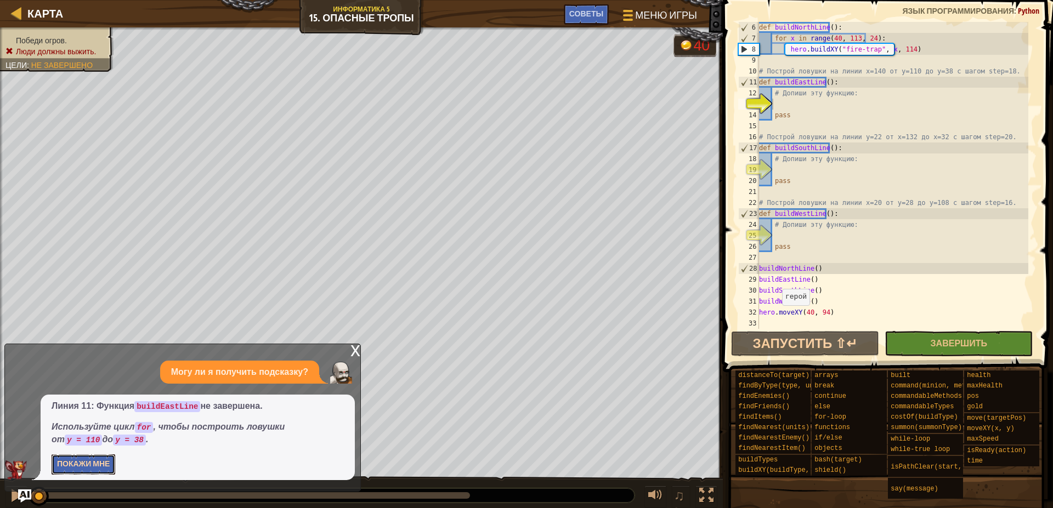
click at [68, 461] on button "Покажи мне" at bounding box center [84, 465] width 64 height 20
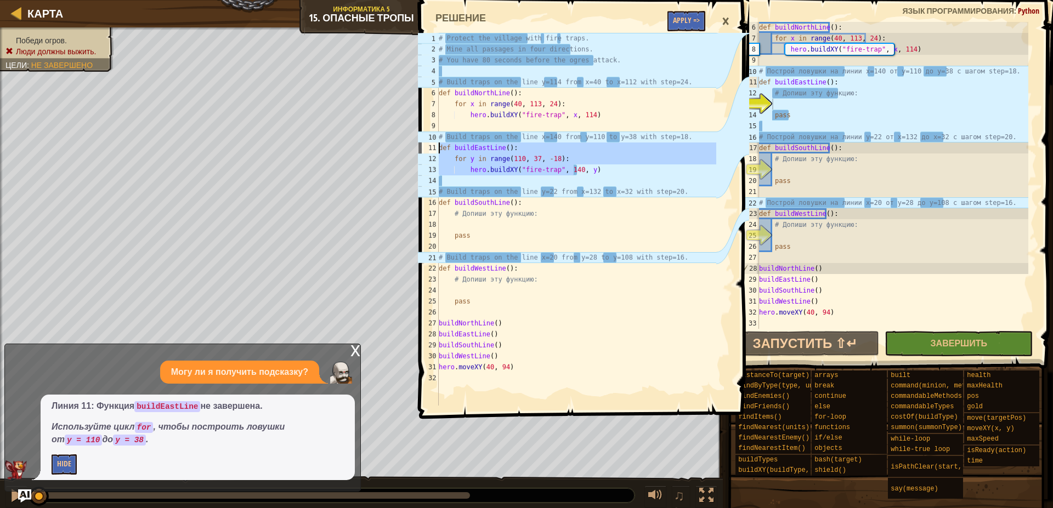
drag, startPoint x: 599, startPoint y: 173, endPoint x: 435, endPoint y: 152, distance: 165.3
click at [435, 152] on div "hero.buildXY("fire-trap", 140, y) 1 2 3 4 5 6 7 8 9 10 11 12 13 14 15 16 17 18 …" at bounding box center [566, 219] width 300 height 373
drag, startPoint x: 504, startPoint y: 157, endPoint x: 493, endPoint y: 161, distance: 11.6
click at [502, 158] on div "# Protect the village with fire traps. # Mine all passages in four directions. …" at bounding box center [576, 219] width 280 height 373
drag, startPoint x: 602, startPoint y: 170, endPoint x: 444, endPoint y: 158, distance: 158.3
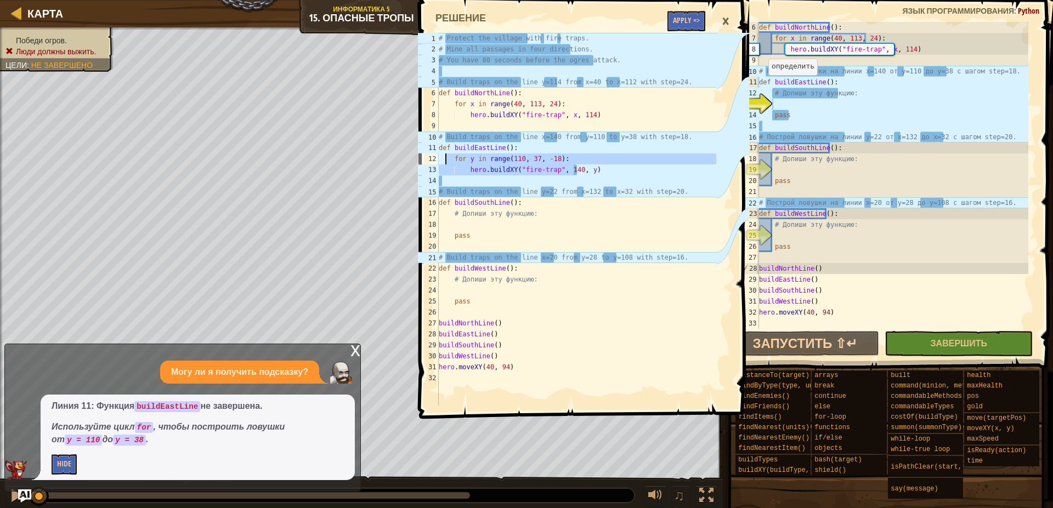
click at [444, 158] on div "# Protect the village with fire traps. # Mine all passages in four directions. …" at bounding box center [576, 230] width 280 height 395
type textarea "for y in range(110, 37, -18): hero.buildXY("fire-trap", 140, y)"
click at [833, 105] on div "def buildNorthLine ( ) : for x in range ( 40 , 113 , 24 ) : hero . buildXY ( "f…" at bounding box center [892, 186] width 271 height 329
paste textarea "hero.buildXY("fire-trap", 140, y)"
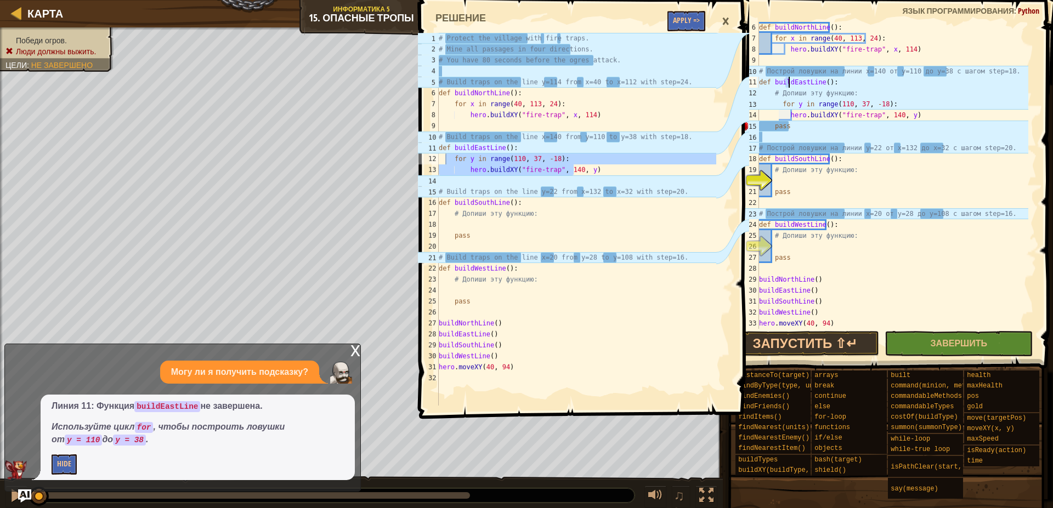
drag, startPoint x: 795, startPoint y: 95, endPoint x: 788, endPoint y: 78, distance: 18.4
click at [788, 78] on div "def buildNorthLine ( ) : for x in range ( 40 , 113 , 24 ) : hero . buildXY ( "f…" at bounding box center [892, 186] width 271 height 329
click at [912, 105] on div "def buildNorthLine ( ) : for x in range ( 40 , 113 , 24 ) : hero . buildXY ( "f…" at bounding box center [892, 186] width 271 height 329
drag, startPoint x: 812, startPoint y: 108, endPoint x: 827, endPoint y: 115, distance: 16.7
click at [822, 113] on div "def buildNorthLine ( ) : for x in range ( 40 , 113 , 24 ) : hero . buildXY ( "f…" at bounding box center [892, 186] width 271 height 329
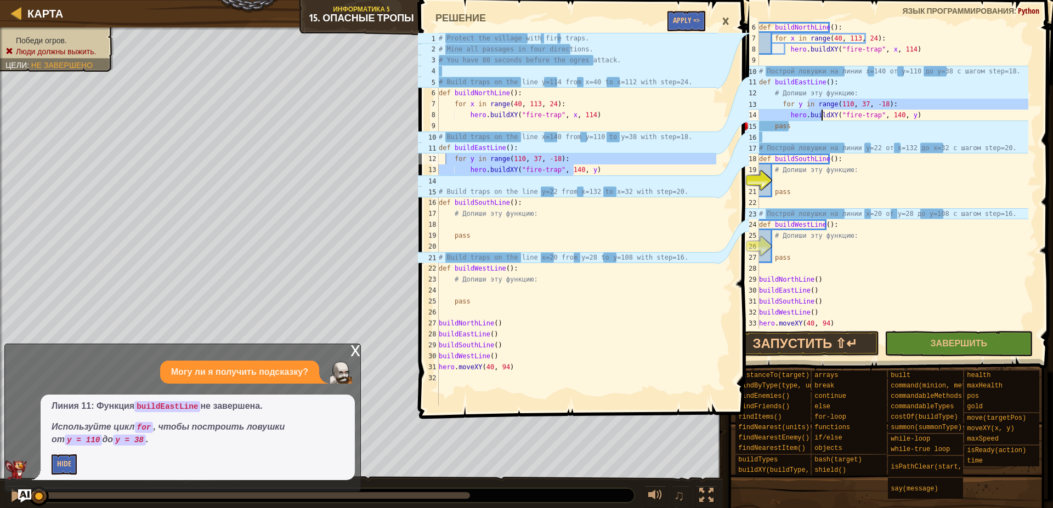
click at [924, 104] on div "def buildNorthLine ( ) : for x in range ( 40 , 113 , 24 ) : hero . buildXY ( "f…" at bounding box center [892, 175] width 271 height 307
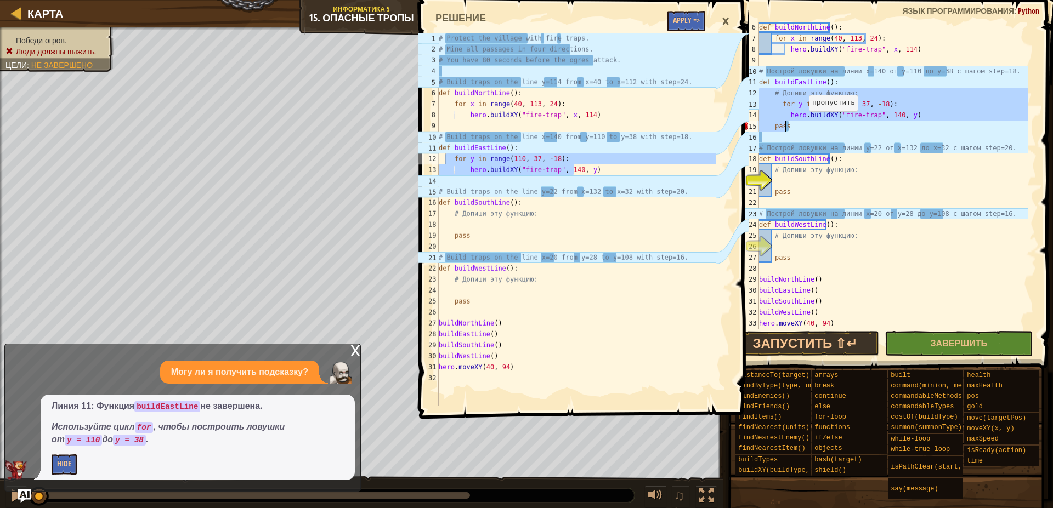
drag, startPoint x: 760, startPoint y: 92, endPoint x: 886, endPoint y: 122, distance: 129.5
click at [820, 127] on div "def buildNorthLine ( ) : for x in range ( 40 , 113 , 24 ) : hero . buildXY ( "f…" at bounding box center [892, 186] width 271 height 329
click at [939, 109] on div "def buildNorthLine ( ) : for x in range ( 40 , 113 , 24 ) : hero . buildXY ( "f…" at bounding box center [892, 175] width 271 height 307
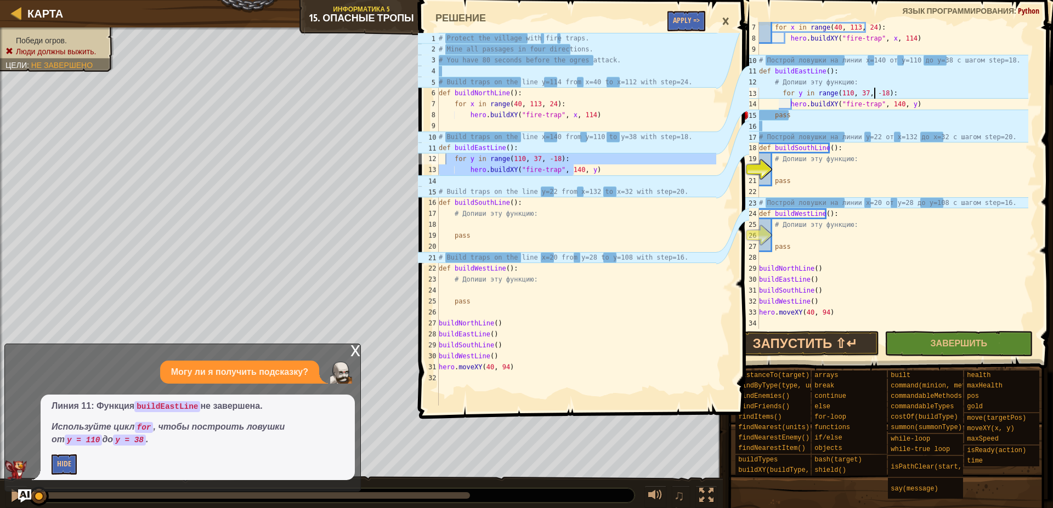
scroll to position [66, 0]
click at [733, 20] on div "×" at bounding box center [725, 21] width 19 height 25
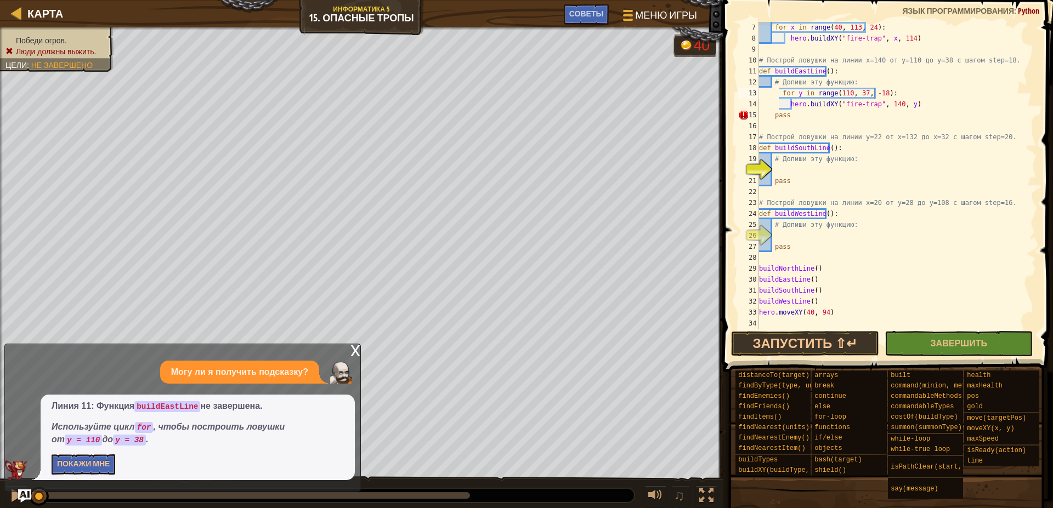
drag, startPoint x: 786, startPoint y: 64, endPoint x: 916, endPoint y: 111, distance: 138.1
click at [823, 97] on div "for x in range ( 40 , 113 , 24 ) : hero . buildXY ( "fire-trap" , x , 114 ) # П…" at bounding box center [892, 186] width 271 height 329
drag, startPoint x: 996, startPoint y: 111, endPoint x: 954, endPoint y: 115, distance: 42.9
click at [992, 111] on div "for x in range ( 40 , 113 , 24 ) : hero . buildXY ( "fire-trap" , x , 114 ) # П…" at bounding box center [892, 186] width 271 height 329
click at [786, 103] on div "for x in range ( 40 , 113 , 24 ) : hero . buildXY ( "fire-trap" , x , 114 ) # П…" at bounding box center [892, 186] width 271 height 329
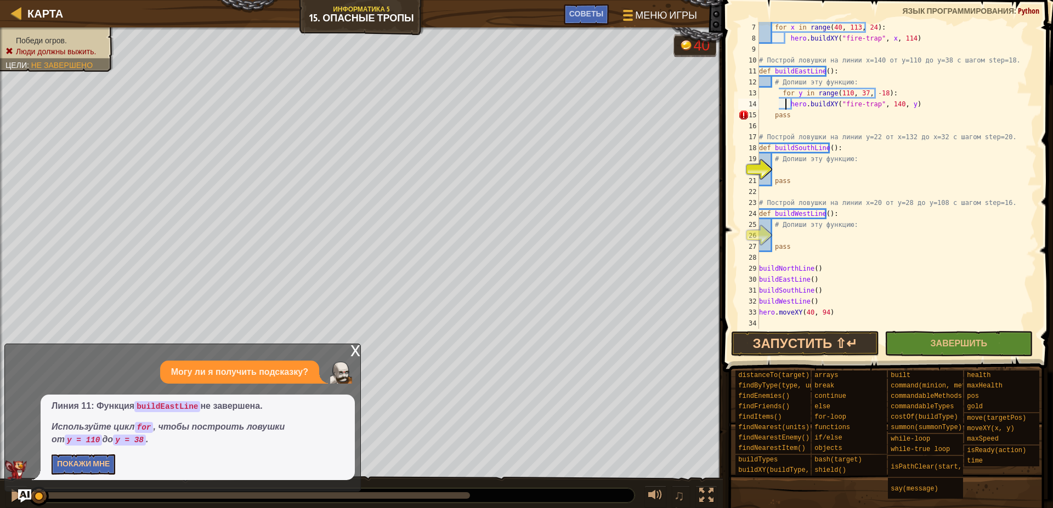
click at [774, 88] on div "for x in range ( 40 , 113 , 24 ) : hero . buildXY ( "fire-trap" , x , 114 ) # П…" at bounding box center [892, 186] width 271 height 329
click at [776, 93] on div "for x in range ( 40 , 113 , 24 ) : hero . buildXY ( "fire-trap" , x , 114 ) # П…" at bounding box center [892, 186] width 271 height 329
click at [791, 114] on div "for x in range ( 40 , 113 , 24 ) : hero . buildXY ( "fire-trap" , x , 114 ) # П…" at bounding box center [892, 186] width 271 height 329
type textarea "p"
click at [105, 473] on button "Покажи мне" at bounding box center [84, 465] width 64 height 20
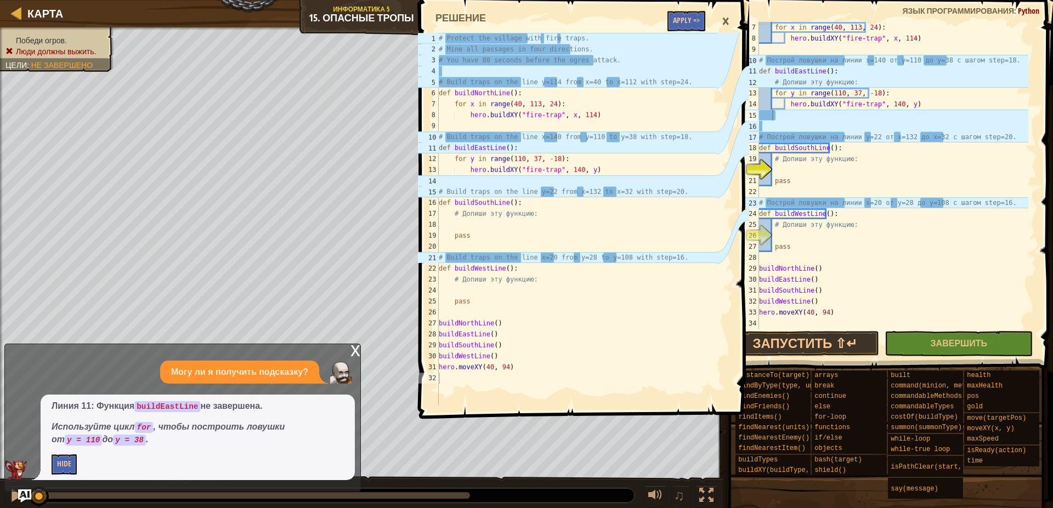
click at [723, 21] on div "×" at bounding box center [725, 21] width 19 height 25
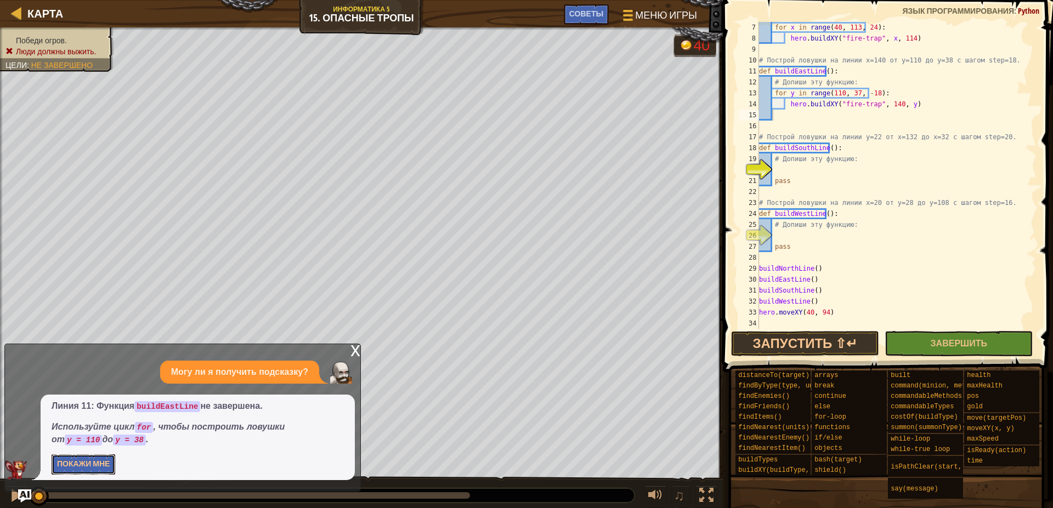
click at [101, 464] on button "Покажи мне" at bounding box center [84, 465] width 64 height 20
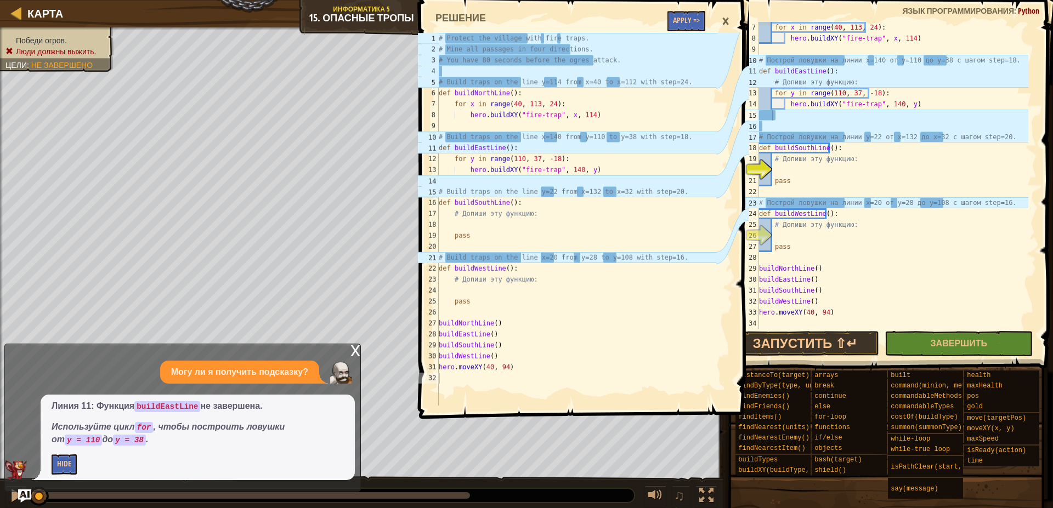
click at [354, 353] on div "x" at bounding box center [355, 349] width 10 height 11
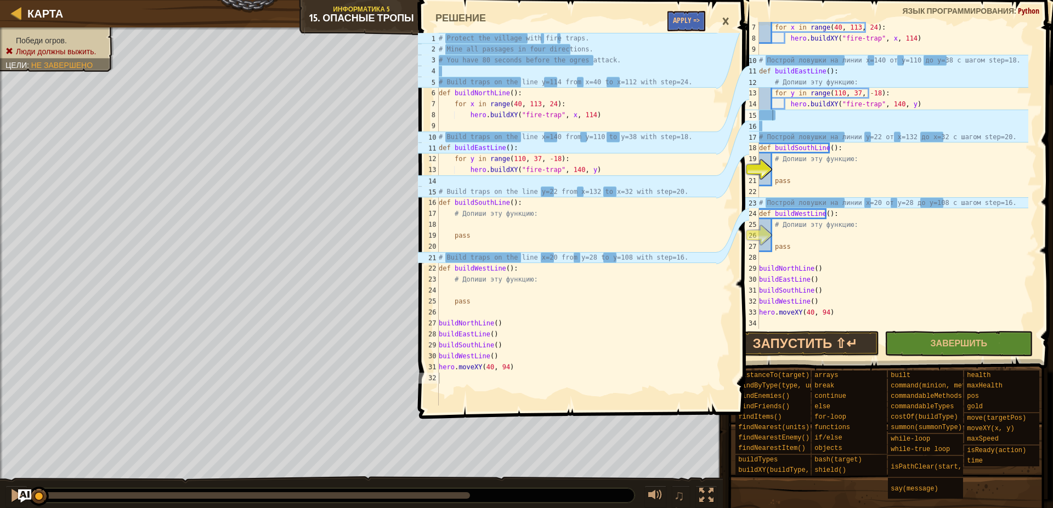
click at [725, 22] on div "×" at bounding box center [725, 21] width 19 height 25
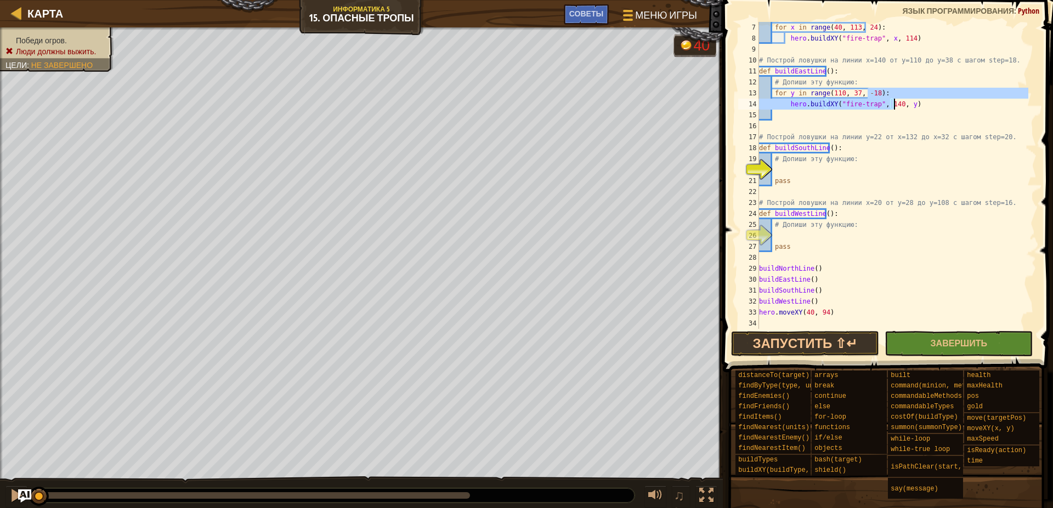
click at [899, 102] on div "for x in range ( 40 , 113 , 24 ) : hero . buildXY ( "fire-trap" , x , 114 ) # П…" at bounding box center [892, 186] width 271 height 329
click at [918, 108] on div "for x in range ( 40 , 113 , 24 ) : hero . buildXY ( "fire-trap" , x , 114 ) # П…" at bounding box center [892, 175] width 271 height 307
click at [659, 95] on div "Карта Информатика 5 15. Опасные тропы Меню игры Готово Советы for y in range(11…" at bounding box center [526, 254] width 1053 height 508
type textarea "for y in range(110, 37, -18): hero.buildXY("fire-trap", 140, y)"
click at [792, 169] on div "for x in range ( 40 , 113 , 24 ) : hero . buildXY ( "fire-trap" , x , 114 ) # П…" at bounding box center [892, 186] width 271 height 329
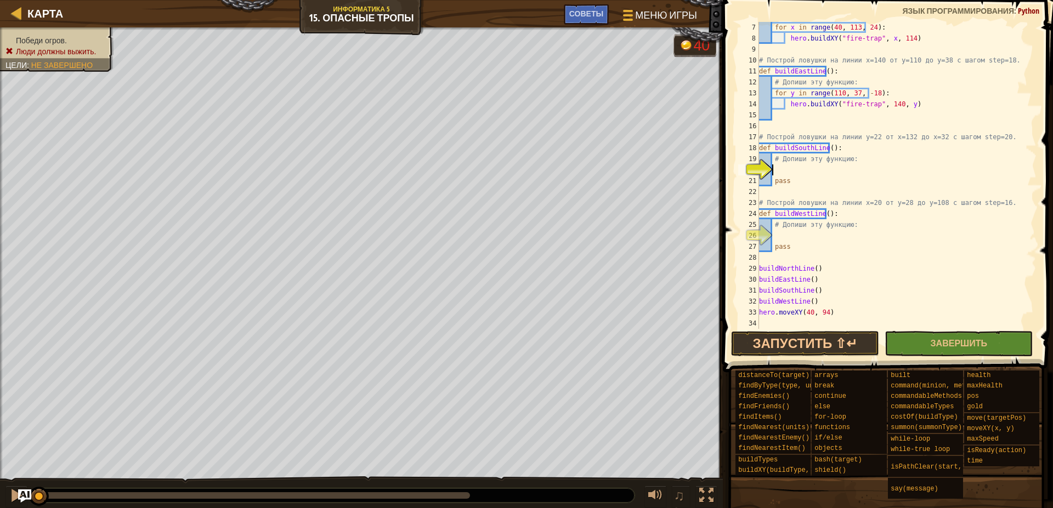
paste textarea "for y in range(110, 37, -18): hero.buildXY("fire-trap", 140, y)"
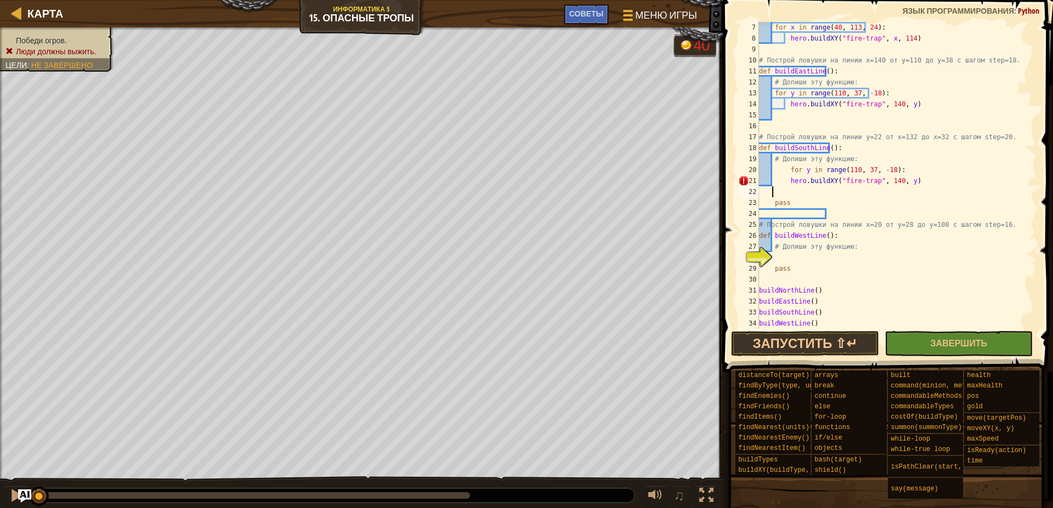
drag, startPoint x: 785, startPoint y: 169, endPoint x: 814, endPoint y: 188, distance: 33.8
click at [802, 183] on div "for x in range ( 40 , 113 , 24 ) : hero . buildXY ( "fire-trap" , x , 114 ) # П…" at bounding box center [892, 186] width 271 height 329
type textarea "for y in range(110, 37, -18): hero.buildXY("fire-trap", 140, y)"
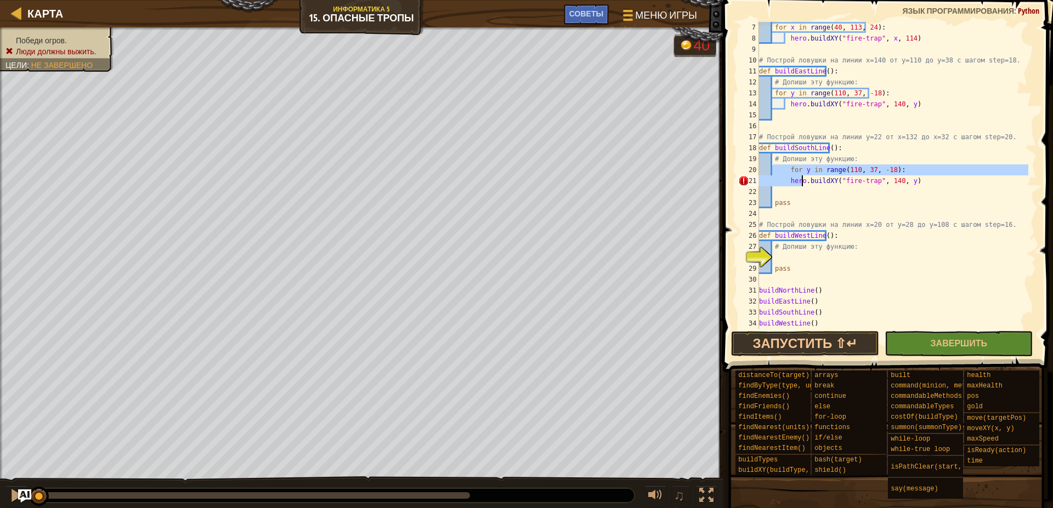
drag, startPoint x: 869, startPoint y: 195, endPoint x: 815, endPoint y: 191, distance: 53.8
click at [866, 195] on div "for x in range ( 40 , 113 , 24 ) : hero . buildXY ( "fire-trap" , x , 114 ) # П…" at bounding box center [892, 186] width 271 height 329
click at [789, 173] on div "for x in range ( 40 , 113 , 24 ) : hero . buildXY ( "fire-trap" , x , 114 ) # П…" at bounding box center [892, 186] width 271 height 329
drag, startPoint x: 787, startPoint y: 170, endPoint x: 786, endPoint y: 175, distance: 5.5
click at [787, 171] on div "for x in range ( 40 , 113 , 24 ) : hero . buildXY ( "fire-trap" , x , 114 ) # П…" at bounding box center [892, 186] width 271 height 329
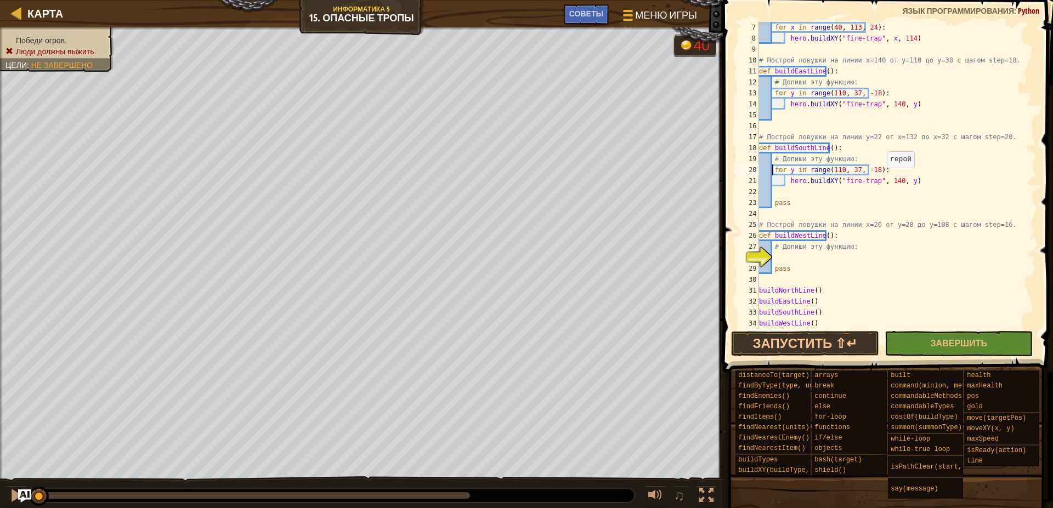
click at [880, 179] on div "for x in range ( 40 , 113 , 24 ) : hero . buildXY ( "fire-trap" , x , 114 ) # П…" at bounding box center [892, 186] width 271 height 329
click at [826, 171] on div "for x in range ( 40 , 113 , 24 ) : hero . buildXY ( "fire-trap" , x , 114 ) # П…" at bounding box center [892, 186] width 271 height 329
click at [859, 167] on div "for x in range ( 40 , 113 , 24 ) : hero . buildXY ( "fire-trap" , x , 114 ) # П…" at bounding box center [892, 186] width 271 height 329
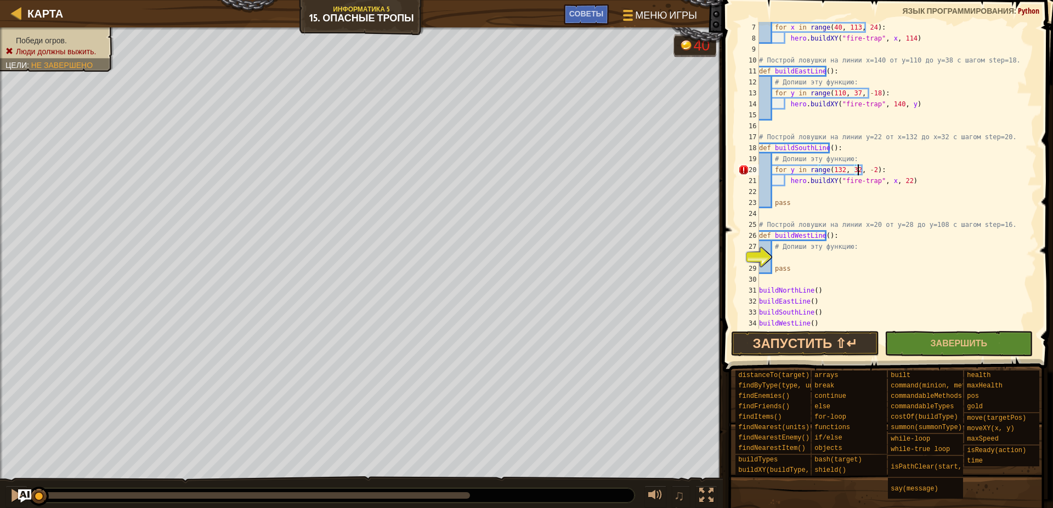
scroll to position [5, 8]
click at [844, 173] on div "for x in range ( 40 , 113 , 24 ) : hero . buildXY ( "fire-trap" , x , 114 ) # П…" at bounding box center [892, 186] width 271 height 329
click at [818, 349] on button "Запустить ⇧↵" at bounding box center [805, 343] width 148 height 25
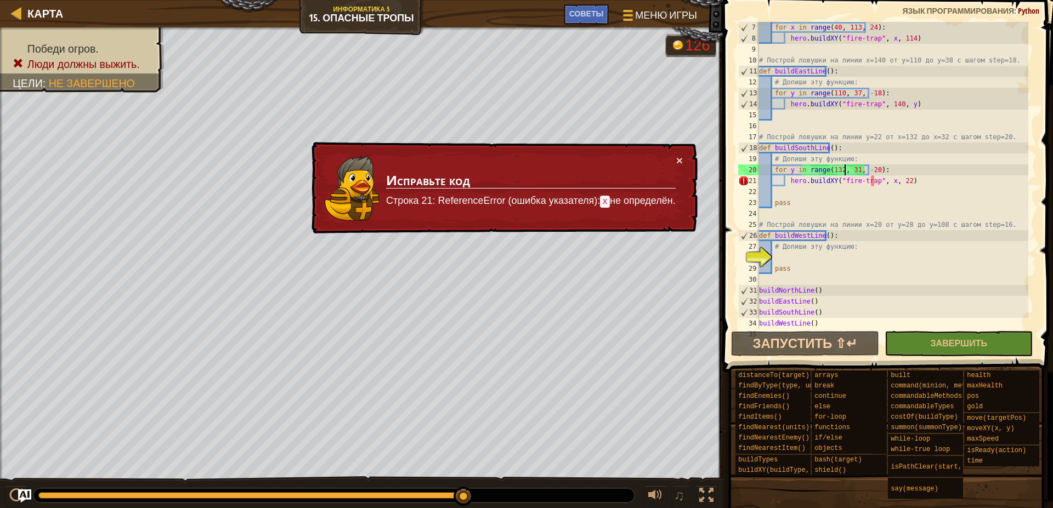
drag, startPoint x: 77, startPoint y: 497, endPoint x: 548, endPoint y: 485, distance: 471.2
click at [542, 486] on div "♫" at bounding box center [361, 493] width 723 height 33
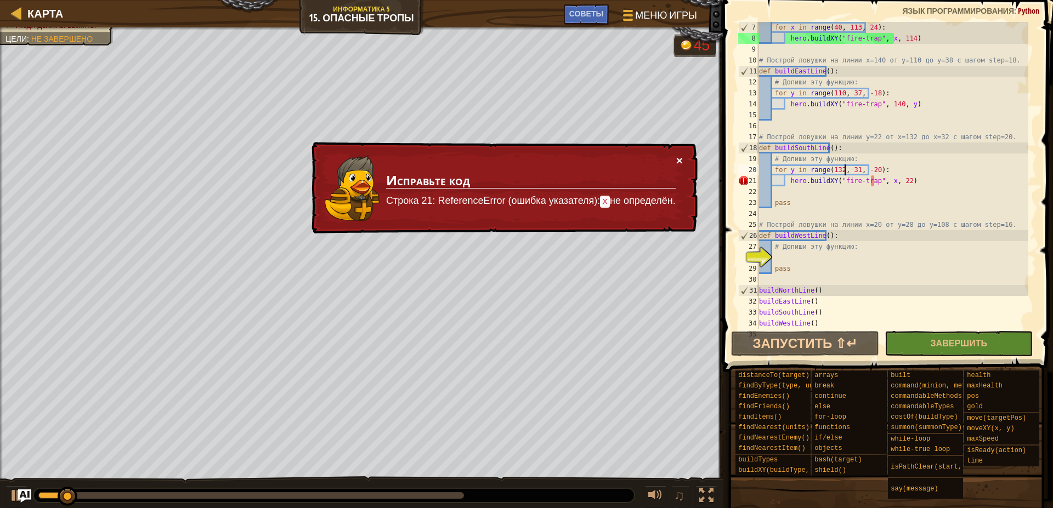
click at [679, 161] on button "×" at bounding box center [679, 162] width 7 height 12
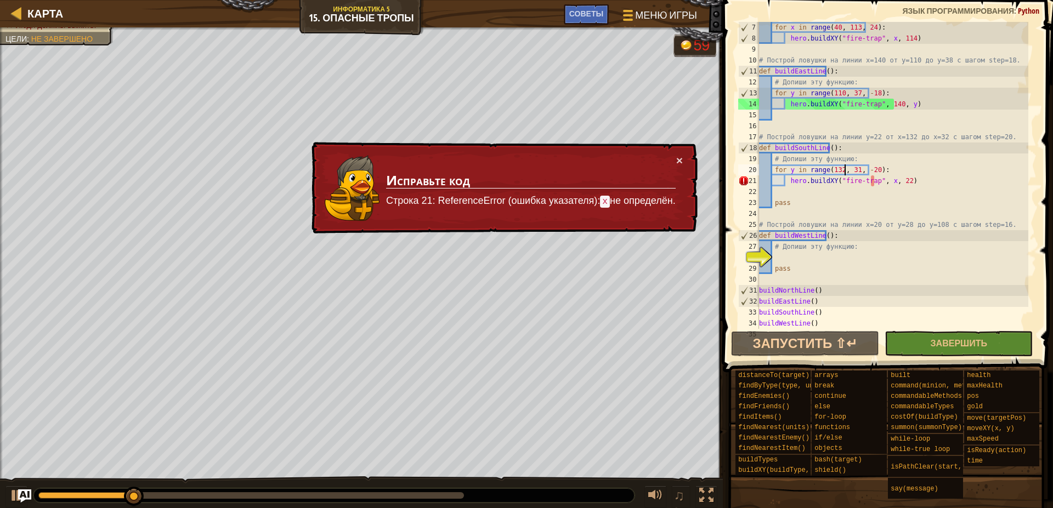
click at [789, 167] on div "for x in range ( 40 , 113 , 24 ) : hero . buildXY ( "fire-trap" , x , 114 ) # П…" at bounding box center [892, 186] width 271 height 329
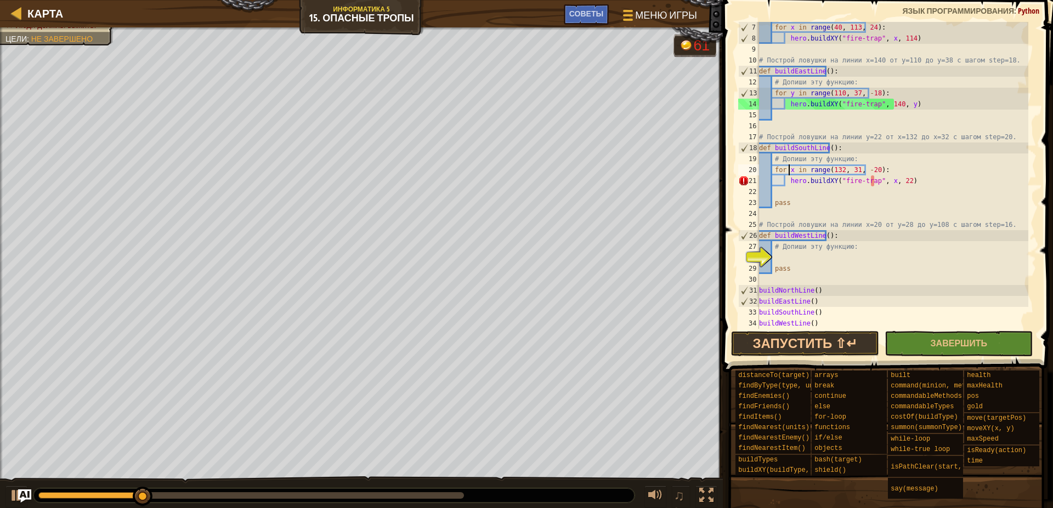
scroll to position [5, 3]
click at [809, 338] on button "Запустить ⇧↵" at bounding box center [805, 343] width 148 height 25
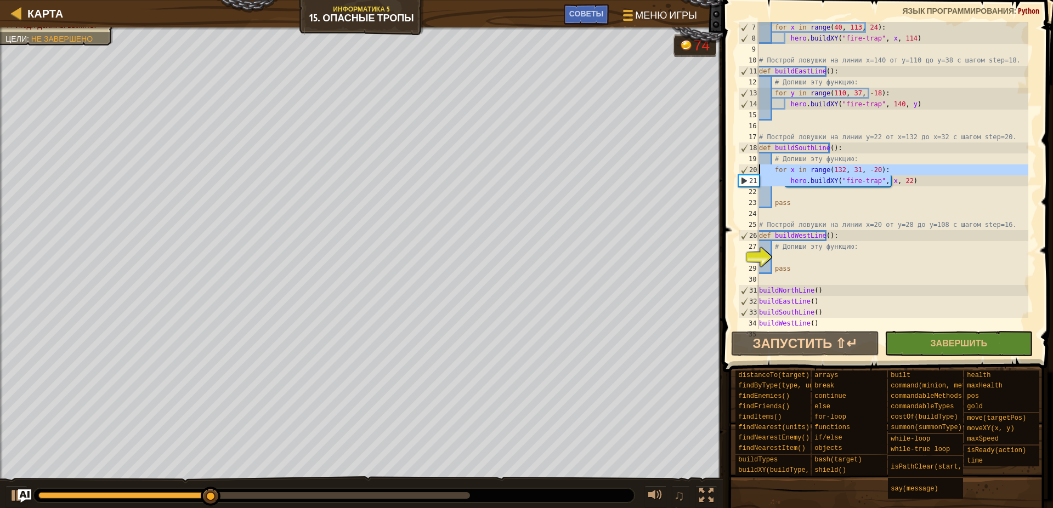
click at [682, 167] on div "Карта Информатика 5 15. Опасные тропы Меню игры Готово Советы for y in range(11…" at bounding box center [526, 254] width 1053 height 508
type textarea "for x in range(132, 31, -20): hero.buildXY("fire-trap", x, 22)"
click at [816, 254] on div "for x in range ( 40 , 113 , 24 ) : hero . buildXY ( "fire-trap" , x , 114 ) # П…" at bounding box center [892, 186] width 271 height 329
paste textarea "hero.buildXY("fire-trap", x, 22)"
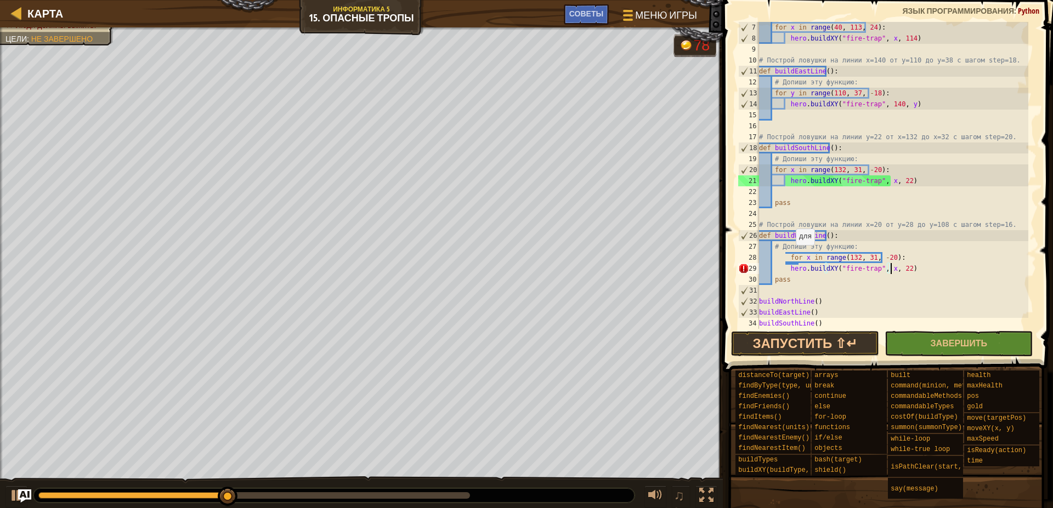
click at [788, 257] on div "for x in range ( 40 , 113 , 24 ) : hero . buildXY ( "fire-trap" , x , 114 ) # П…" at bounding box center [892, 186] width 271 height 329
click at [785, 258] on div "for x in range ( 40 , 113 , 24 ) : hero . buildXY ( "fire-trap" , x , 114 ) # П…" at bounding box center [892, 186] width 271 height 329
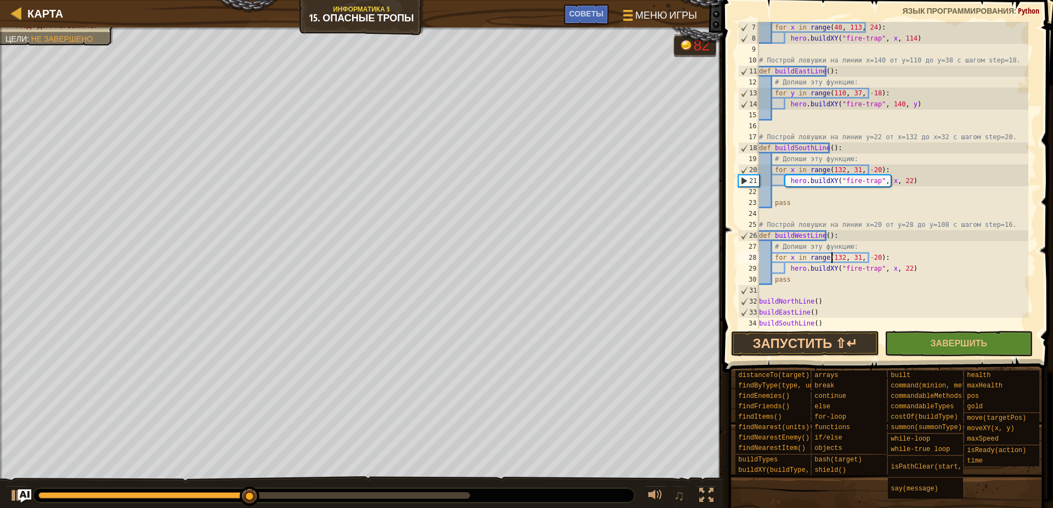
click at [831, 258] on div "for x in range ( 40 , 113 , 24 ) : hero . buildXY ( "fire-trap" , x , 114 ) # П…" at bounding box center [892, 186] width 271 height 329
click at [883, 270] on div "for x in range ( 40 , 113 , 24 ) : hero . buildXY ( "fire-trap" , x , 114 ) # П…" at bounding box center [892, 186] width 271 height 329
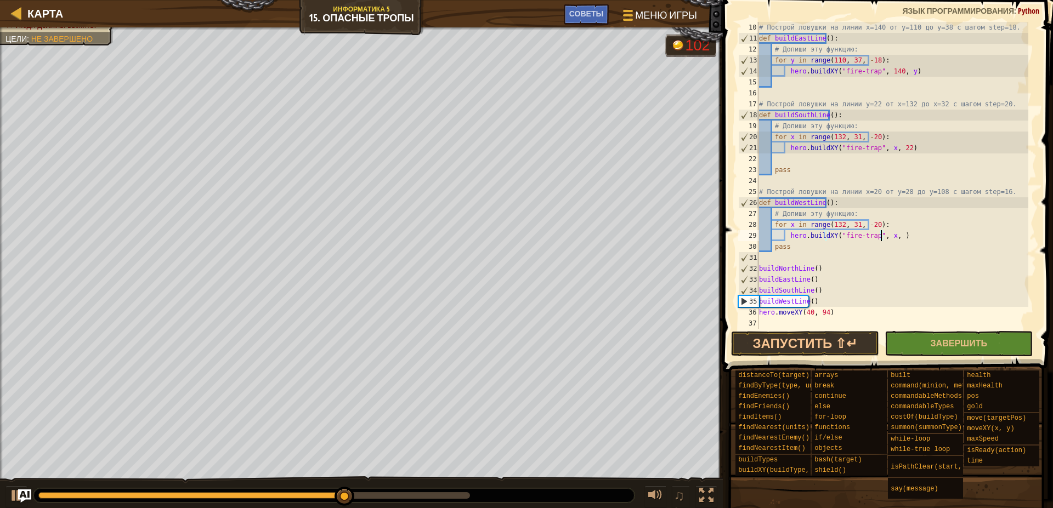
scroll to position [5, 10]
click at [873, 236] on div "# Построй ловушки на линии x=140 от y=110 до y=38 с шагом step=18. def buildEas…" at bounding box center [892, 186] width 271 height 329
click at [788, 224] on div "# Построй ловушки на линии x=140 от y=110 до y=38 с шагом step=18. def buildEas…" at bounding box center [892, 186] width 271 height 329
click at [829, 225] on div "# Построй ловушки на линии x=140 от y=110 до y=38 с шагом step=18. def buildEas…" at bounding box center [892, 186] width 271 height 329
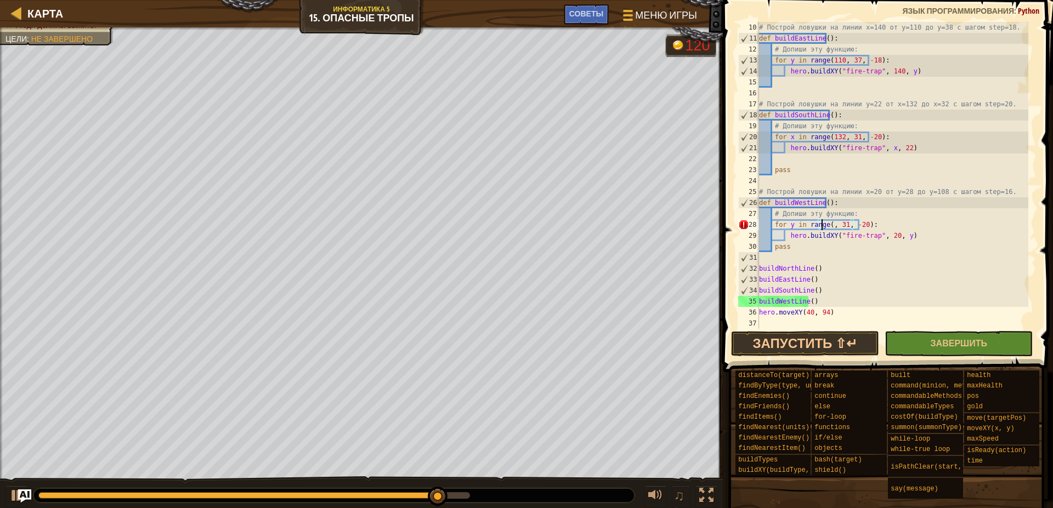
scroll to position [5, 5]
click at [841, 224] on div "# Построй ловушки на линии x=140 от y=110 до y=38 с шагом step=18. def buildEas…" at bounding box center [892, 186] width 271 height 329
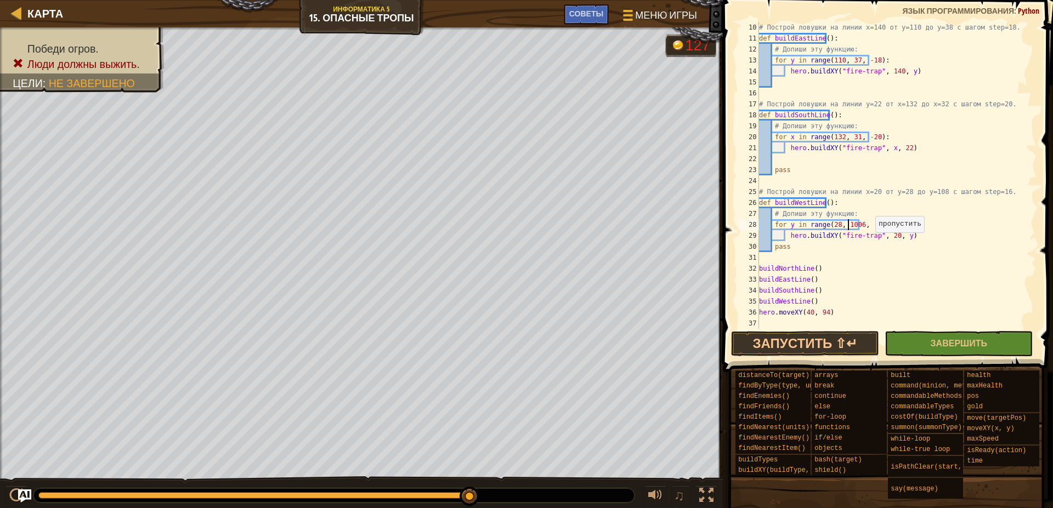
scroll to position [5, 8]
click at [853, 225] on div "# Построй ловушки на линии x=140 от y=110 до y=38 с шагом step=18. def buildEas…" at bounding box center [892, 186] width 271 height 329
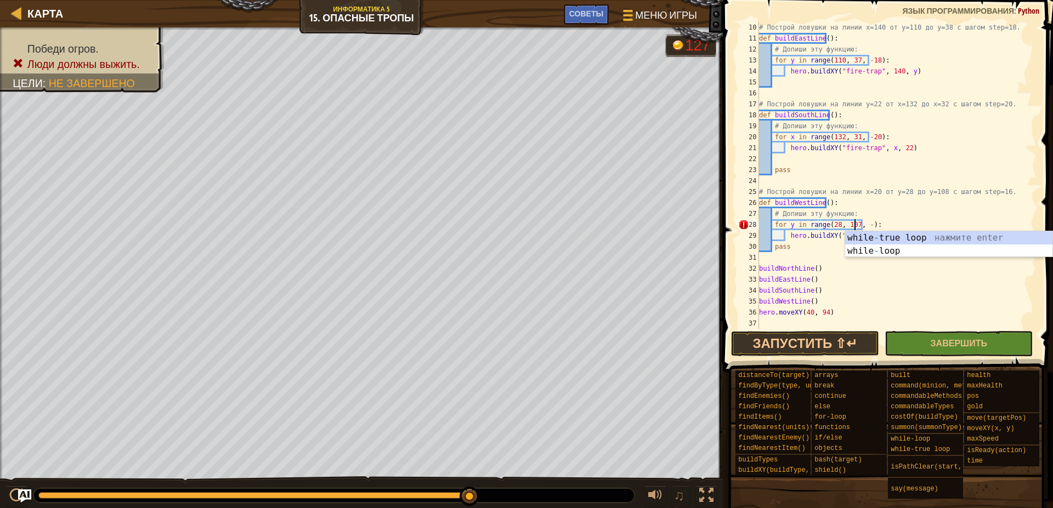
scroll to position [5, 8]
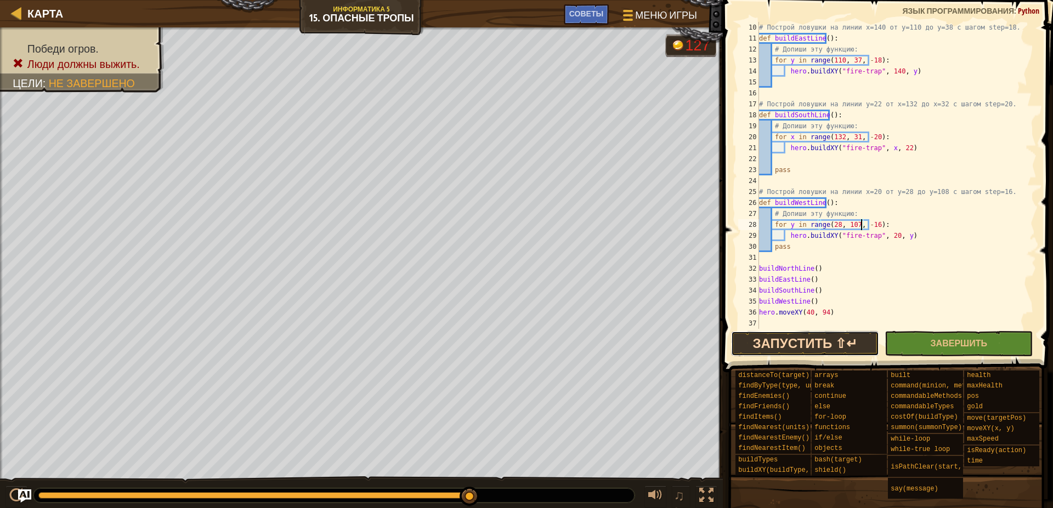
click at [792, 354] on button "Запустить ⇧↵" at bounding box center [805, 343] width 148 height 25
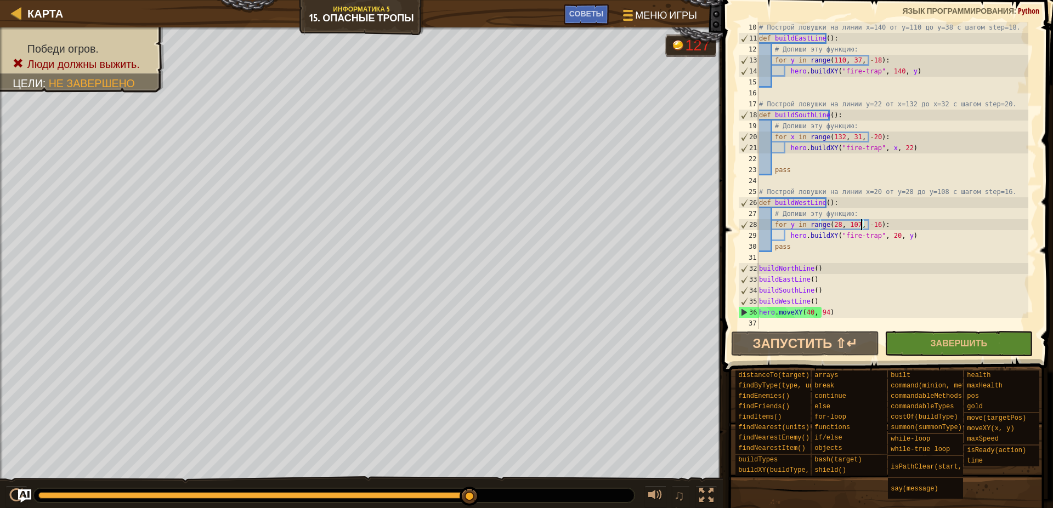
drag, startPoint x: 852, startPoint y: 225, endPoint x: 854, endPoint y: 248, distance: 22.6
click at [853, 226] on div "# Построй ловушки на линии x=140 от y=110 до y=38 с шагом step=18. def buildEas…" at bounding box center [892, 186] width 271 height 329
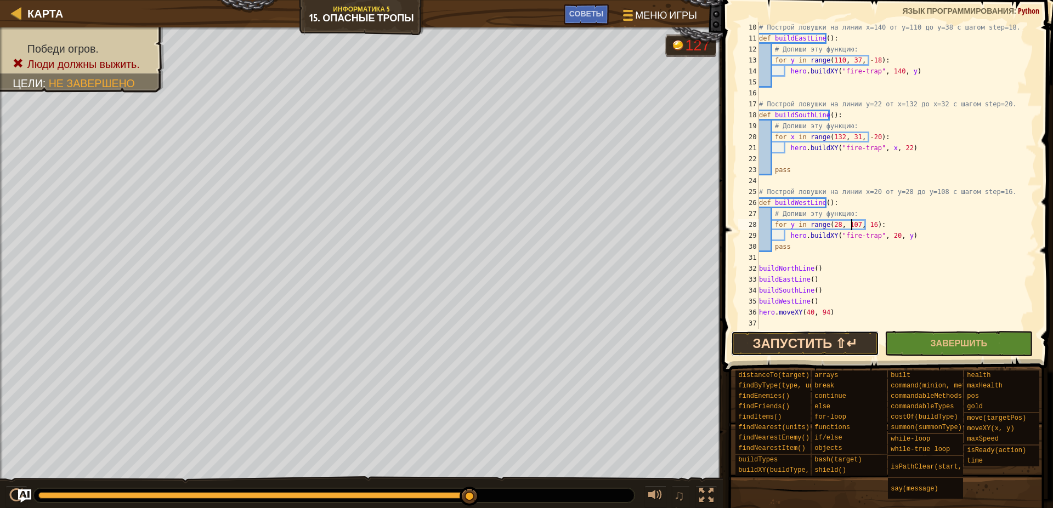
click at [848, 349] on button "Запустить ⇧↵" at bounding box center [805, 343] width 148 height 25
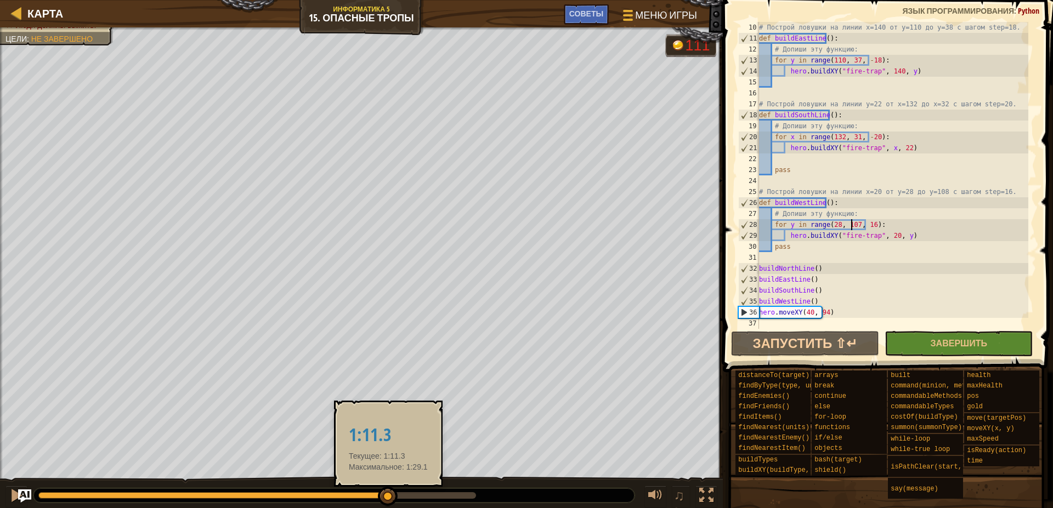
drag, startPoint x: 260, startPoint y: 496, endPoint x: 388, endPoint y: 493, distance: 128.4
click at [388, 493] on div at bounding box center [388, 497] width 20 height 20
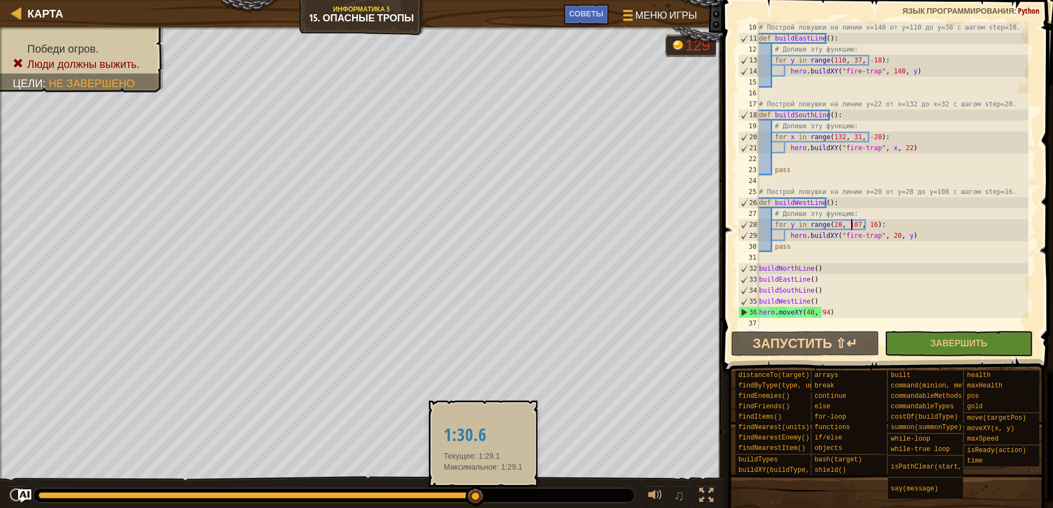
drag, startPoint x: 436, startPoint y: 495, endPoint x: 485, endPoint y: 494, distance: 49.4
click at [485, 494] on div at bounding box center [333, 496] width 601 height 14
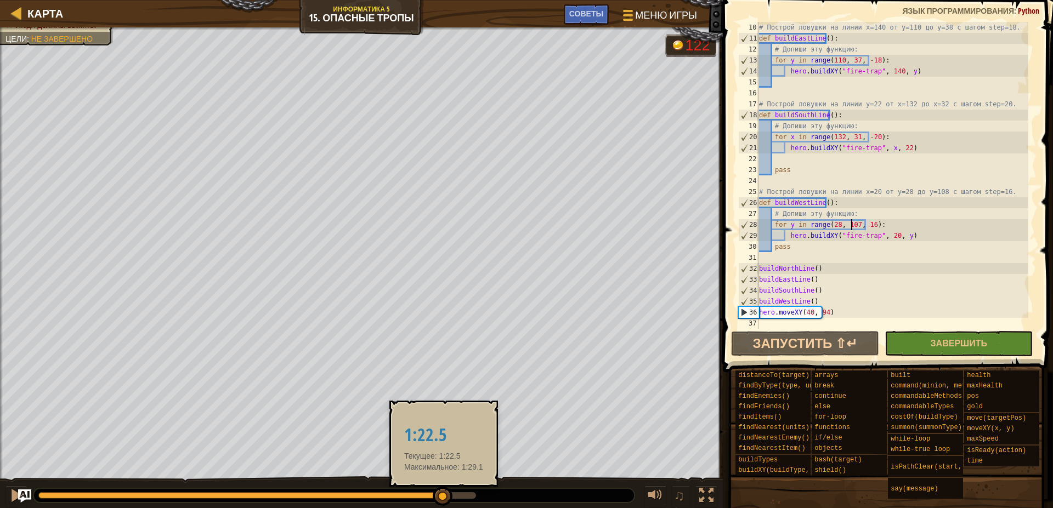
drag, startPoint x: 468, startPoint y: 498, endPoint x: 444, endPoint y: 499, distance: 24.2
click at [444, 499] on div at bounding box center [257, 495] width 438 height 7
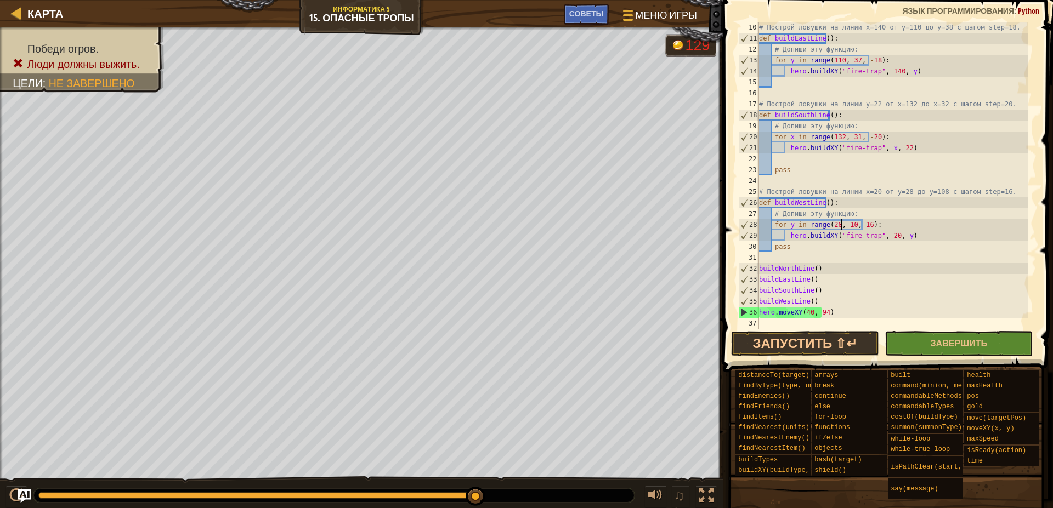
scroll to position [5, 8]
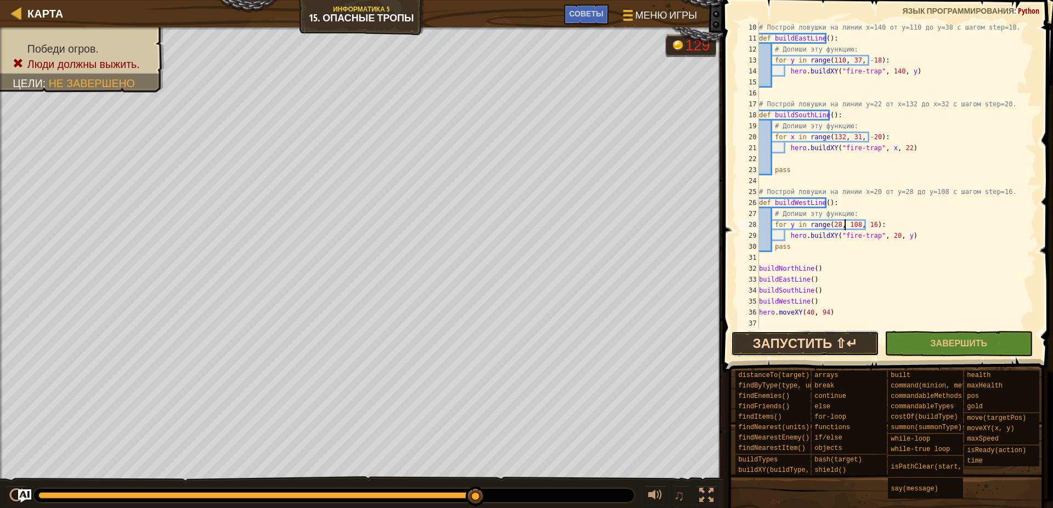
click at [783, 348] on button "Запустить ⇧↵" at bounding box center [805, 343] width 148 height 25
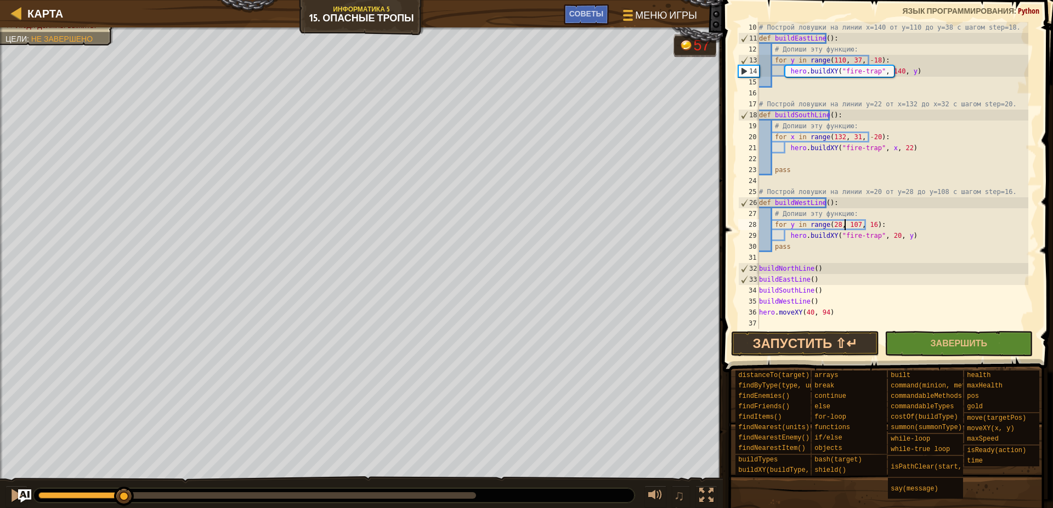
drag, startPoint x: 279, startPoint y: 495, endPoint x: 64, endPoint y: 488, distance: 215.1
click at [114, 488] on div at bounding box center [124, 497] width 20 height 20
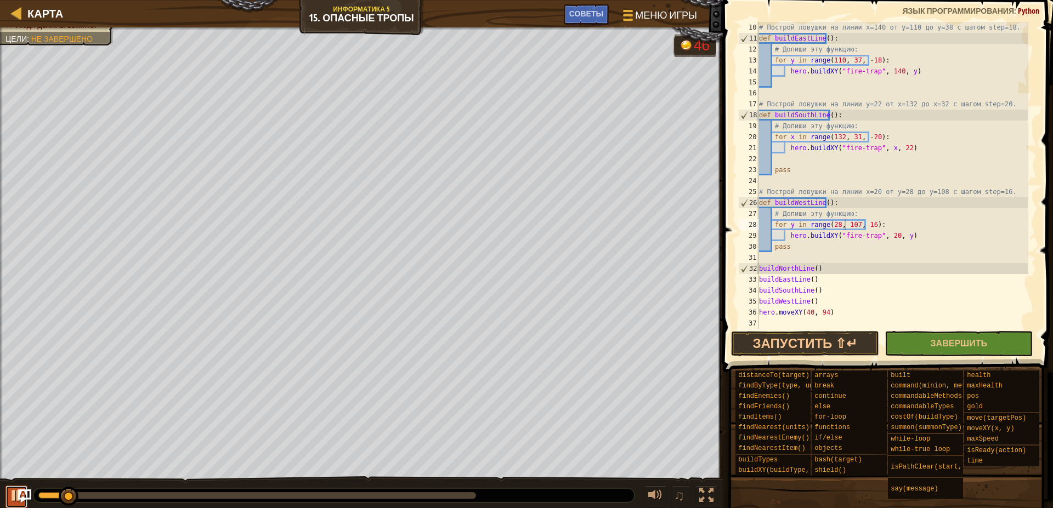
click at [14, 503] on div at bounding box center [16, 496] width 14 height 14
click at [810, 338] on button "Запустить ⇧↵" at bounding box center [805, 343] width 148 height 25
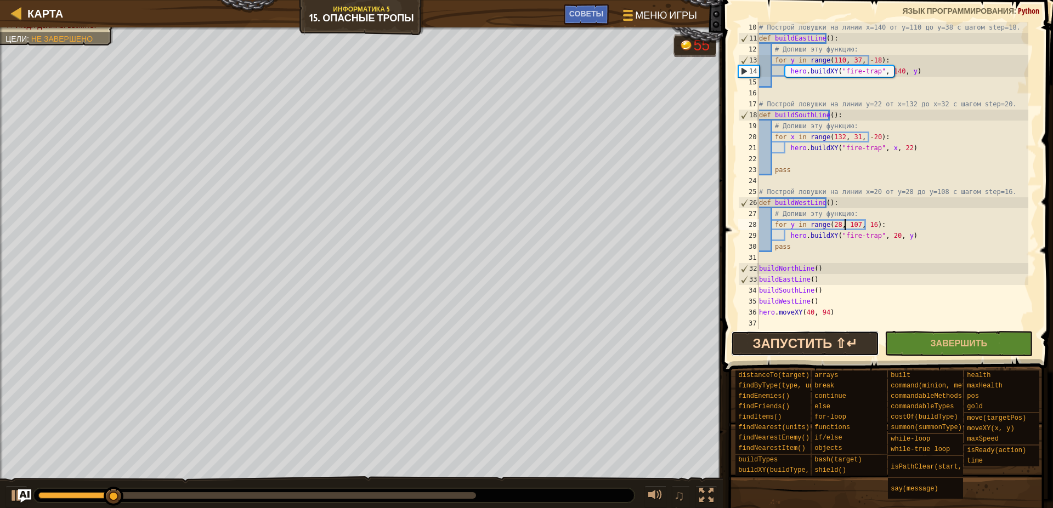
click at [782, 343] on button "Запустить ⇧↵" at bounding box center [805, 343] width 148 height 25
click at [850, 224] on div "# Построй ловушки на линии x=140 от y=110 до y=38 с шагом step=18. def buildEas…" at bounding box center [892, 186] width 271 height 329
click at [819, 341] on button "Запустить ⇧↵" at bounding box center [805, 343] width 148 height 25
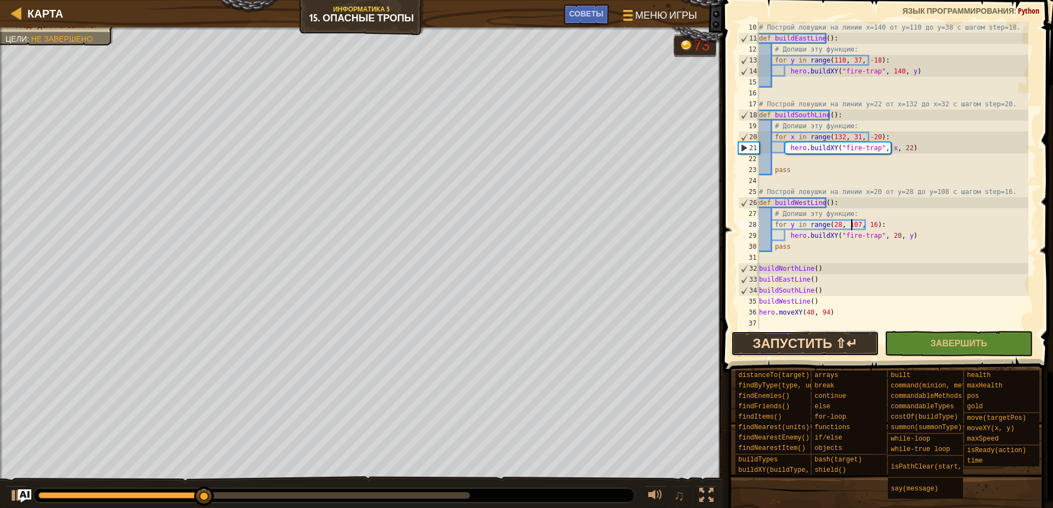
click at [837, 348] on button "Запустить ⇧↵" at bounding box center [805, 343] width 148 height 25
click at [813, 349] on button "Запустить ⇧↵" at bounding box center [805, 343] width 148 height 25
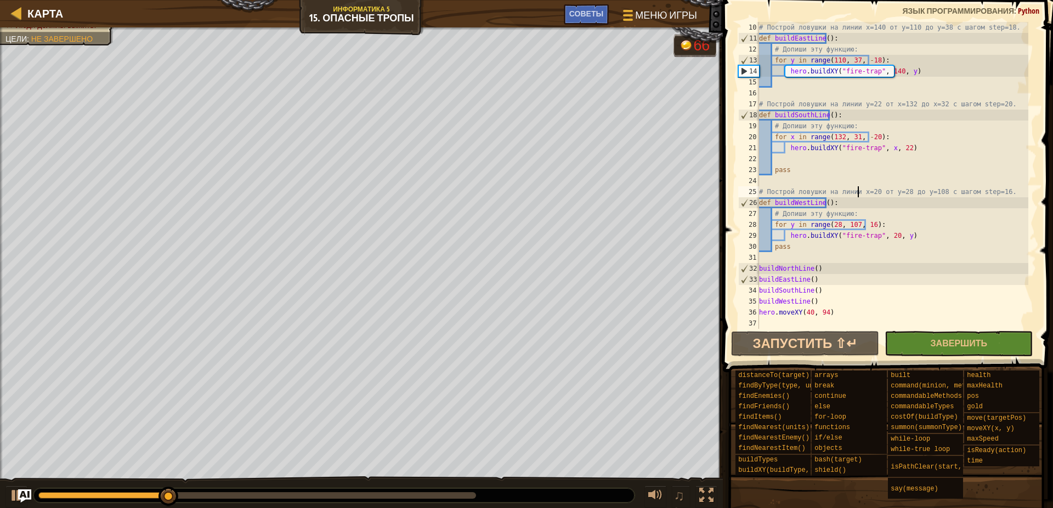
click at [858, 193] on div "# Построй ловушки на линии x=140 от y=110 до y=38 с шагом step=18. def buildEas…" at bounding box center [892, 186] width 271 height 329
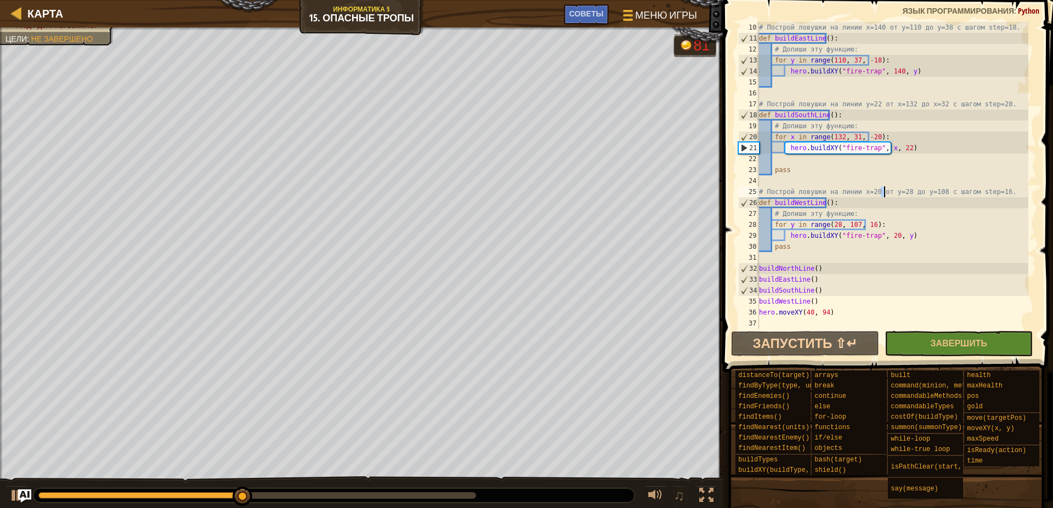
drag, startPoint x: 880, startPoint y: 193, endPoint x: 885, endPoint y: 192, distance: 5.6
click at [885, 192] on div "# Построй ловушки на линии x=140 от y=110 до y=38 с шагом step=18. def buildEas…" at bounding box center [892, 186] width 271 height 329
drag, startPoint x: 905, startPoint y: 192, endPoint x: 917, endPoint y: 196, distance: 12.5
click at [917, 196] on div "# Построй ловушки на линии x=140 от y=110 до y=38 с шагом step=18. def buildEas…" at bounding box center [892, 186] width 271 height 329
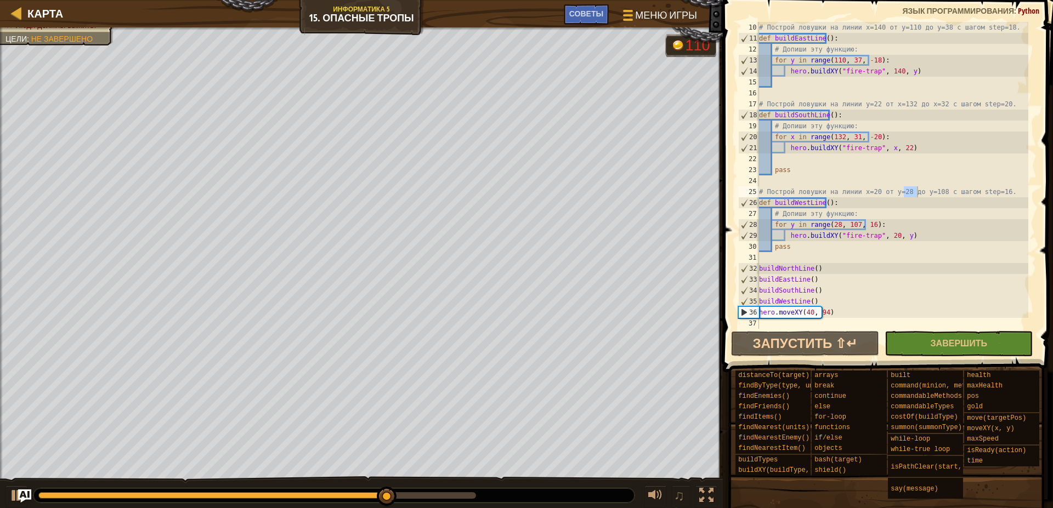
click at [854, 212] on div "# Построй ловушки на линии x=140 от y=110 до y=38 с шагом step=18. def buildEas…" at bounding box center [892, 186] width 271 height 329
click at [836, 227] on div "# Построй ловушки на линии x=140 от y=110 до y=38 с шагом step=18. def buildEas…" at bounding box center [892, 186] width 271 height 329
click at [843, 231] on div "# Построй ловушки на линии x=140 от y=110 до y=38 с шагом step=18. def buildEas…" at bounding box center [892, 186] width 271 height 329
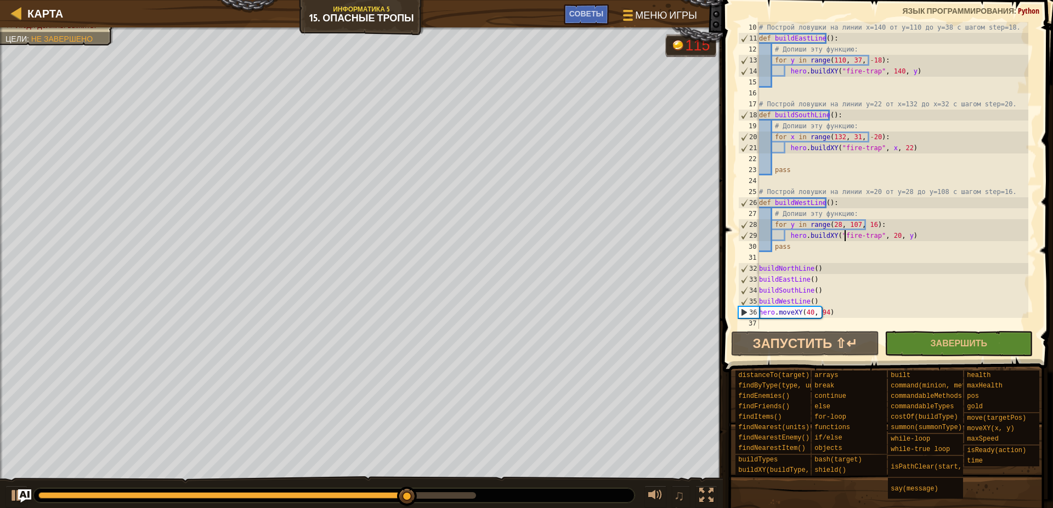
click at [838, 224] on div "# Построй ловушки на линии x=140 от y=110 до y=38 с шагом step=18. def buildEas…" at bounding box center [892, 186] width 271 height 329
type textarea "for y in range(28, 109, 16):"
click at [848, 344] on button "Запустить ⇧↵" at bounding box center [805, 343] width 148 height 25
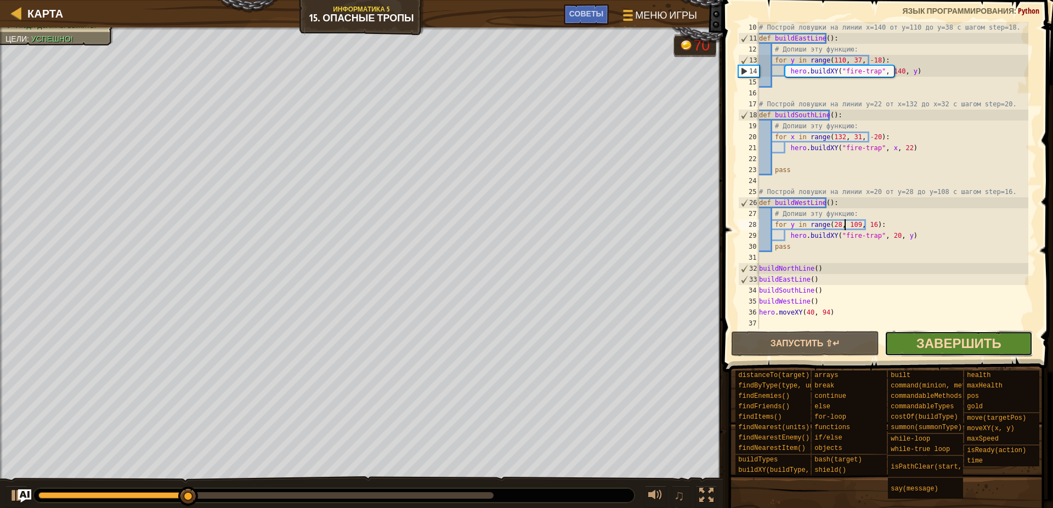
click at [965, 344] on span "Завершить" at bounding box center [958, 343] width 85 height 18
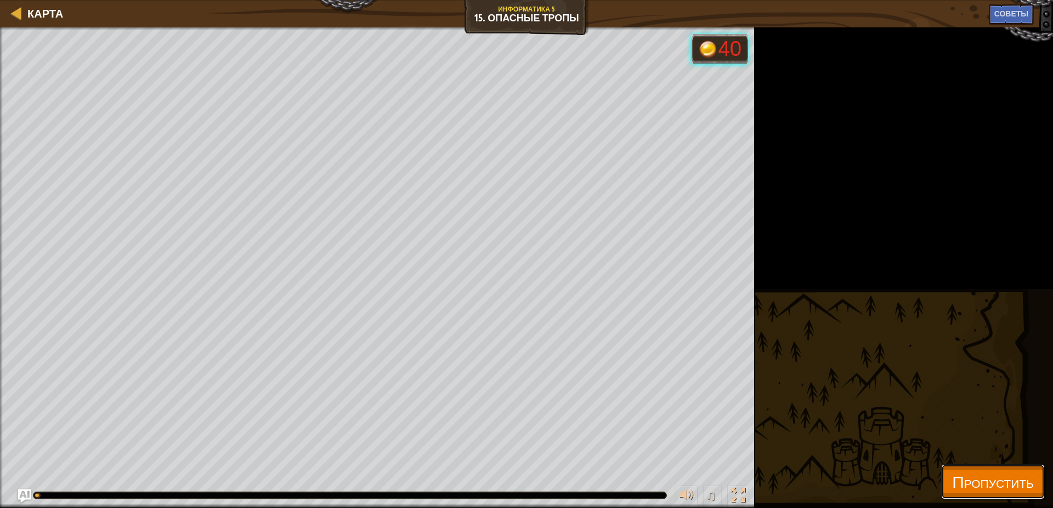
click at [959, 479] on span "Пропустить" at bounding box center [993, 481] width 82 height 22
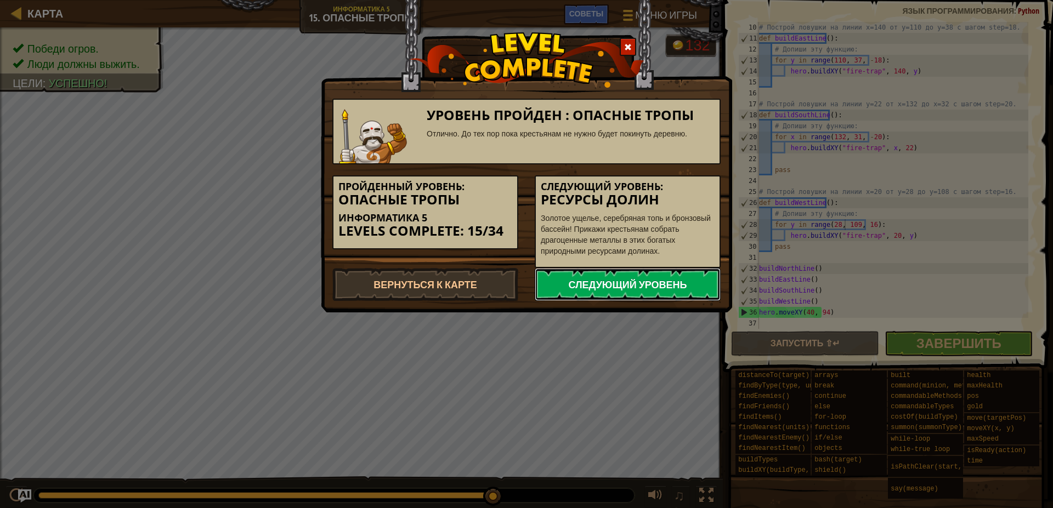
click at [580, 291] on link "Следующий уровень" at bounding box center [628, 284] width 186 height 33
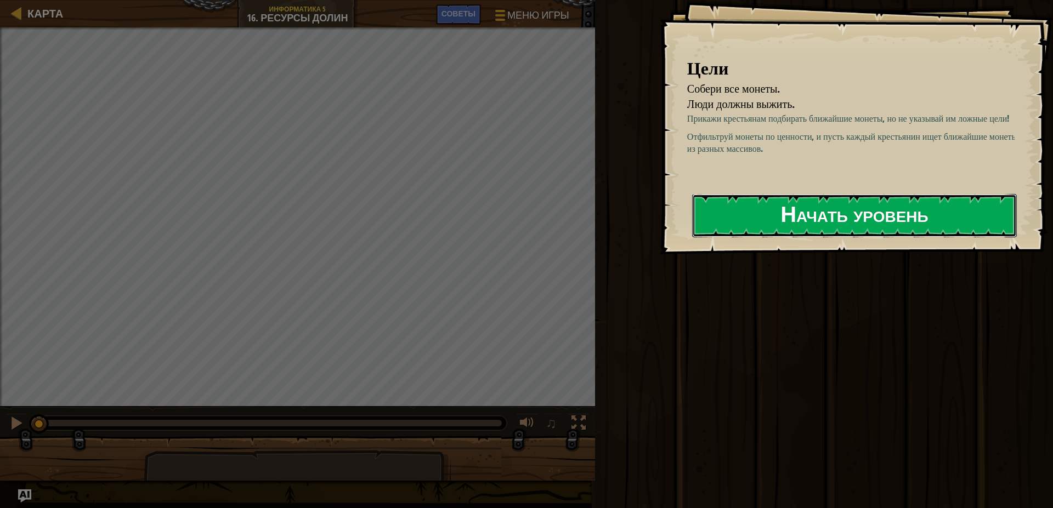
click at [781, 212] on button "Начать уровень" at bounding box center [854, 215] width 325 height 43
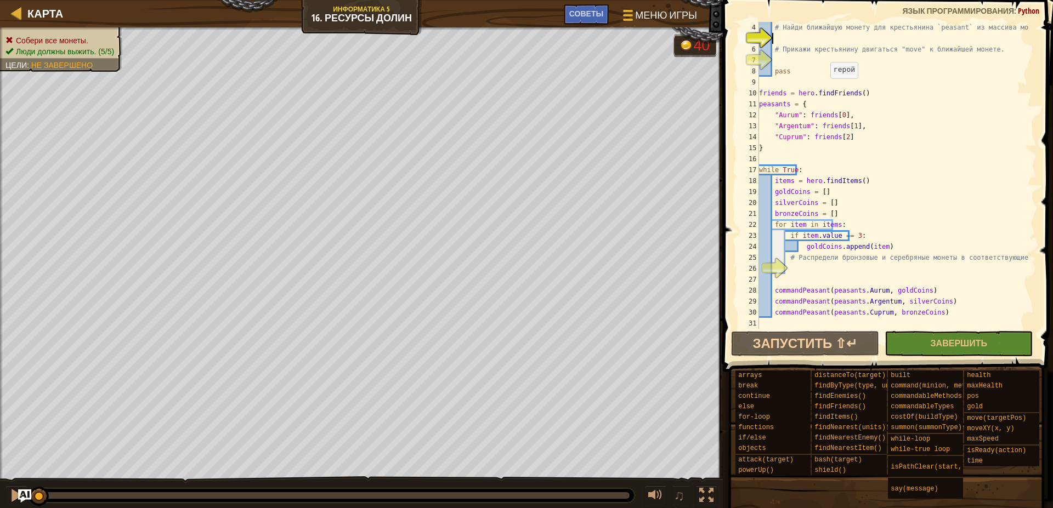
scroll to position [33, 0]
click at [802, 268] on div "# Найди ближайшую монету для крестьянина `peasant` из массива монет `coins`, # …" at bounding box center [892, 186] width 271 height 329
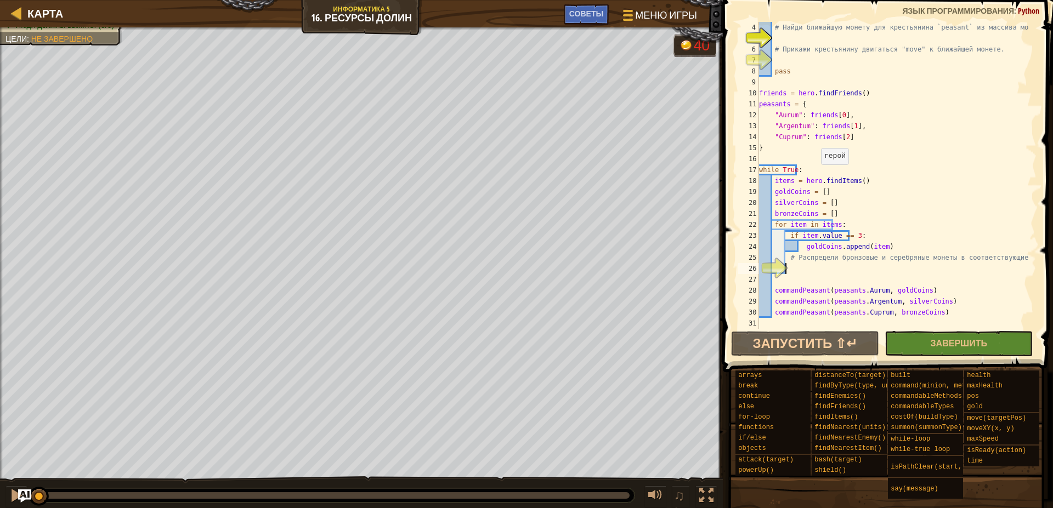
scroll to position [0, 0]
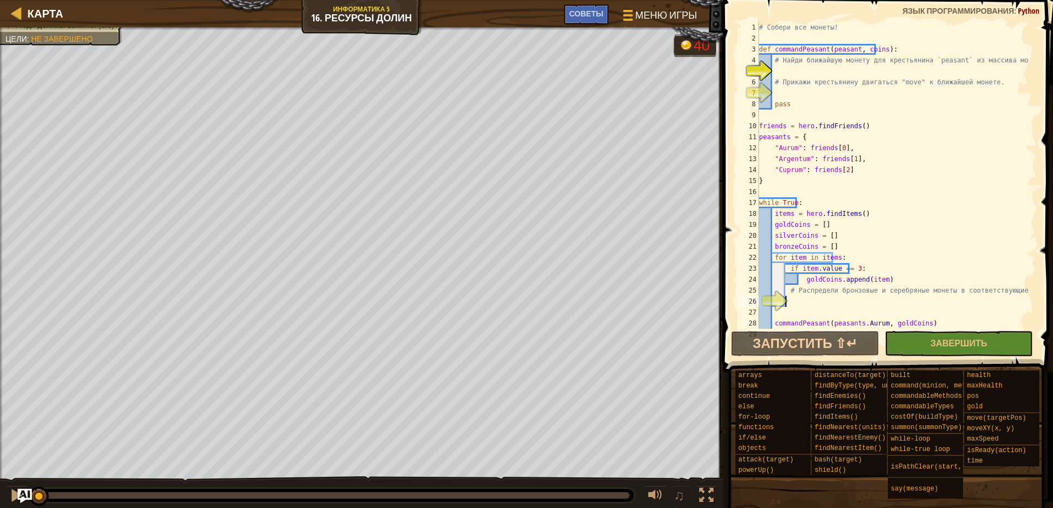
click at [27, 497] on img "Ask AI" at bounding box center [25, 496] width 14 height 14
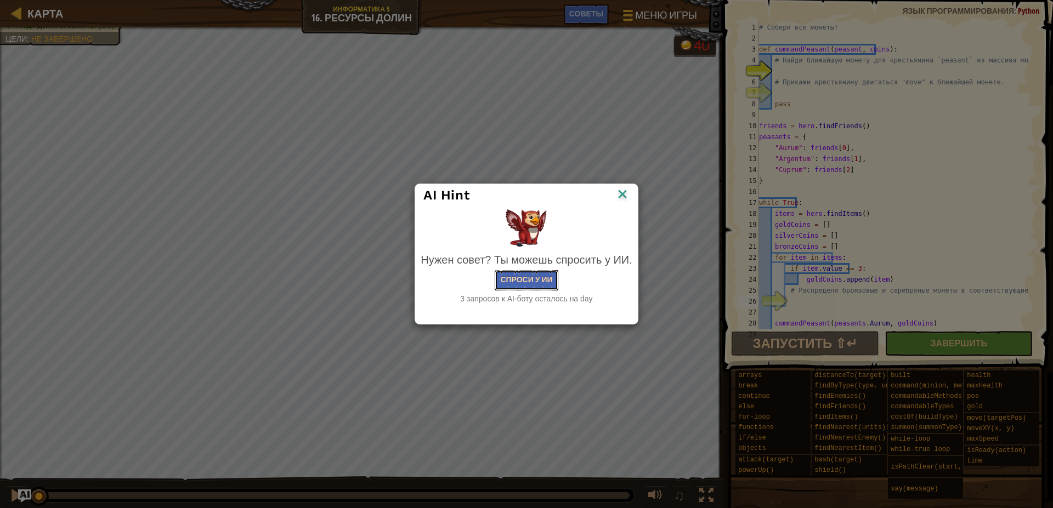
click at [521, 276] on button "Спроси у ИИ" at bounding box center [526, 280] width 63 height 20
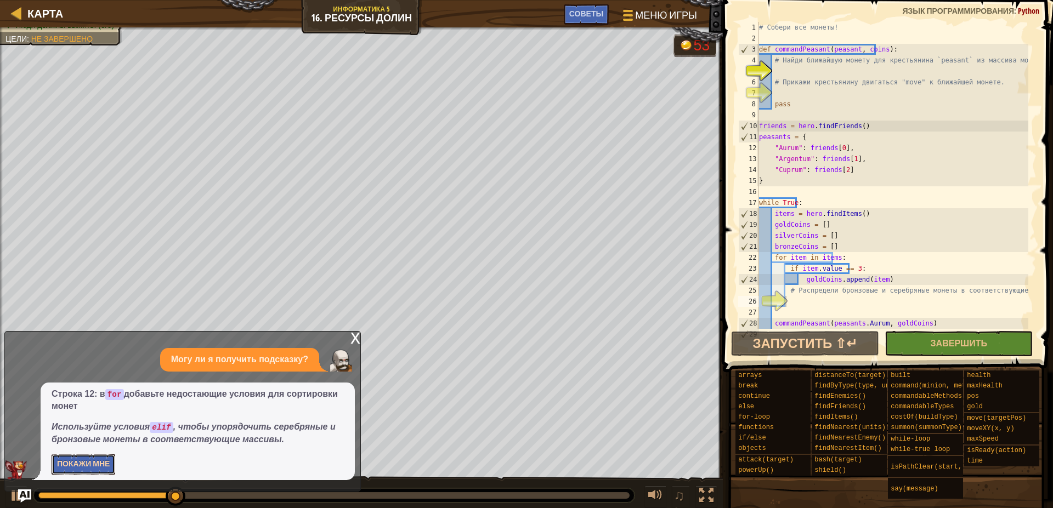
click at [93, 460] on button "Покажи мне" at bounding box center [84, 465] width 64 height 20
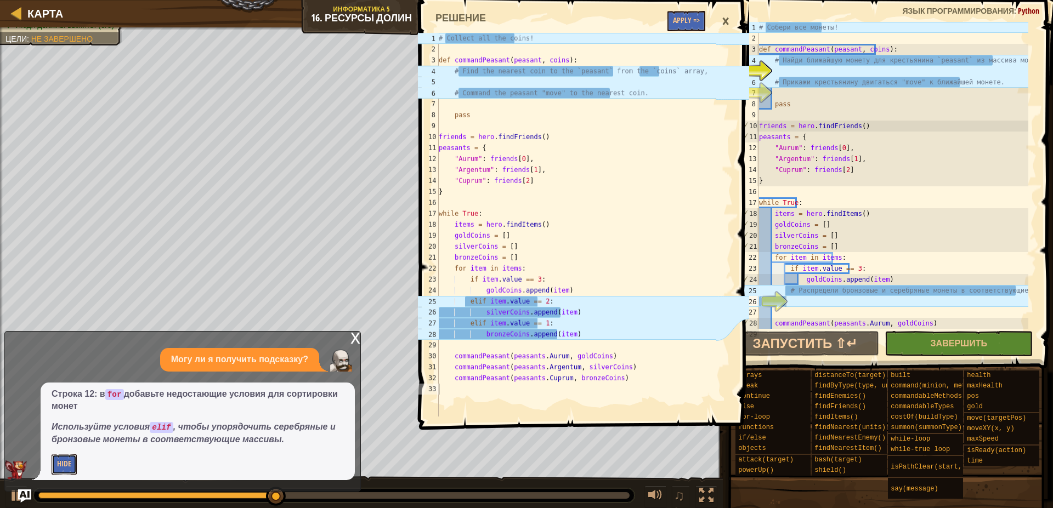
scroll to position [33, 0]
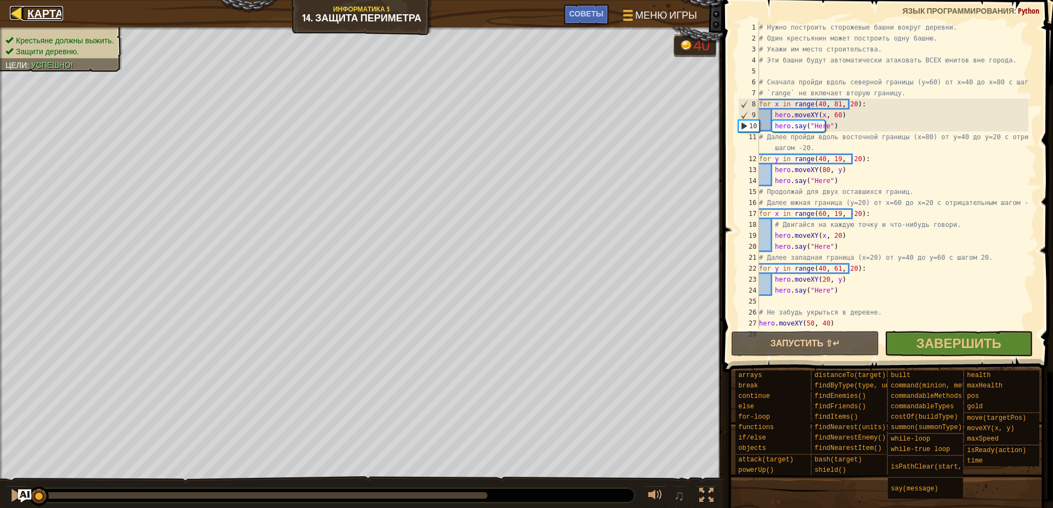
click at [15, 12] on div at bounding box center [17, 13] width 14 height 14
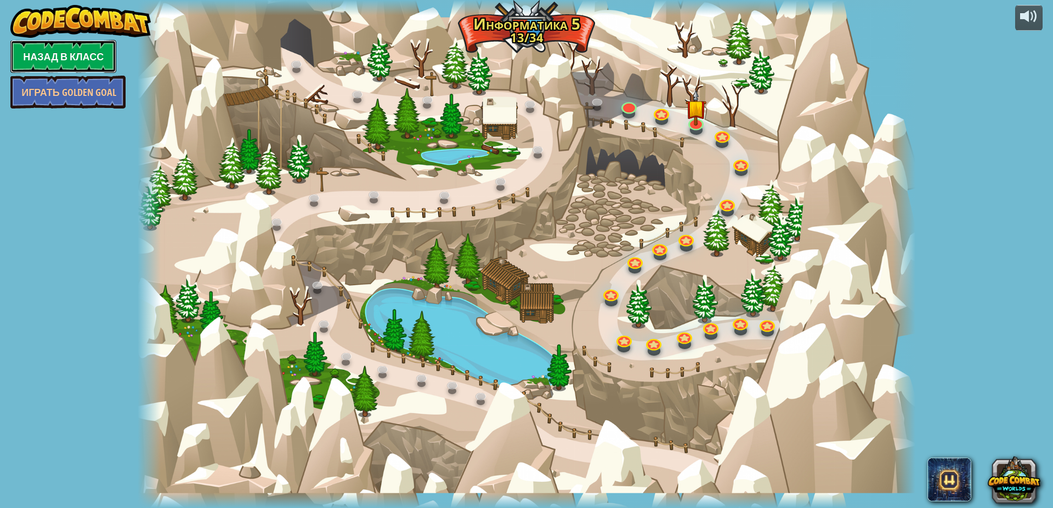
click at [97, 61] on link "Назад в класс" at bounding box center [63, 56] width 106 height 33
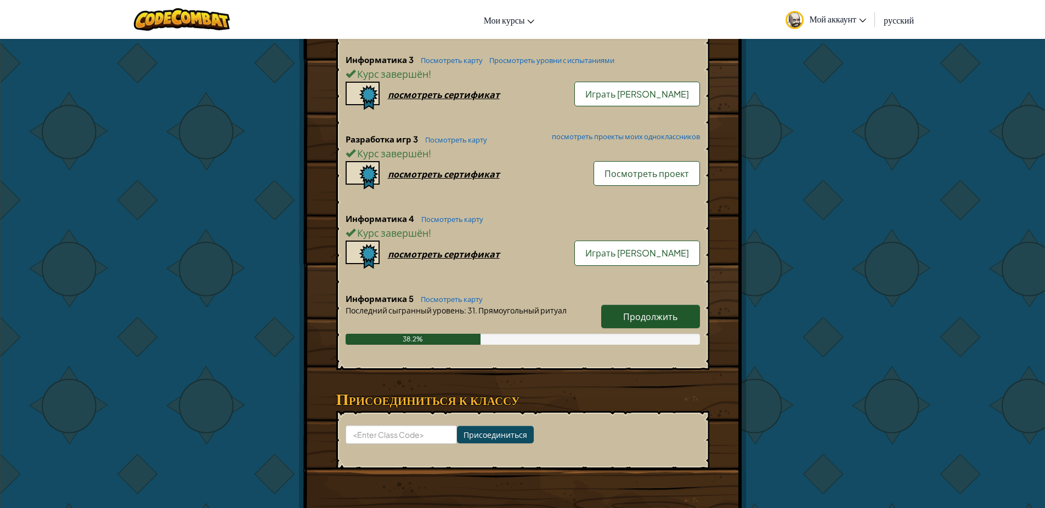
scroll to position [790, 0]
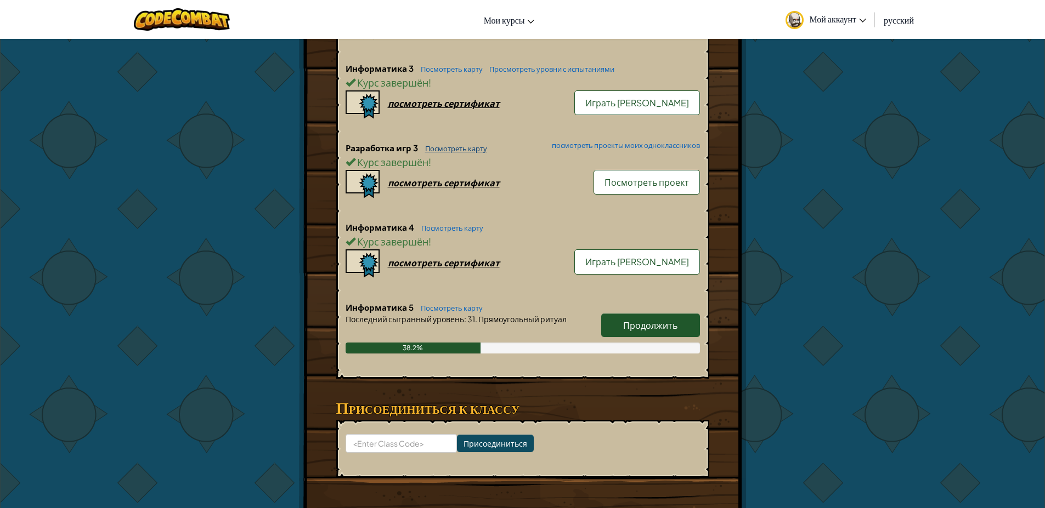
click at [460, 148] on link "Посмотреть карту" at bounding box center [452, 148] width 67 height 9
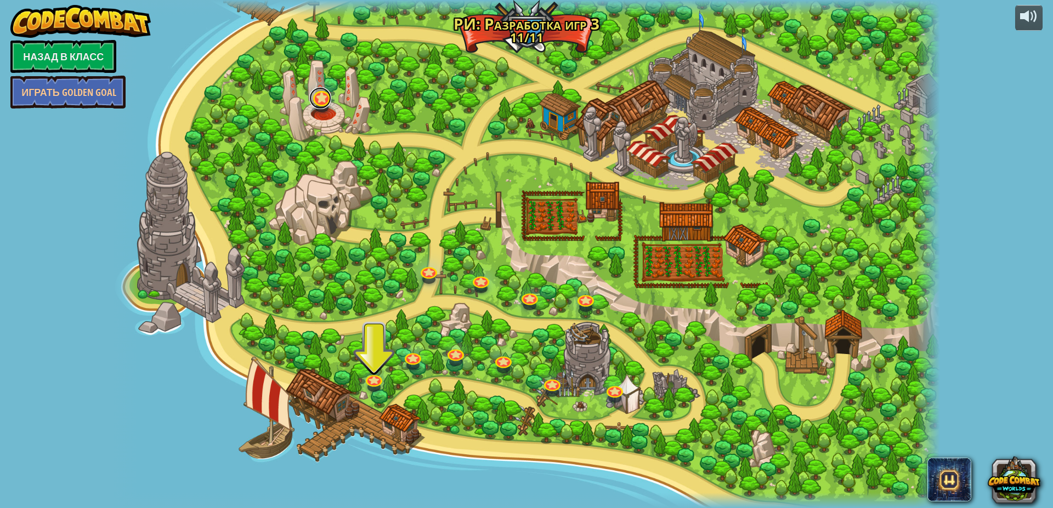
click at [320, 106] on link at bounding box center [320, 98] width 22 height 22
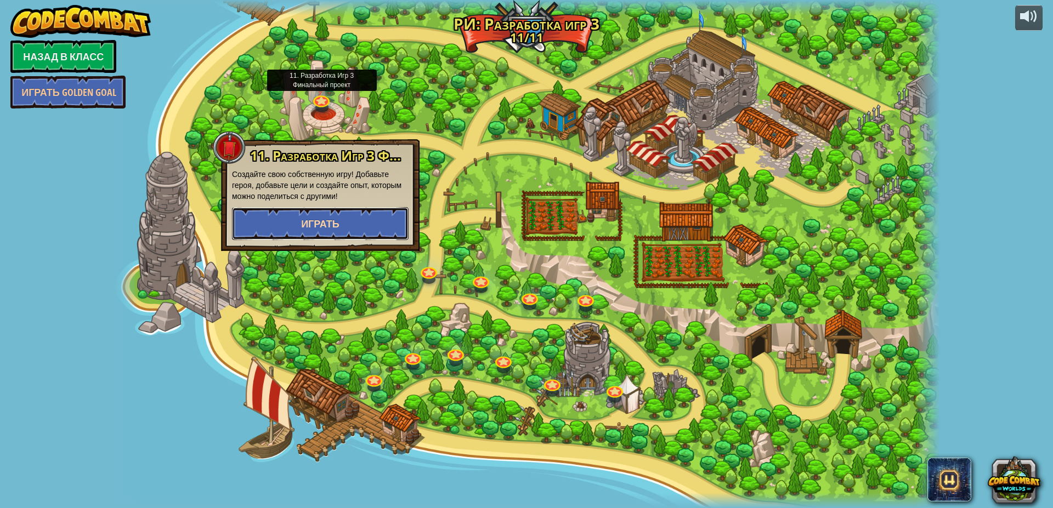
click at [339, 230] on button "Играть" at bounding box center [320, 223] width 177 height 33
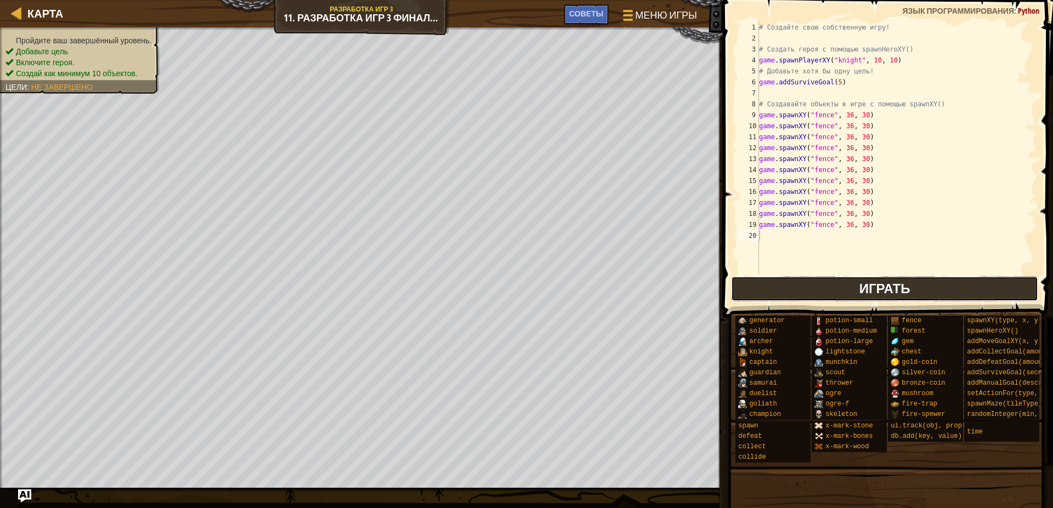
click at [770, 287] on button "Играть" at bounding box center [885, 288] width 308 height 25
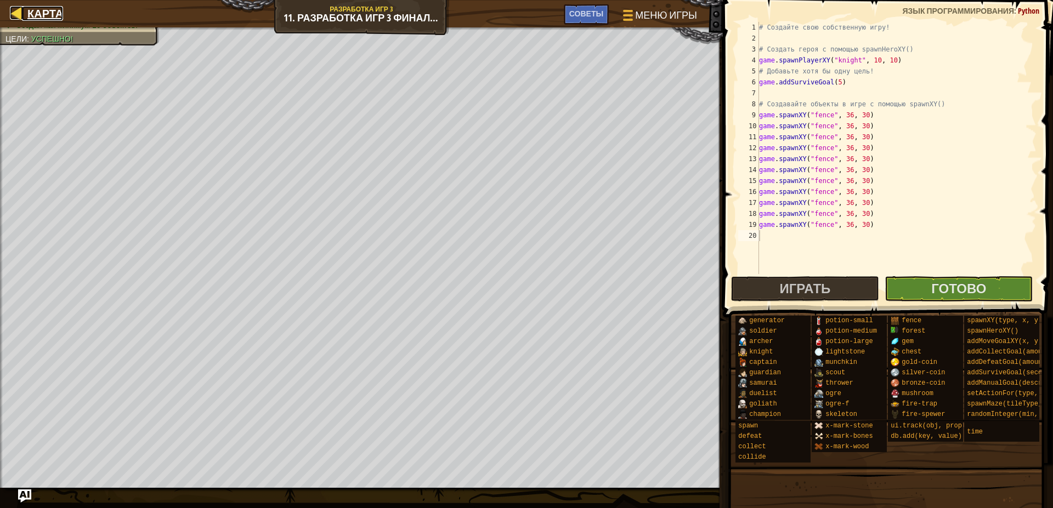
click at [24, 9] on link "Карта" at bounding box center [42, 13] width 41 height 15
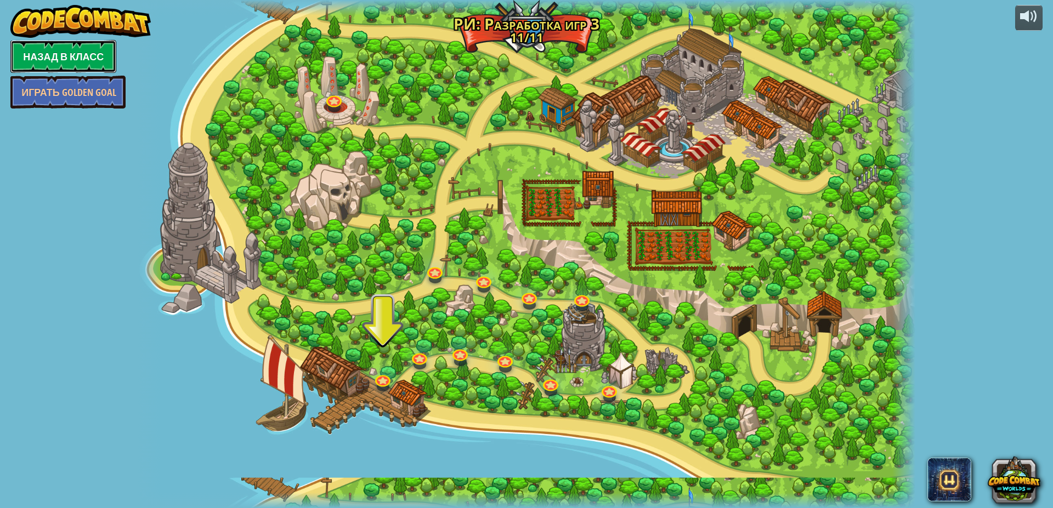
click at [98, 55] on link "Назад в класс" at bounding box center [63, 56] width 106 height 33
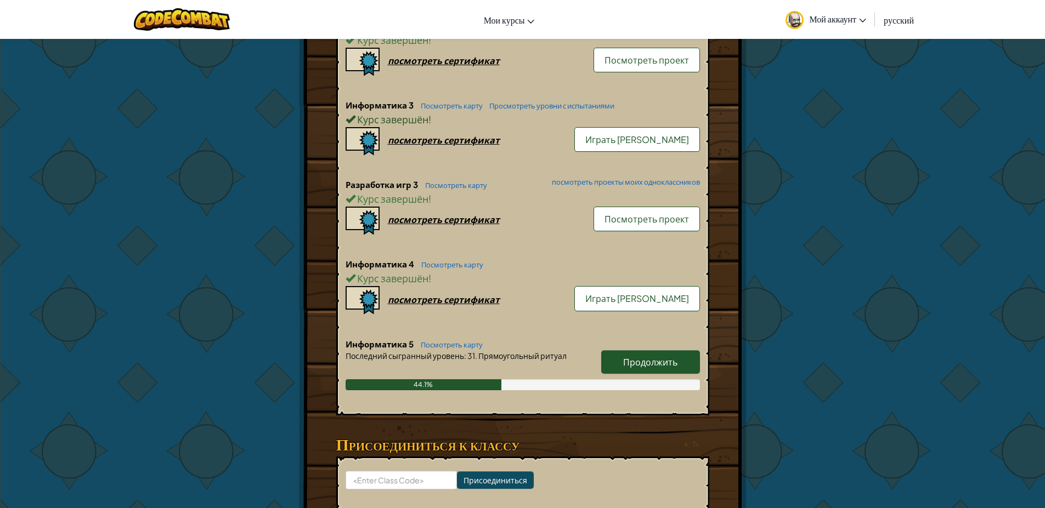
scroll to position [724, 0]
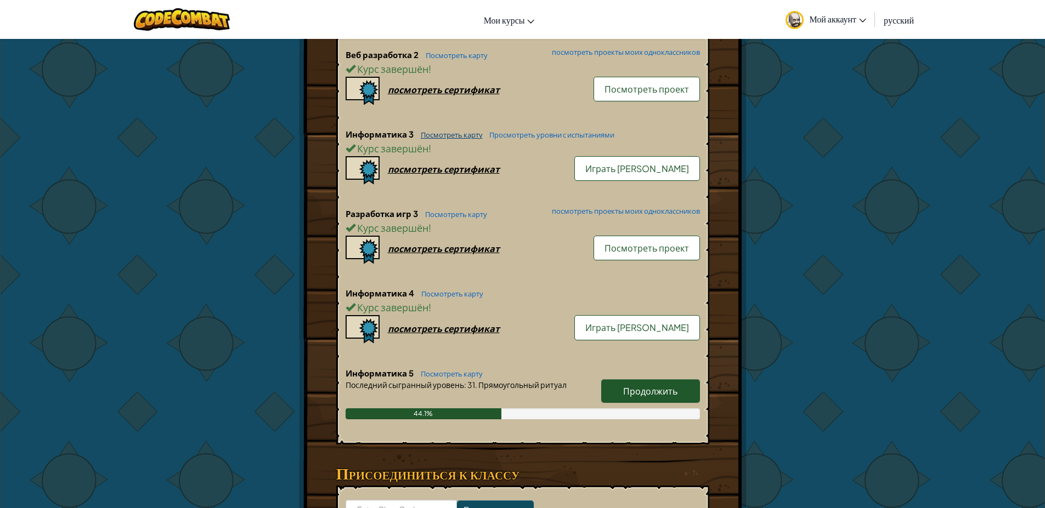
click at [463, 133] on link "Посмотреть карту" at bounding box center [448, 135] width 67 height 9
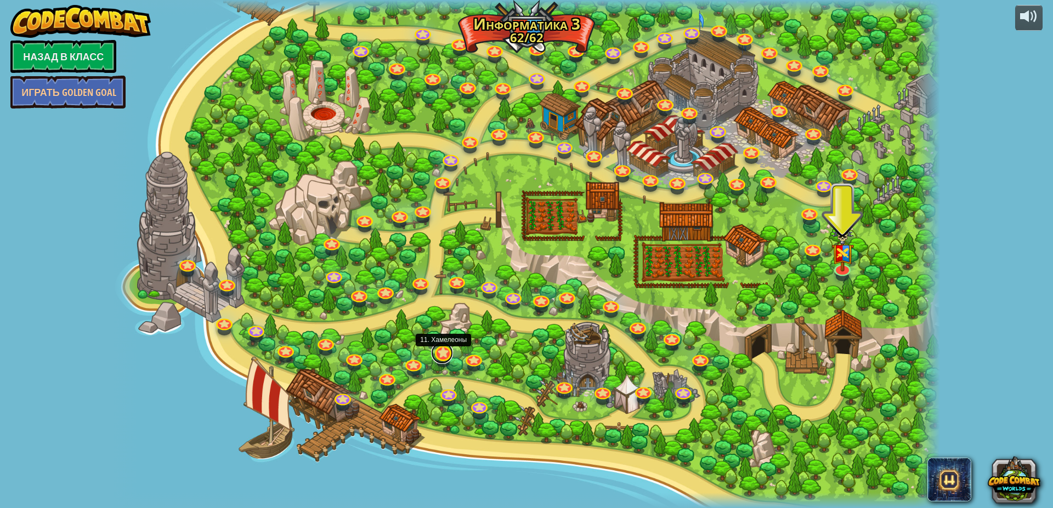
click at [440, 357] on link at bounding box center [442, 353] width 22 height 22
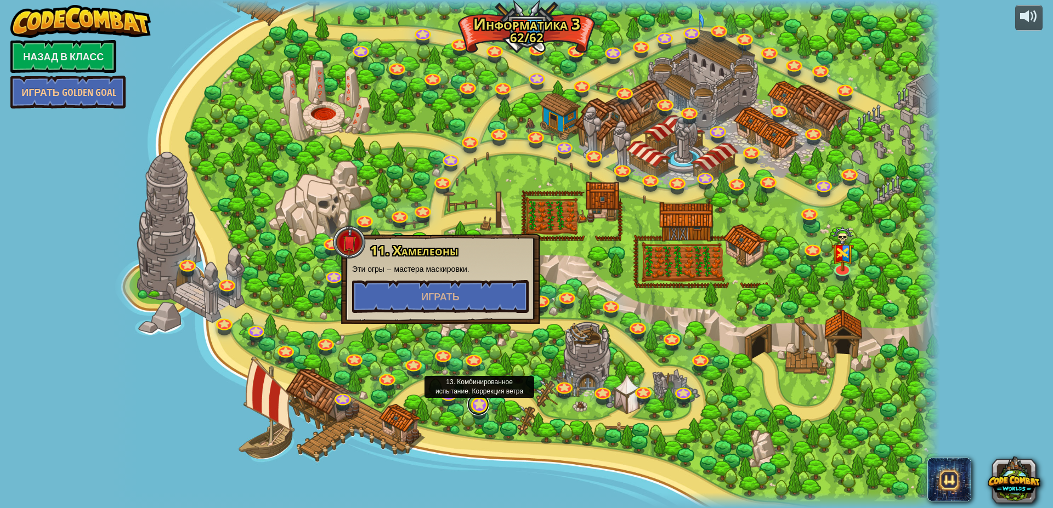
click at [478, 409] on link at bounding box center [478, 405] width 22 height 22
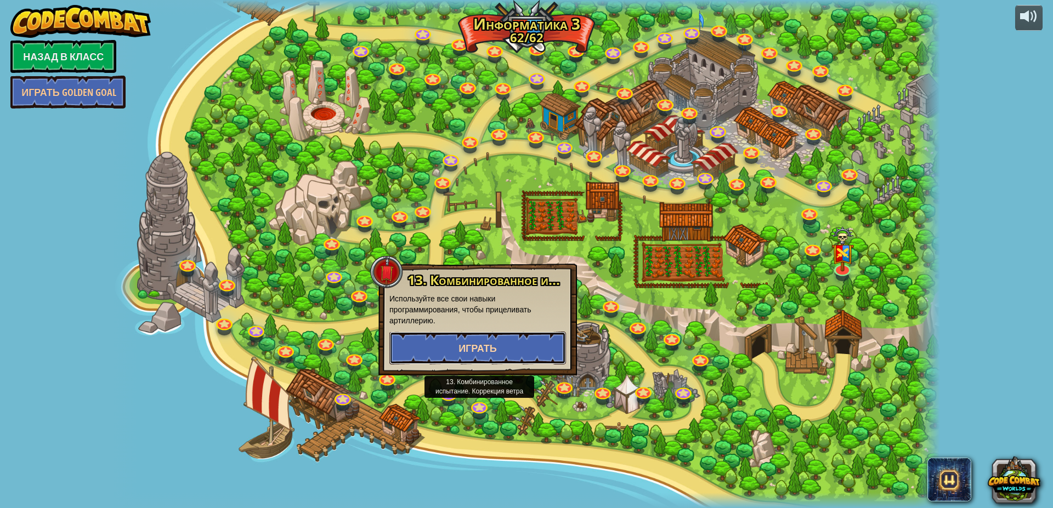
click at [484, 338] on button "Играть" at bounding box center [477, 348] width 177 height 33
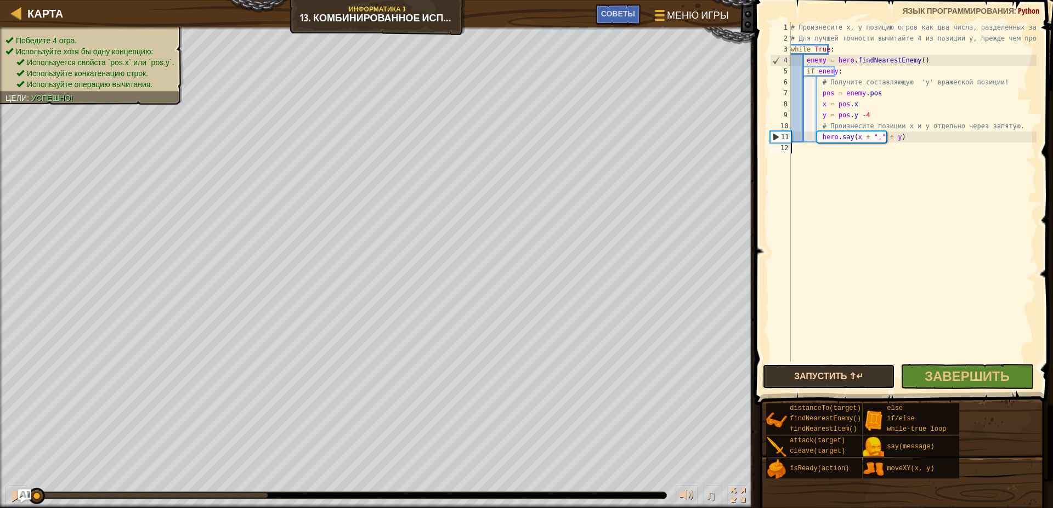
click at [822, 370] on button "Запустить ⇧↵" at bounding box center [828, 376] width 133 height 25
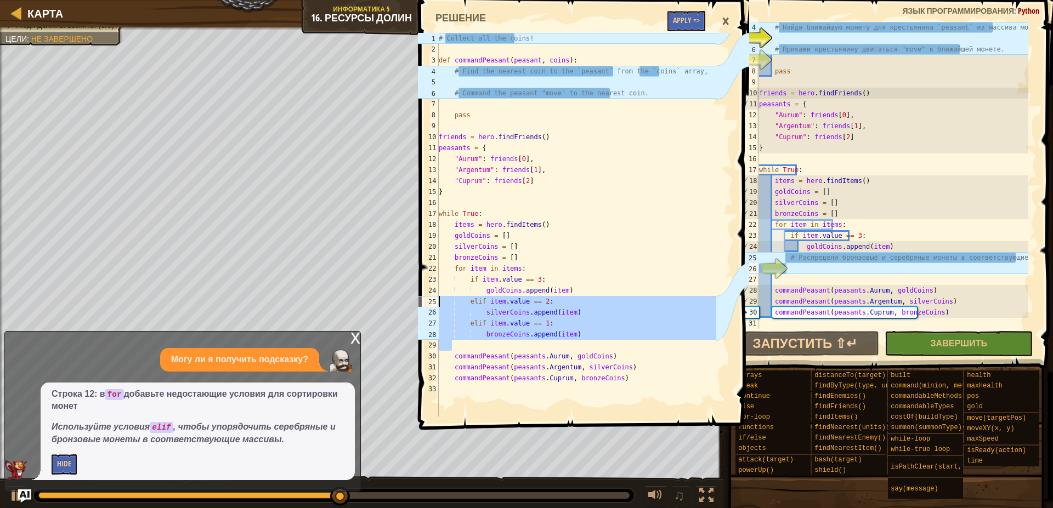
scroll to position [33, 0]
click at [396, 304] on div "Карта Информатика 5 16. Ресурсы долин Меню игры Готово Советы 1 2 3 4 5 6 7 8 9…" at bounding box center [526, 254] width 1053 height 508
type textarea "elif item.value == 2: silverCoins.append(item)"
click at [817, 269] on div "# Найди ближайшую монету для крестьянина `peasant` из массива монет `coins`, # …" at bounding box center [892, 186] width 271 height 329
paste textarea
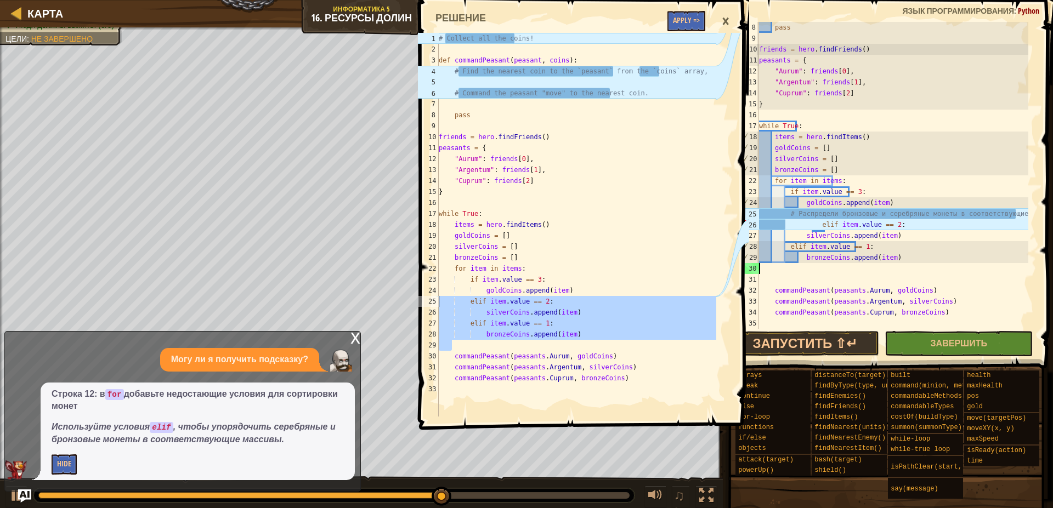
scroll to position [66, 0]
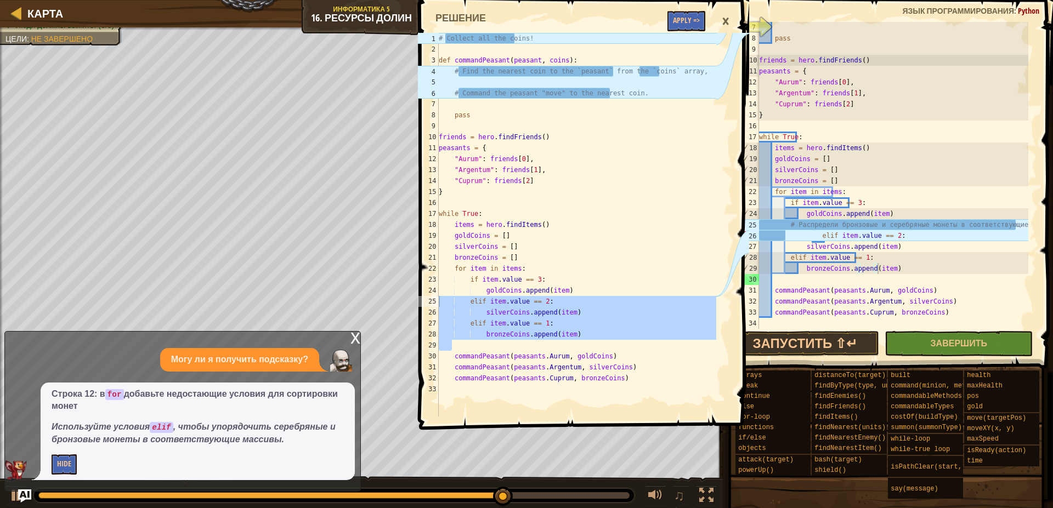
click at [723, 22] on div "×" at bounding box center [725, 21] width 19 height 25
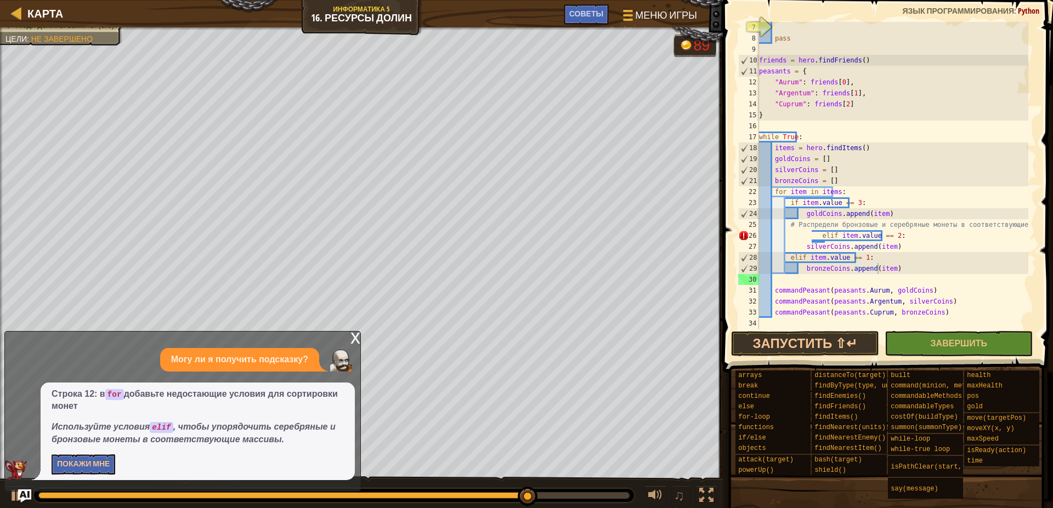
click at [810, 234] on div "pass friends = hero . findFriends ( ) peasants = { "Aurum" : friends [ 0 ] , "A…" at bounding box center [892, 186] width 271 height 329
type textarea "elif item.value == 2:"
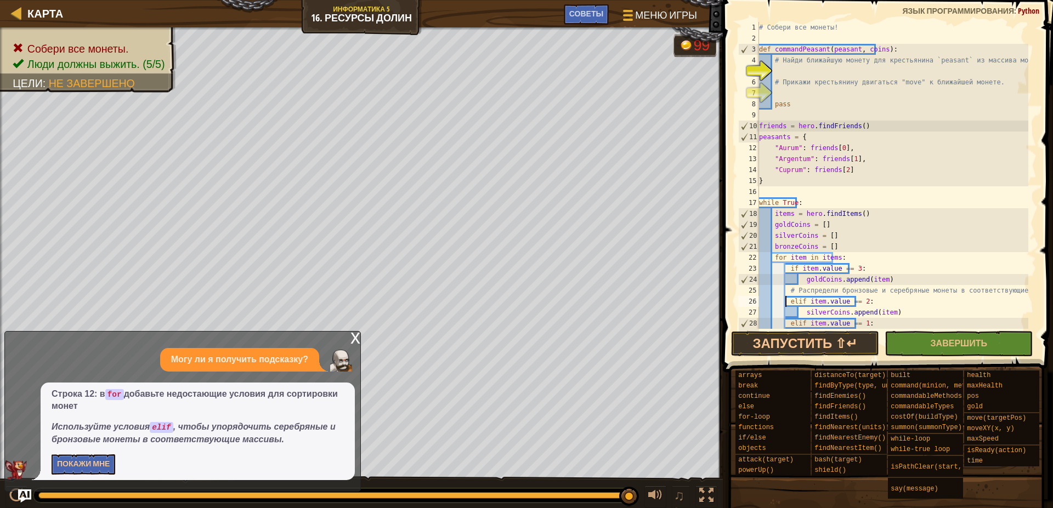
scroll to position [0, 0]
click at [351, 338] on div "x" at bounding box center [355, 337] width 10 height 11
